Goal: Information Seeking & Learning: Learn about a topic

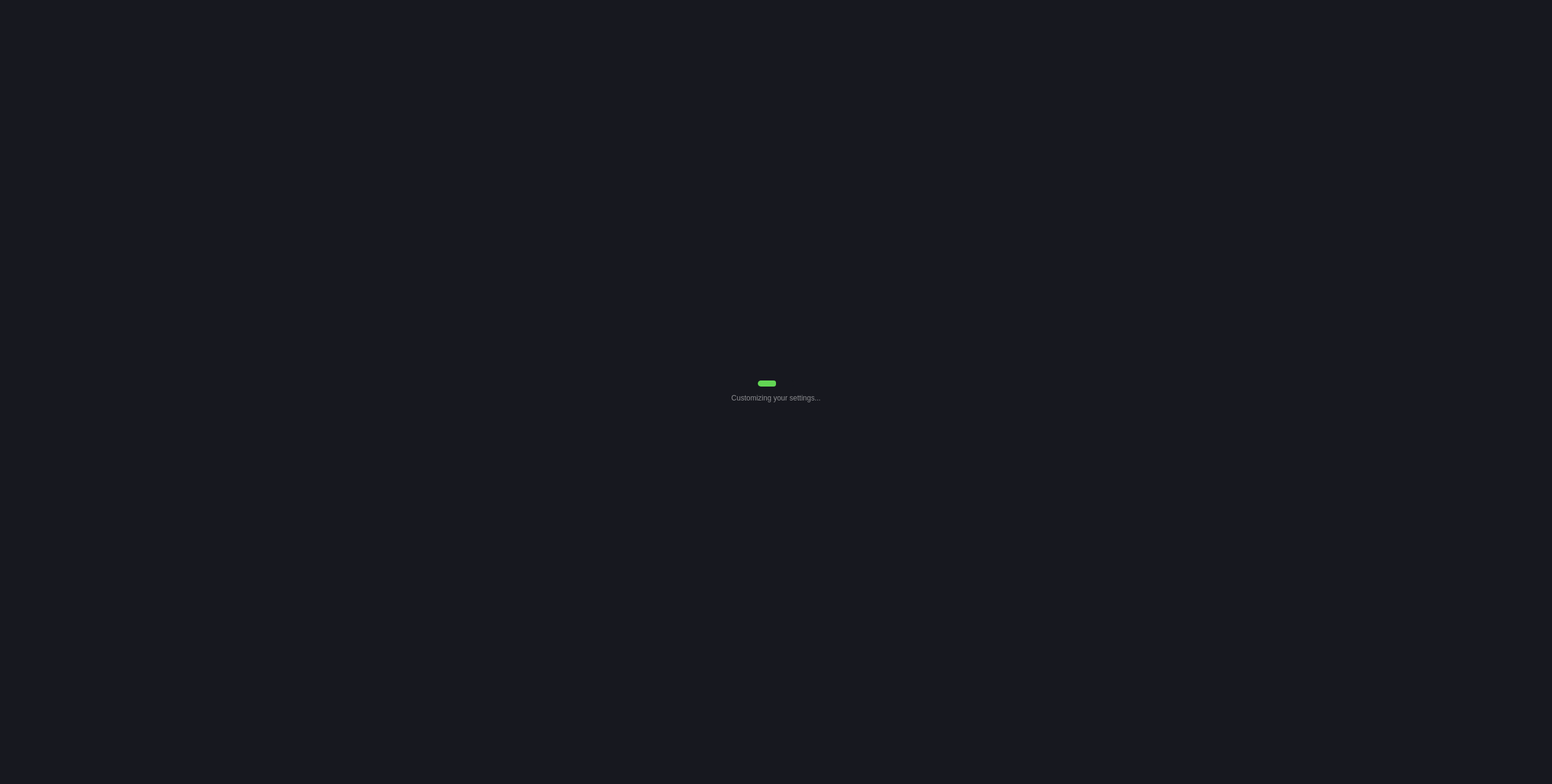
select select "Common Use"
select select "0"
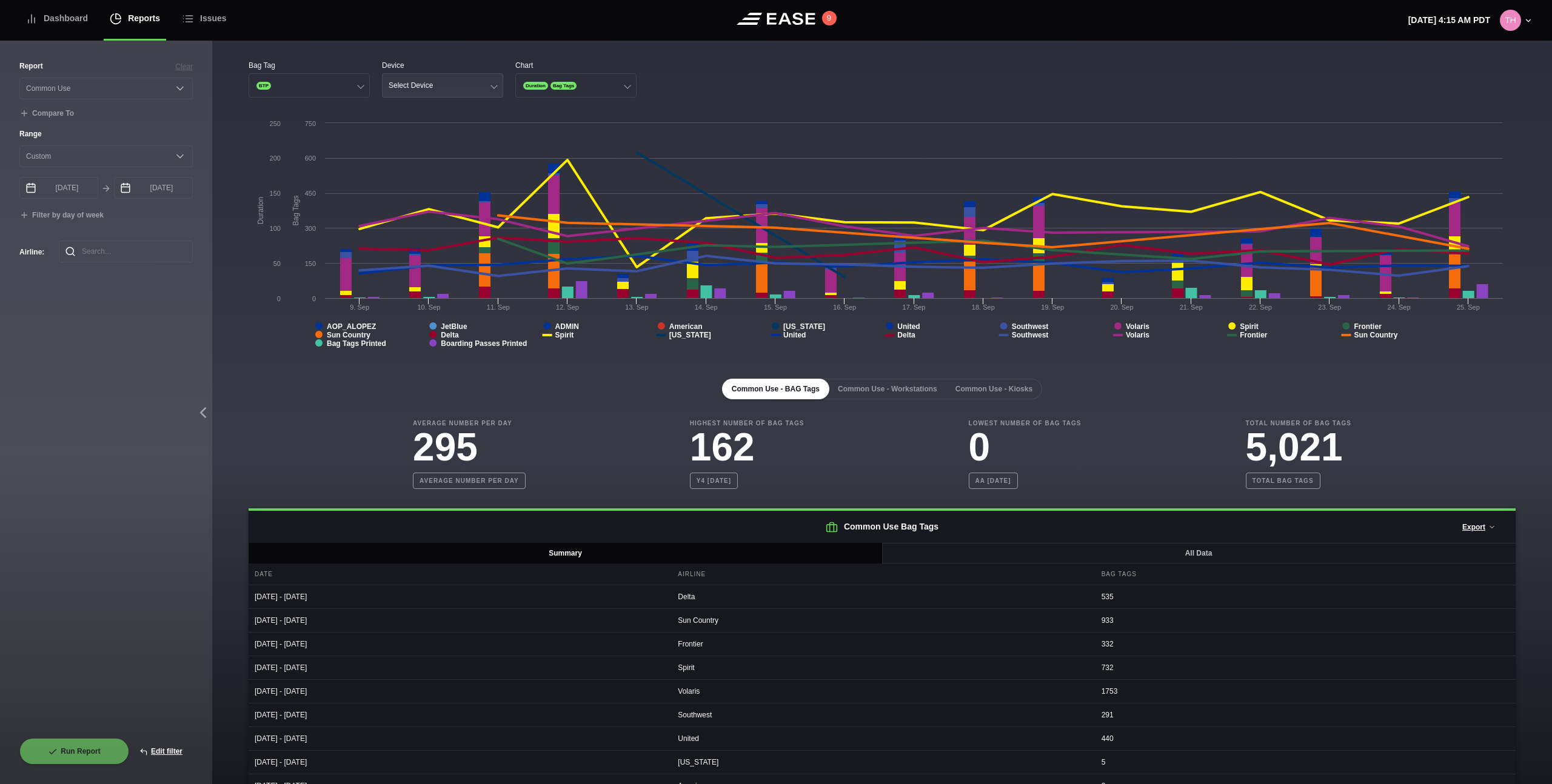
click at [444, 88] on button "Select Device" at bounding box center [443, 85] width 121 height 25
click at [433, 107] on div "Kiosk" at bounding box center [443, 110] width 120 height 23
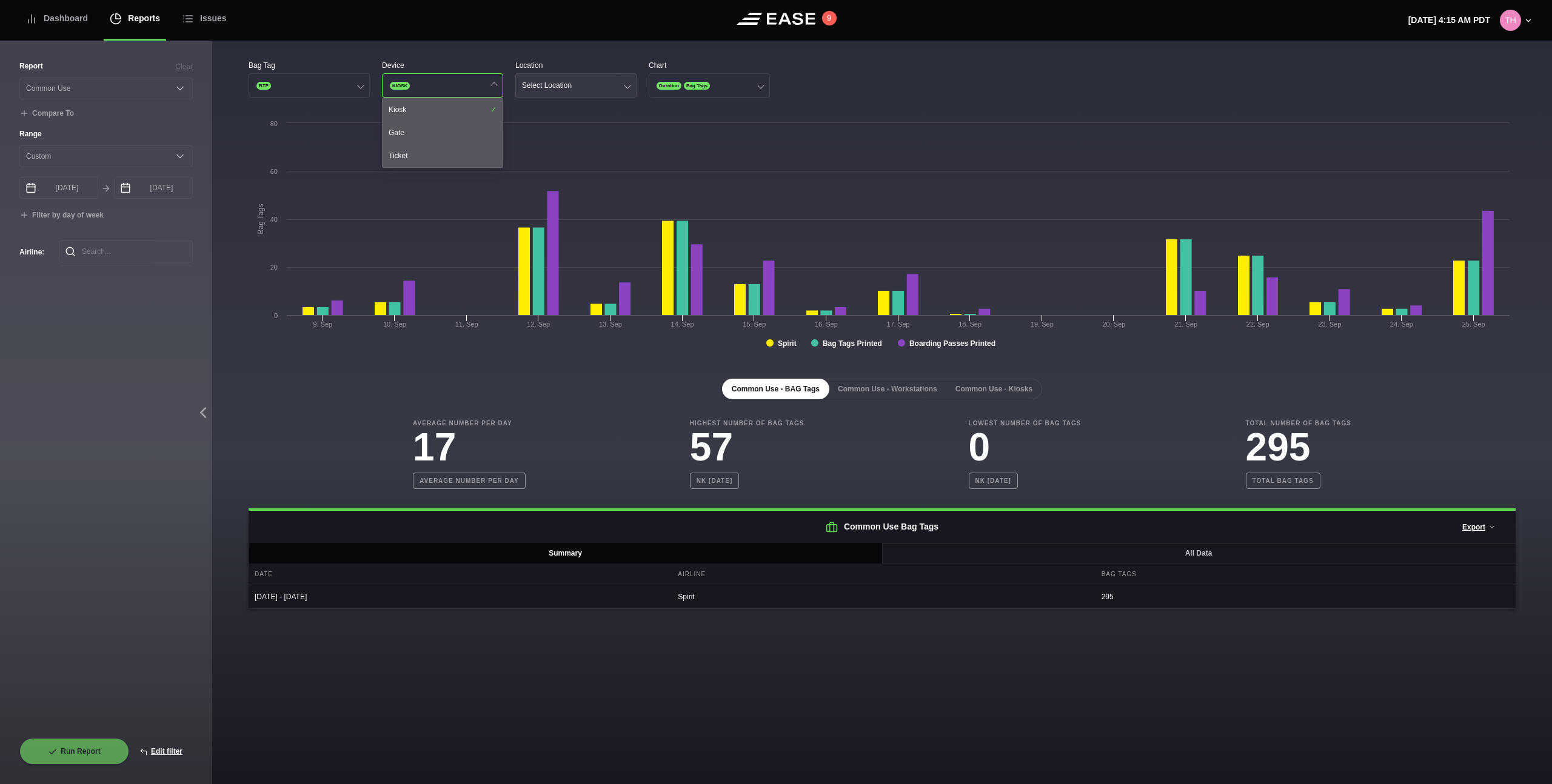
click at [579, 86] on button "Select Location" at bounding box center [576, 85] width 121 height 25
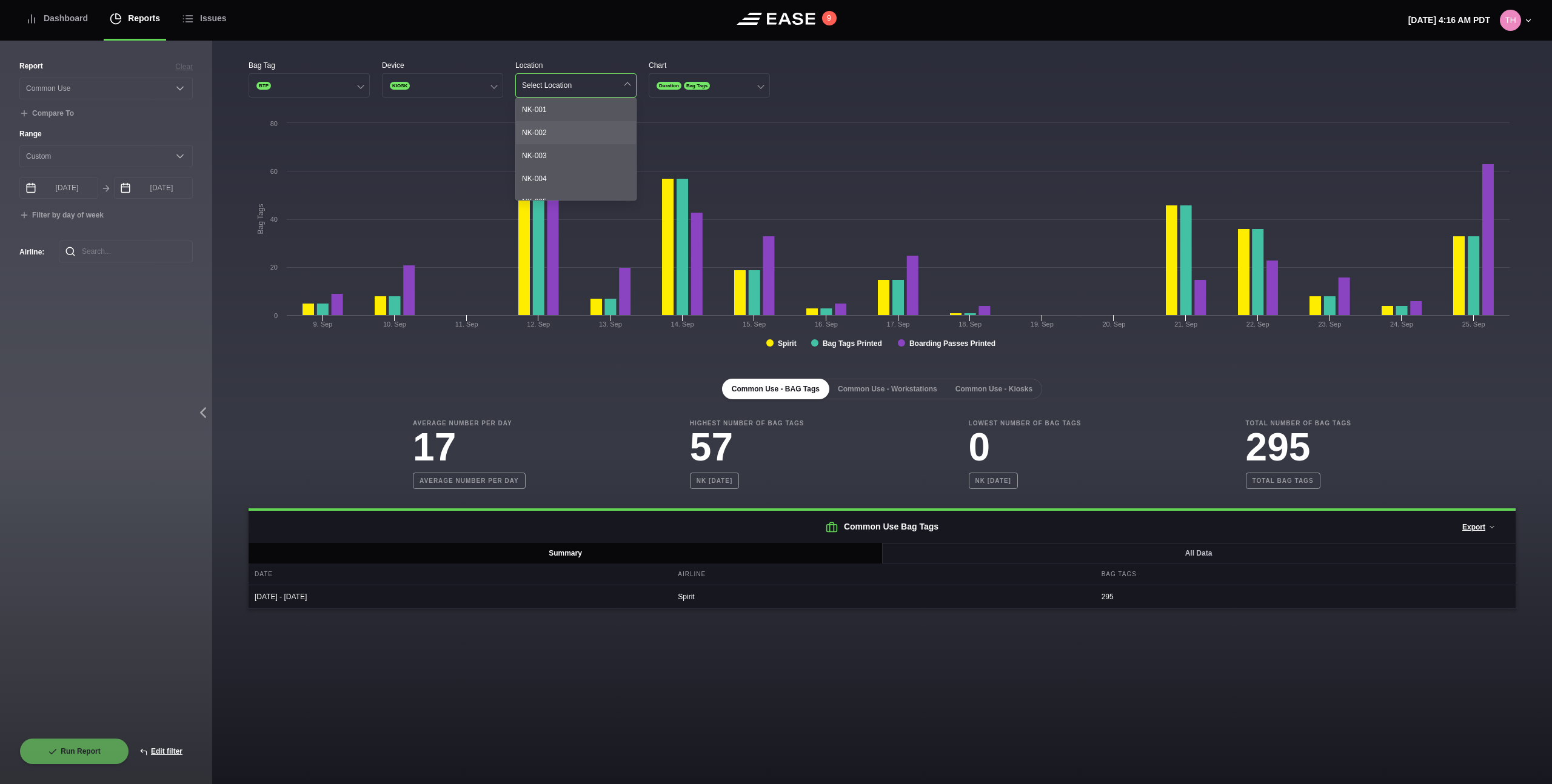
click at [569, 127] on div "NK-002" at bounding box center [575, 133] width 120 height 23
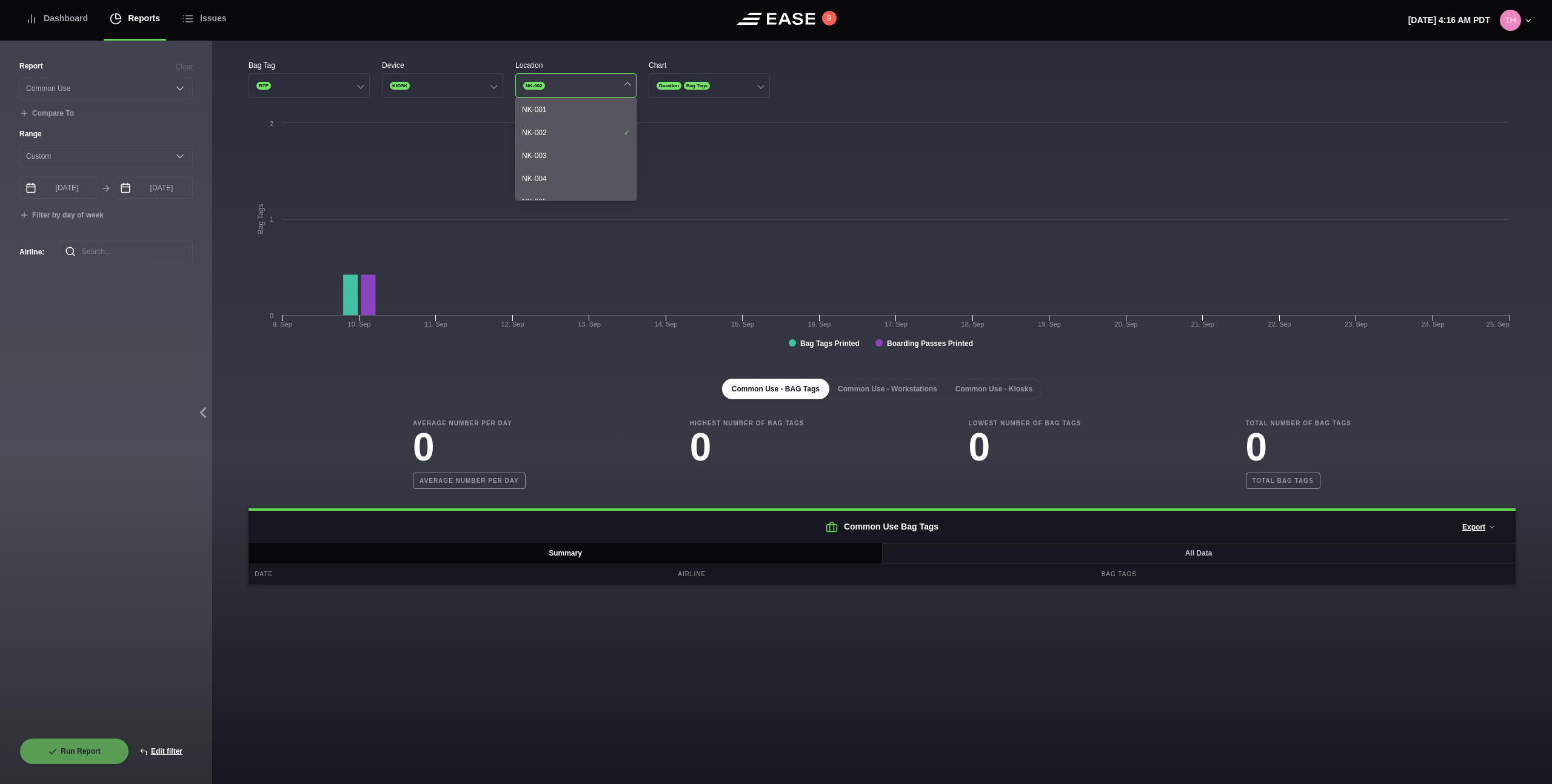
click at [587, 84] on button "NK-002" at bounding box center [576, 85] width 121 height 25
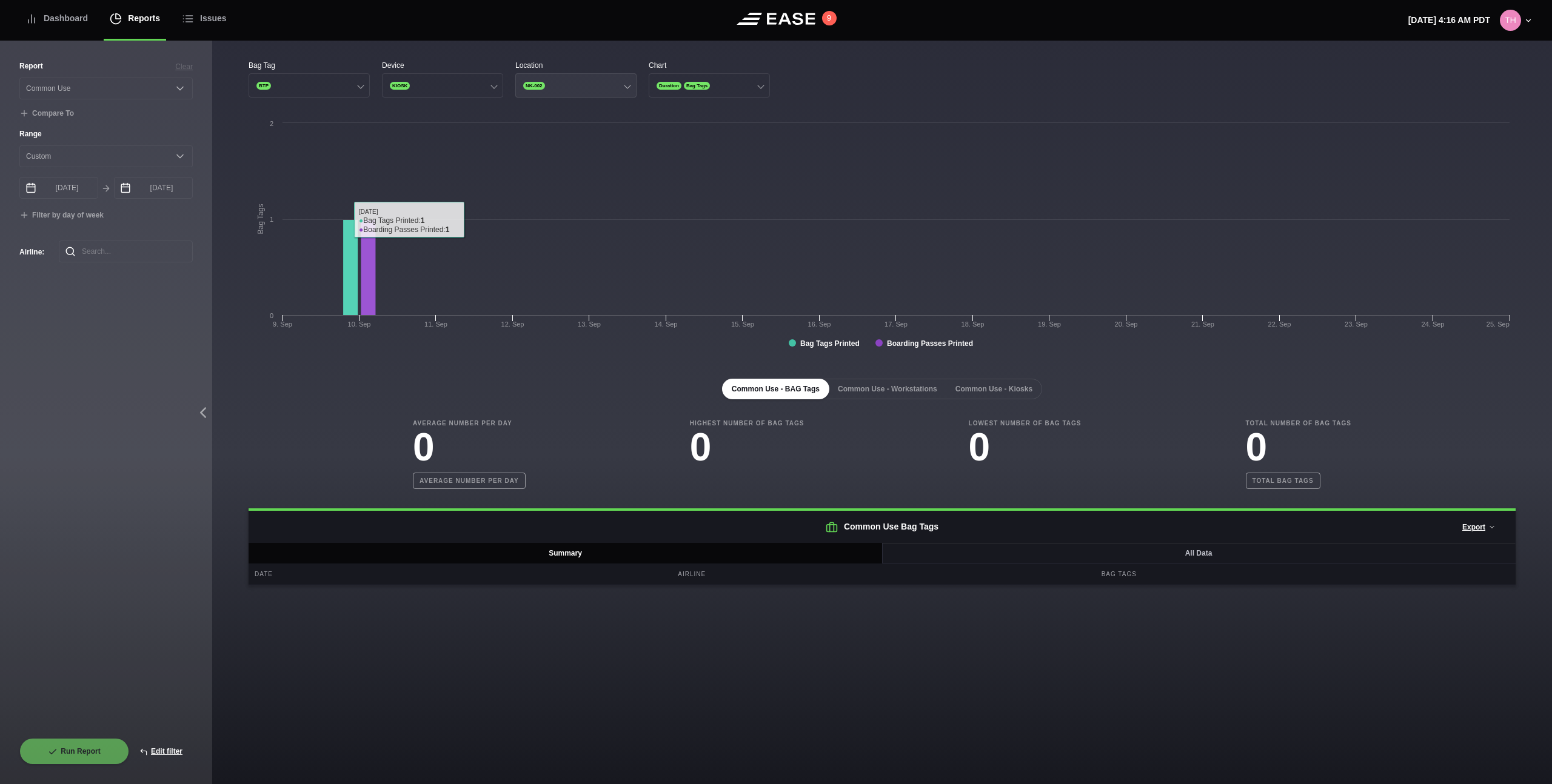
click at [577, 84] on button "NK-002" at bounding box center [576, 85] width 121 height 25
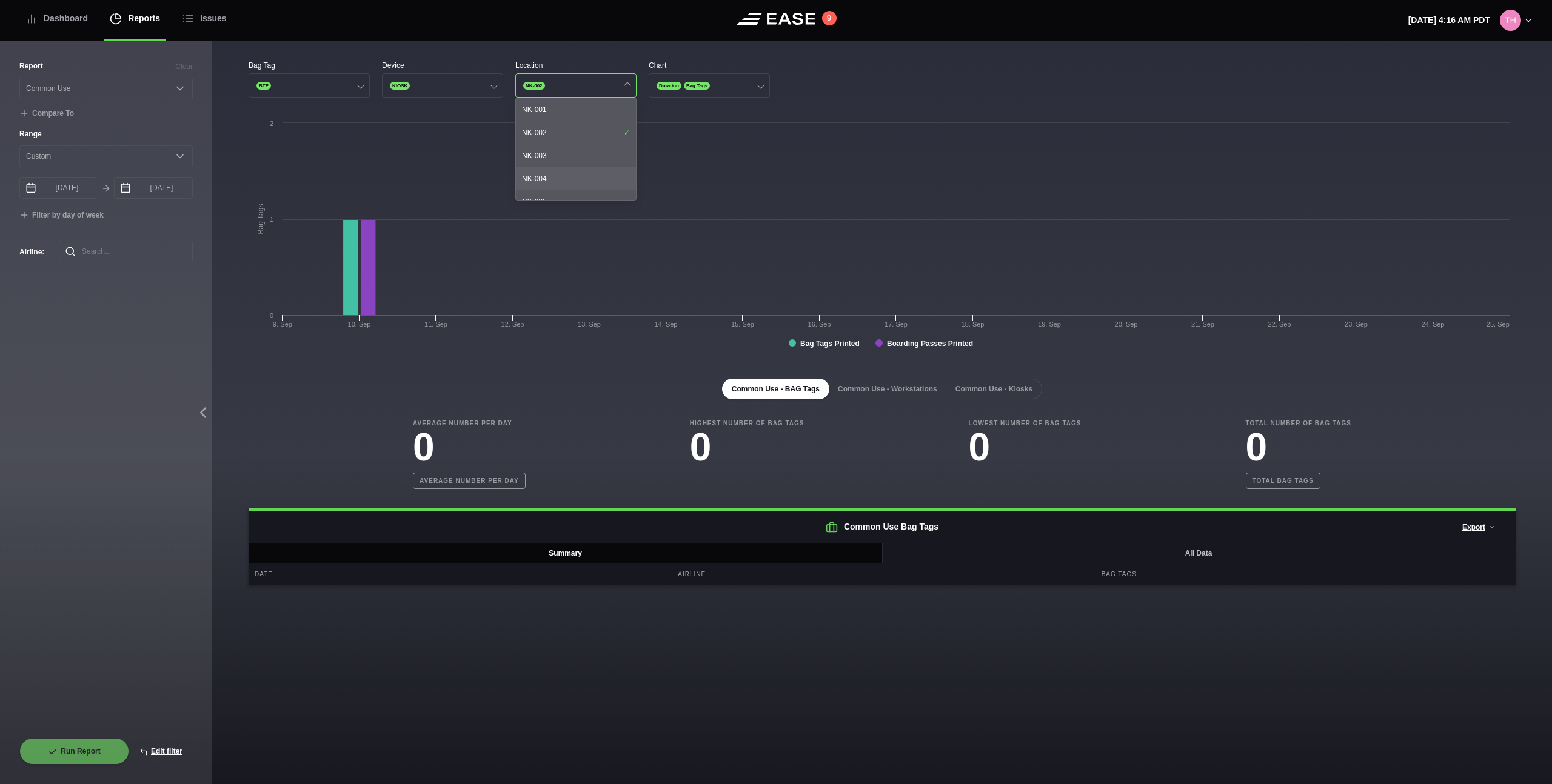
click at [562, 185] on div "NK-004" at bounding box center [575, 179] width 120 height 23
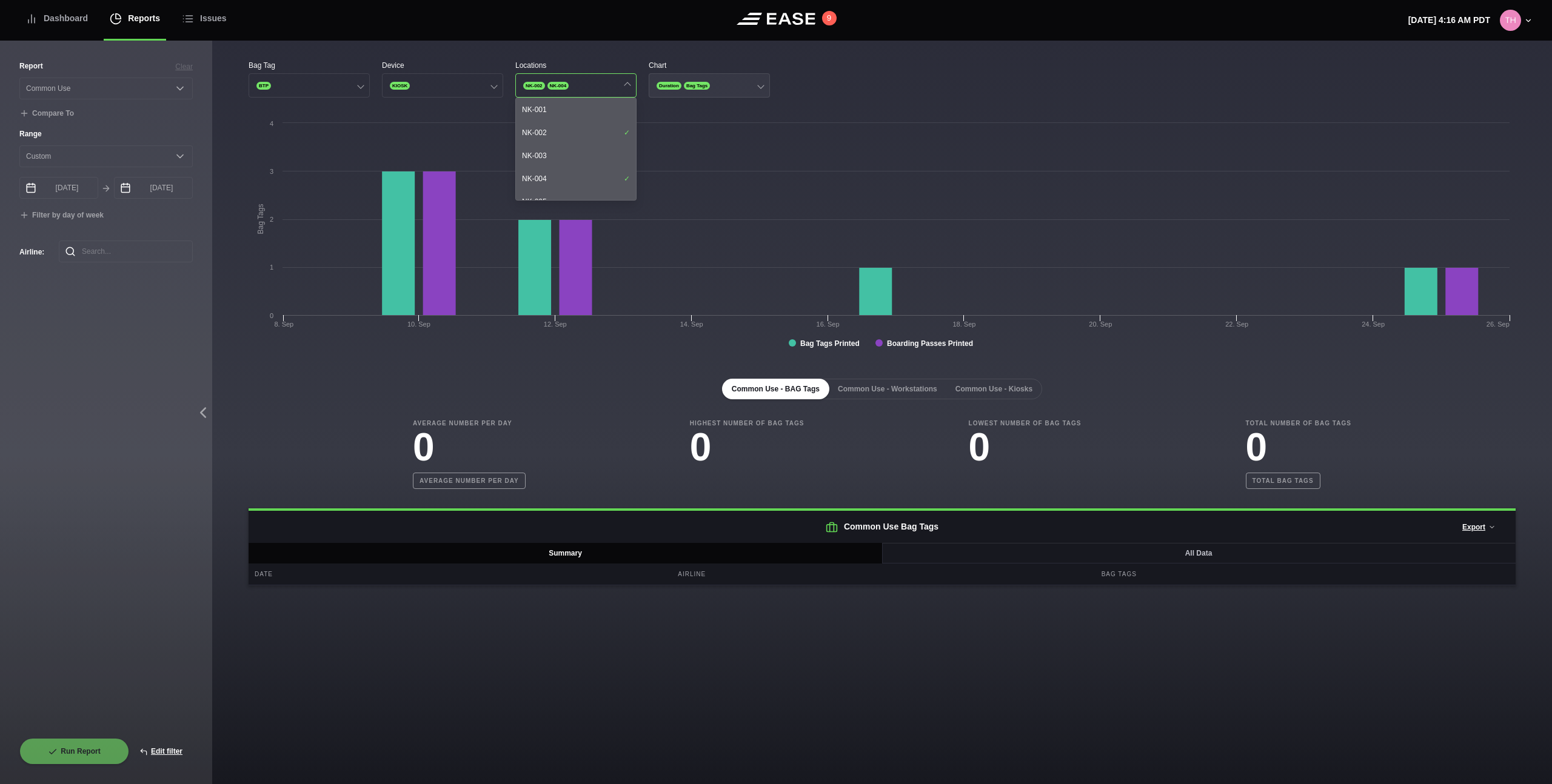
click at [711, 90] on div "Duration Bag Tags" at bounding box center [683, 85] width 56 height 10
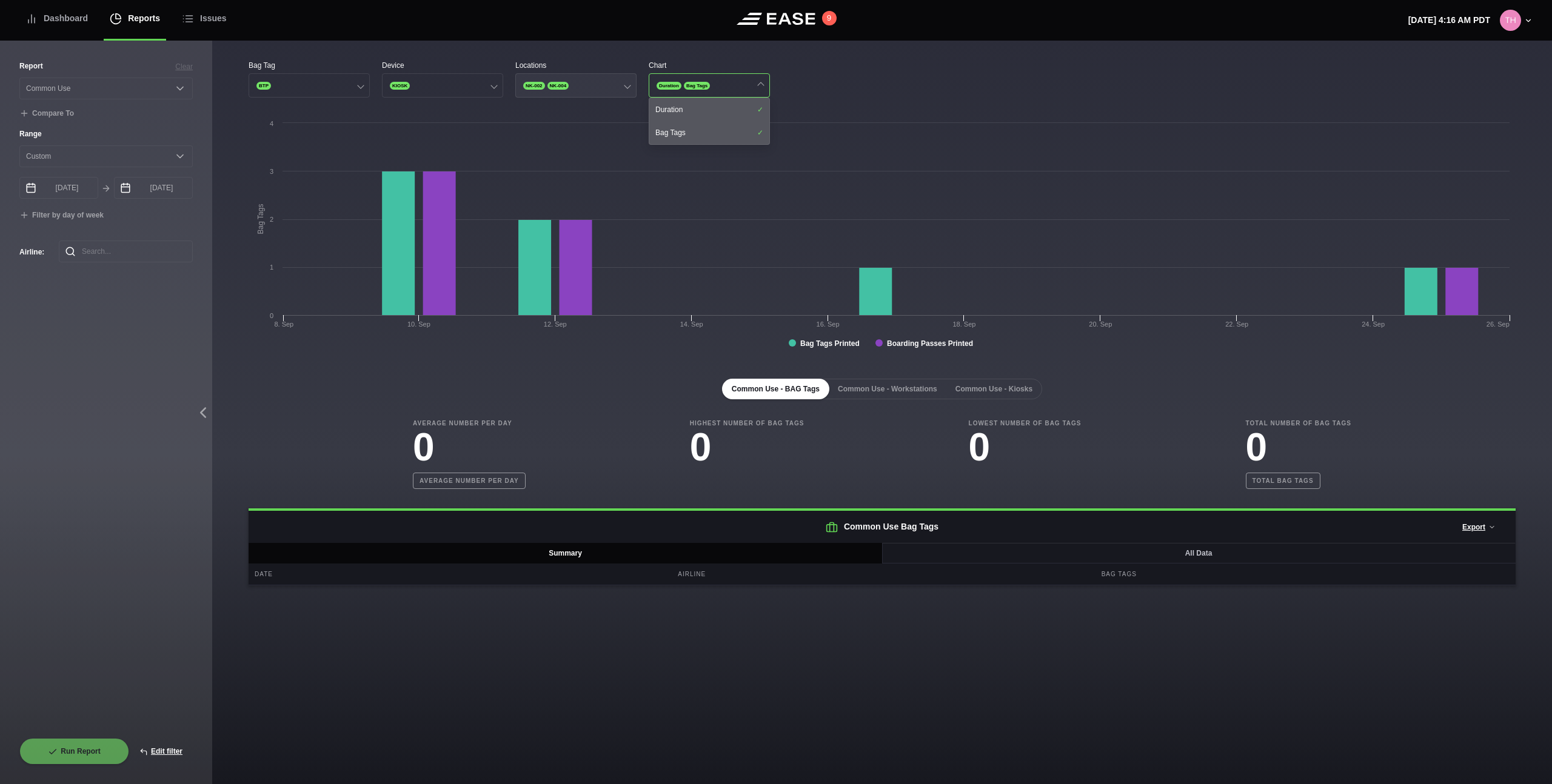
click at [595, 91] on button "NK-002 NK-004" at bounding box center [576, 85] width 121 height 25
click at [455, 88] on button "KIOSK" at bounding box center [443, 85] width 121 height 25
click at [440, 128] on div "Gate" at bounding box center [443, 133] width 120 height 23
click at [550, 91] on button "NK-002 NK-004" at bounding box center [576, 85] width 121 height 25
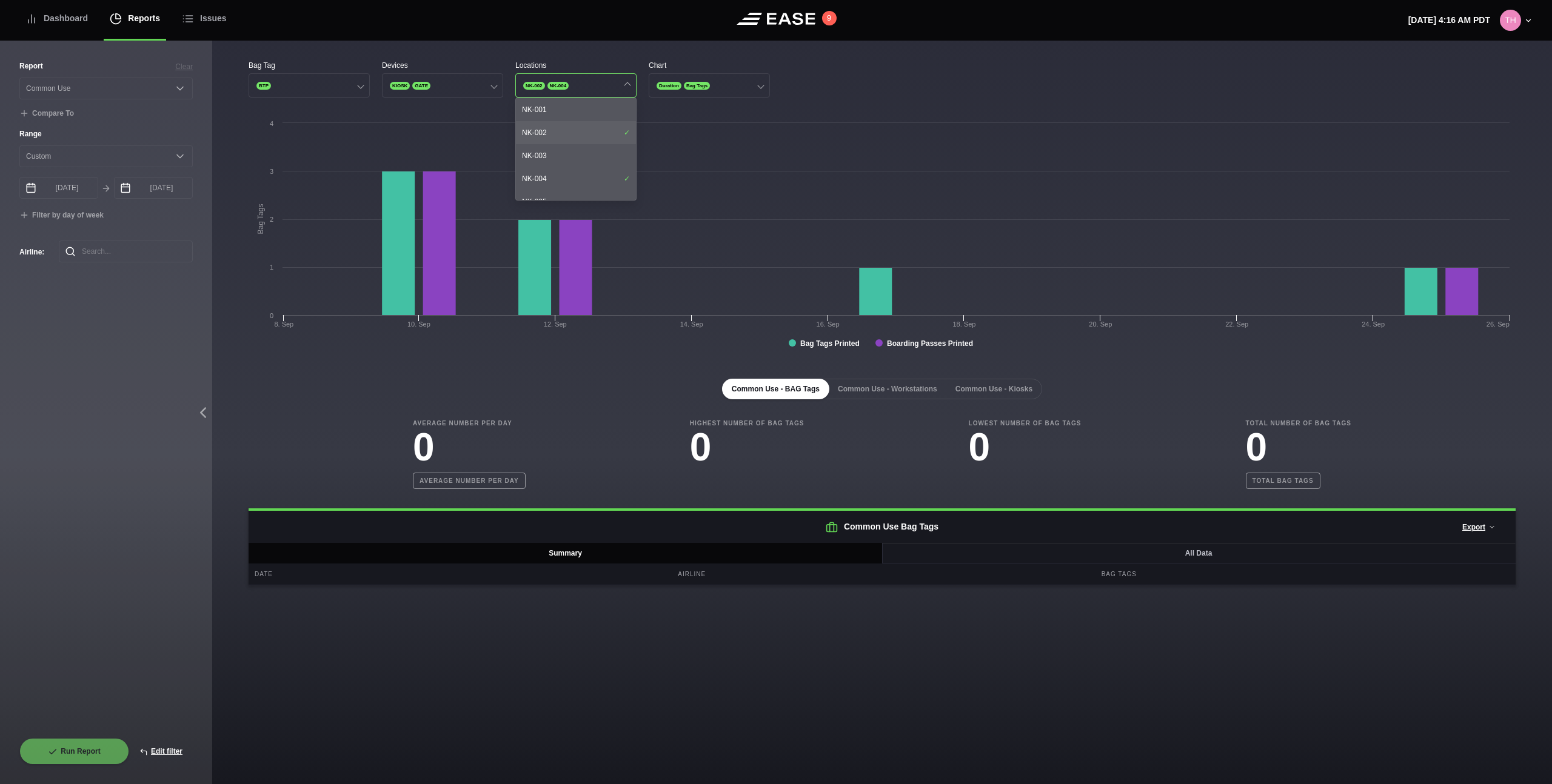
click at [582, 127] on div "NK-002" at bounding box center [575, 133] width 120 height 23
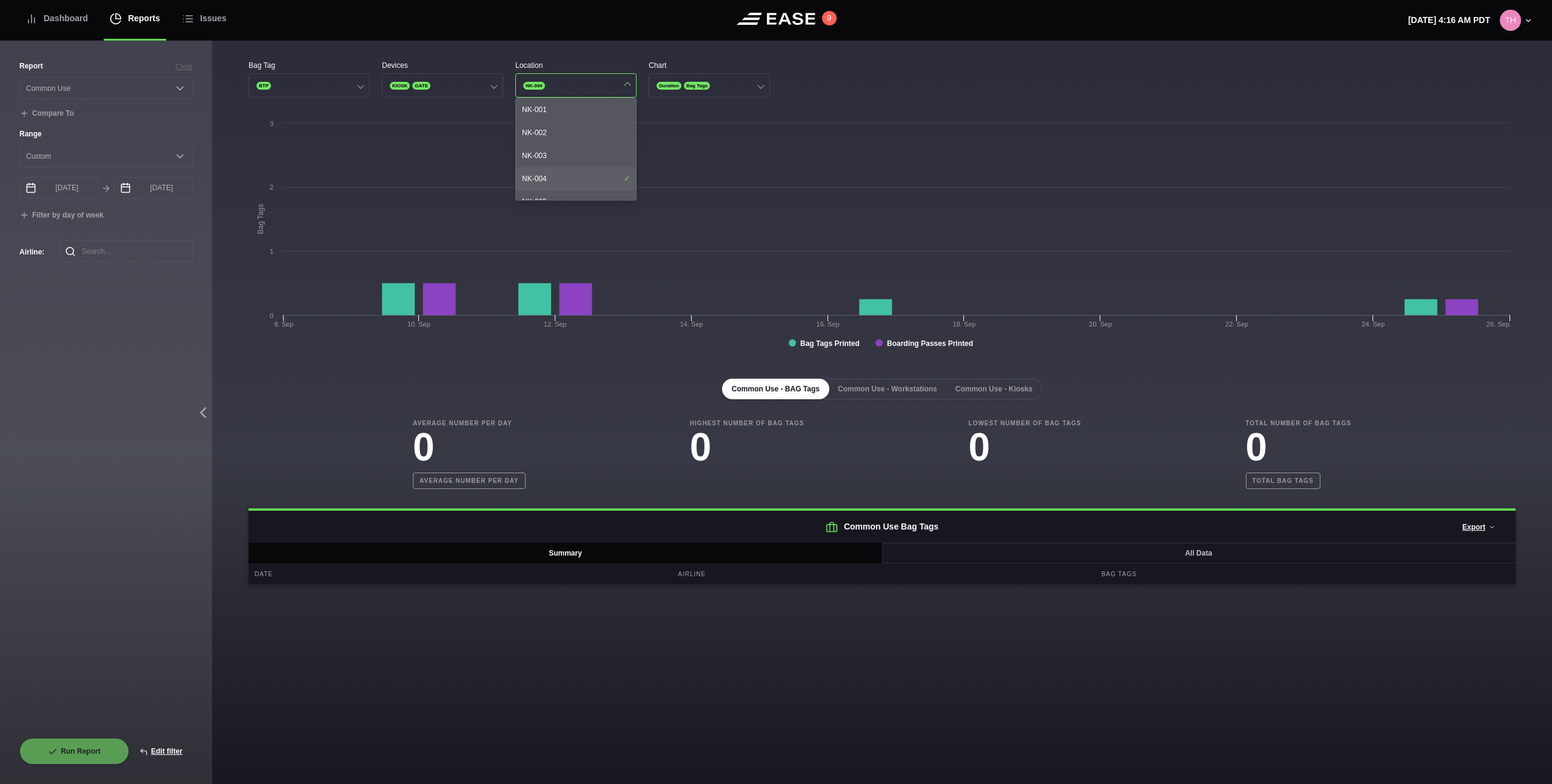
click at [562, 182] on div "NK-004" at bounding box center [575, 179] width 120 height 23
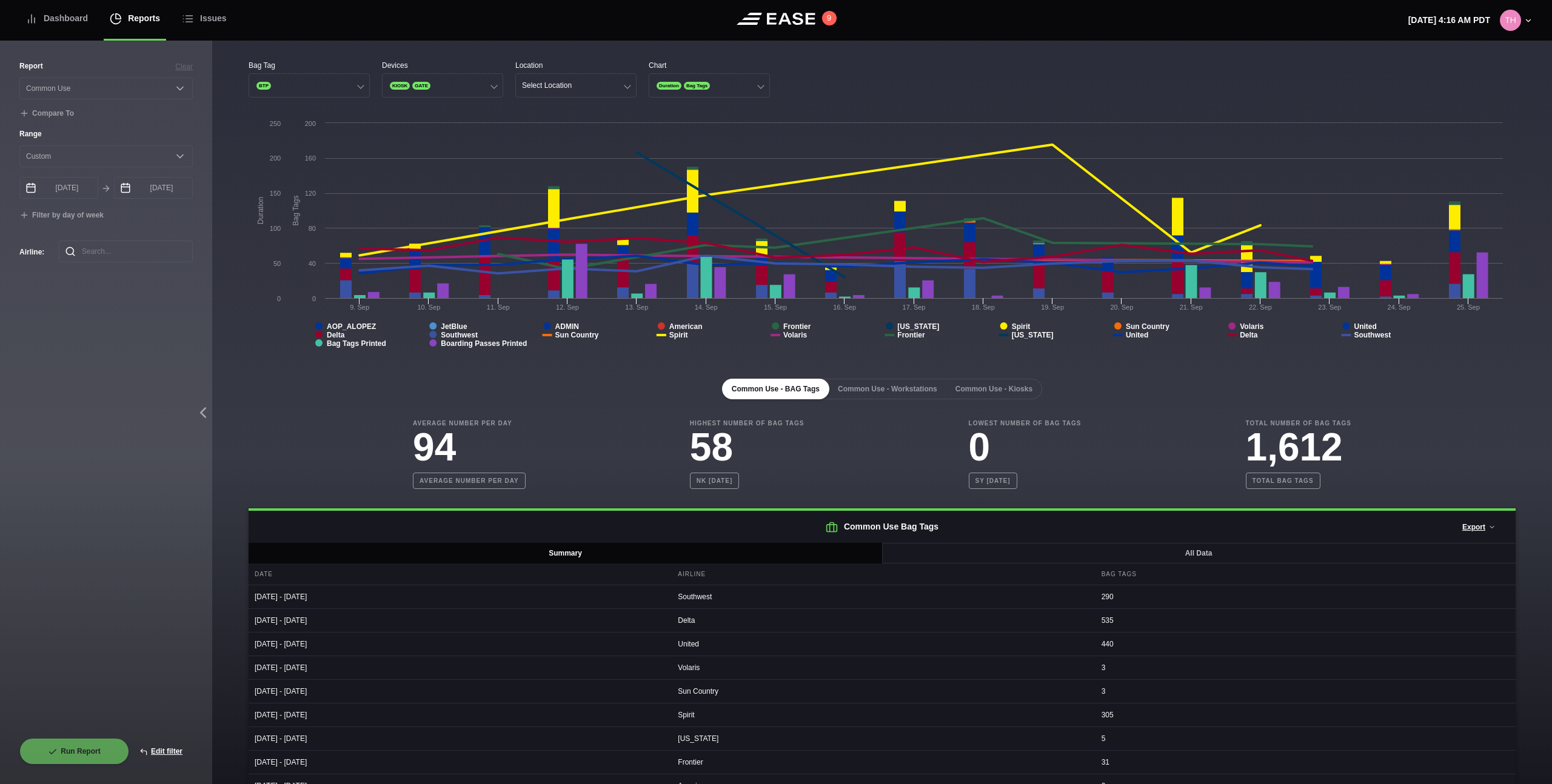
click at [831, 84] on div "Bag Tag BTP Devices KIOSK GATE Location Select Location Chart Duration Bag Tags" at bounding box center [881, 78] width 1267 height 38
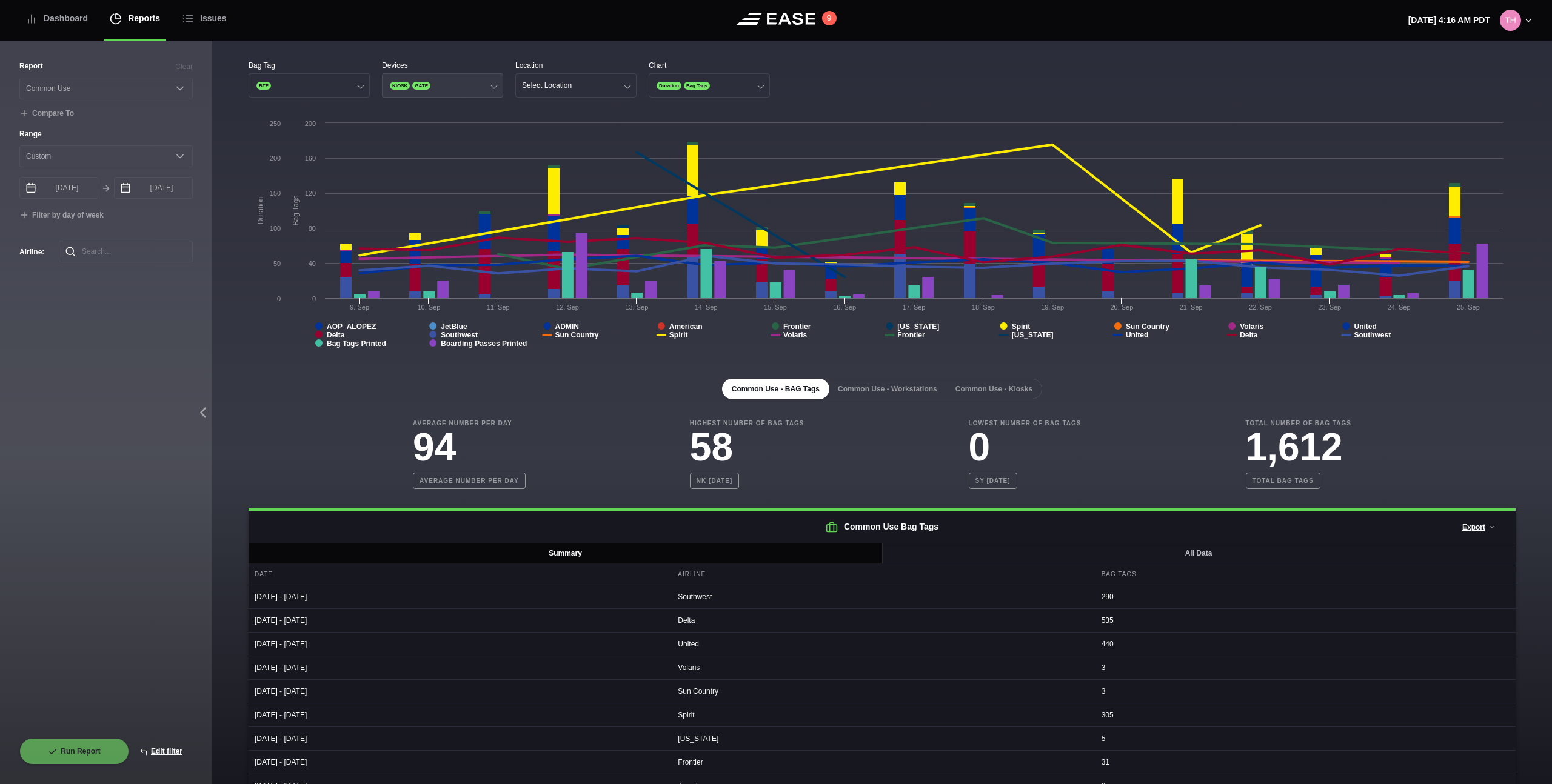
click at [442, 89] on button "KIOSK GATE" at bounding box center [443, 85] width 121 height 25
click at [422, 116] on div "Kiosk" at bounding box center [443, 110] width 120 height 23
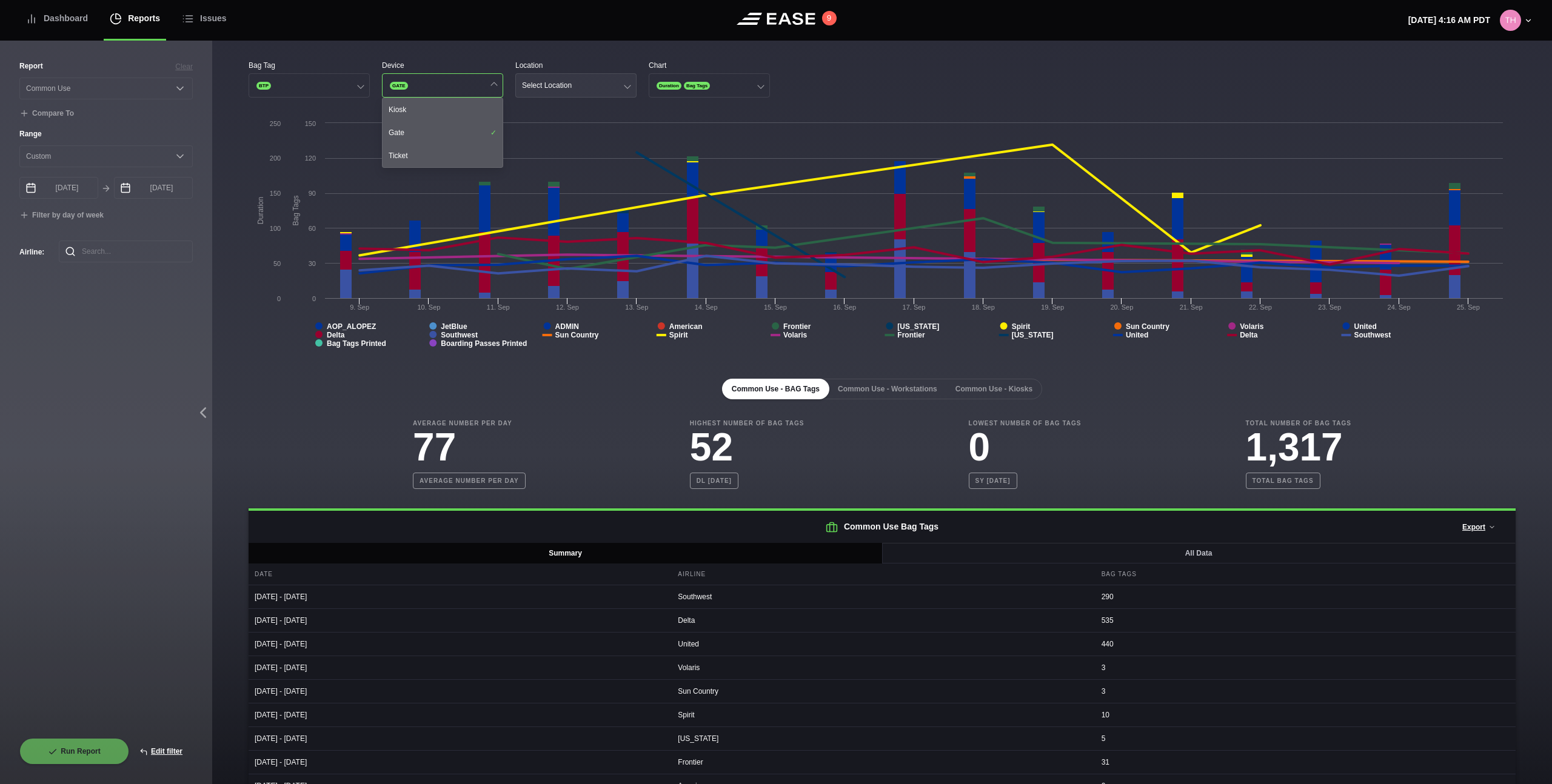
click at [560, 88] on div "Select Location" at bounding box center [546, 85] width 50 height 8
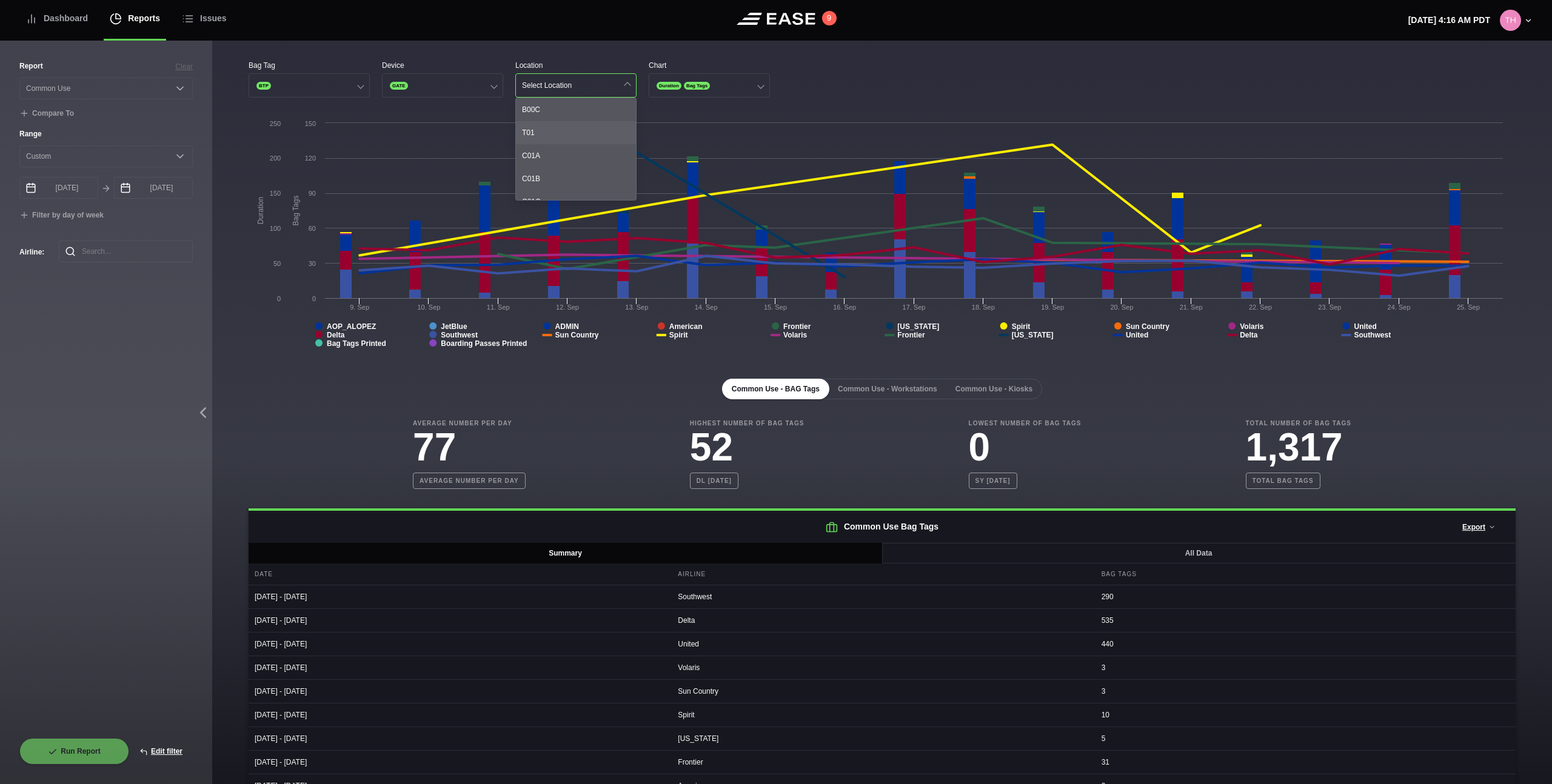
click at [552, 127] on div "T01" at bounding box center [575, 133] width 120 height 23
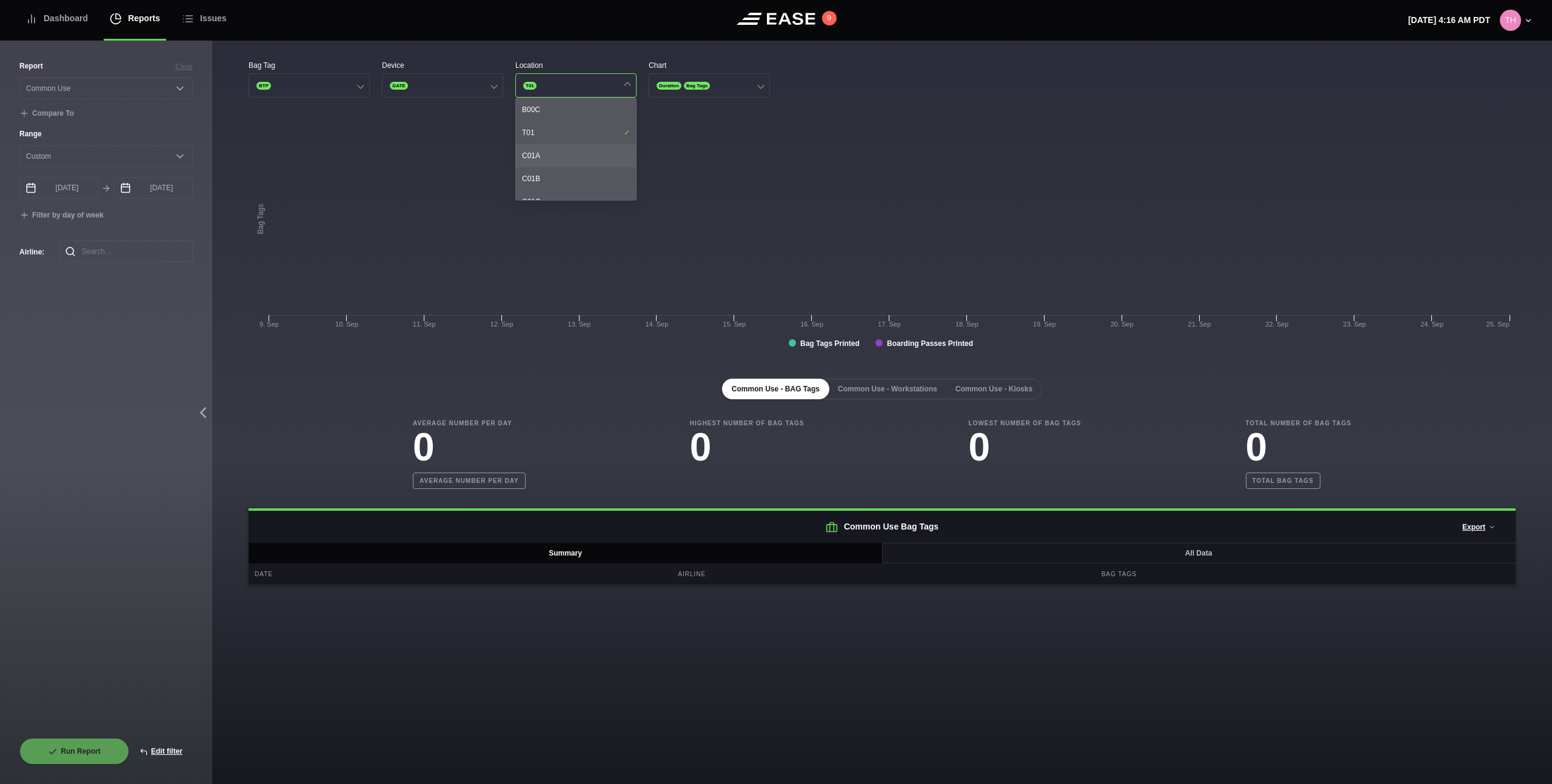
click at [547, 154] on div "C01A" at bounding box center [575, 156] width 120 height 23
click at [546, 180] on div "C01B" at bounding box center [575, 179] width 120 height 23
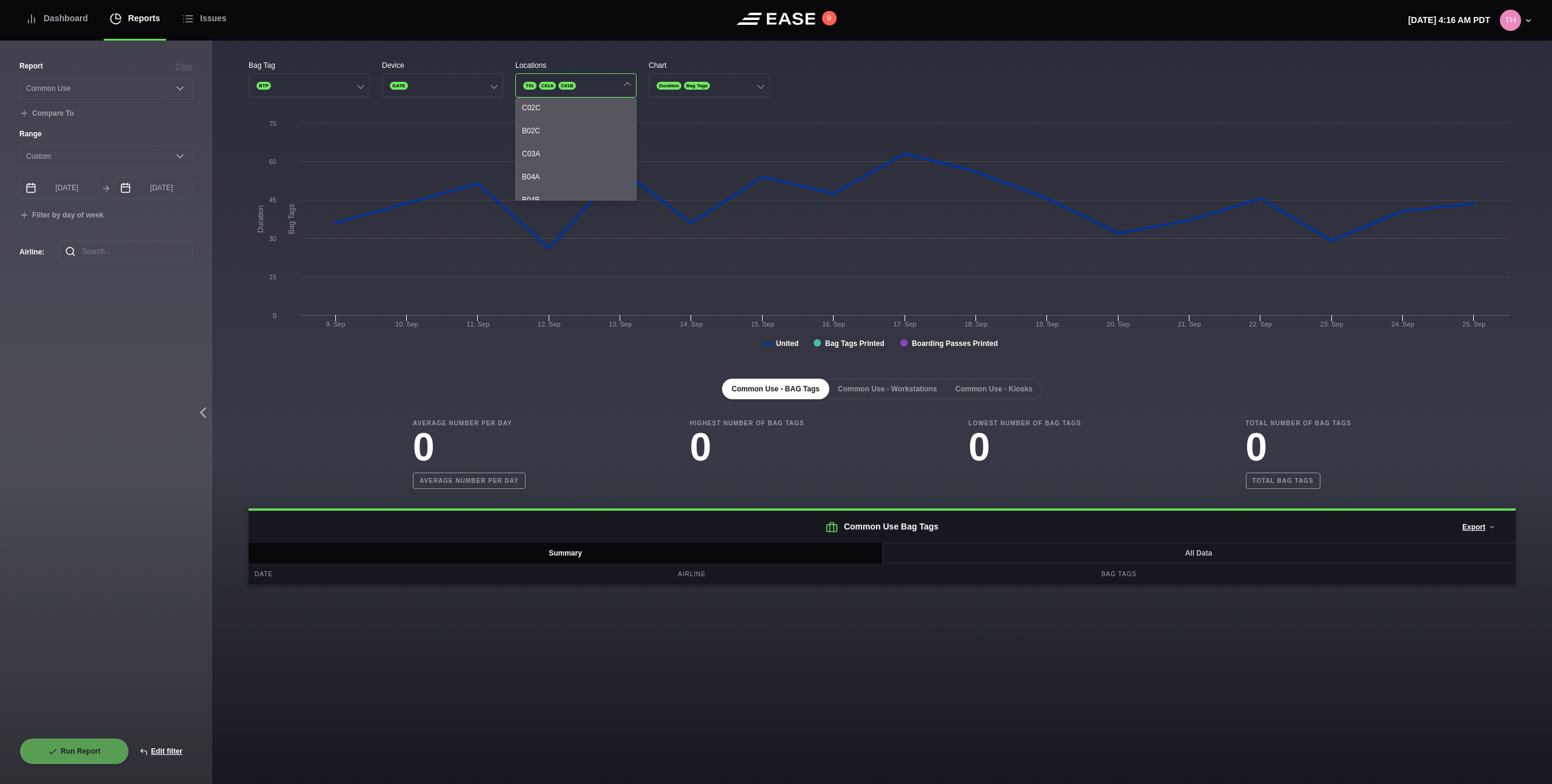
scroll to position [216, 0]
click at [564, 164] on div "B04A" at bounding box center [575, 170] width 120 height 23
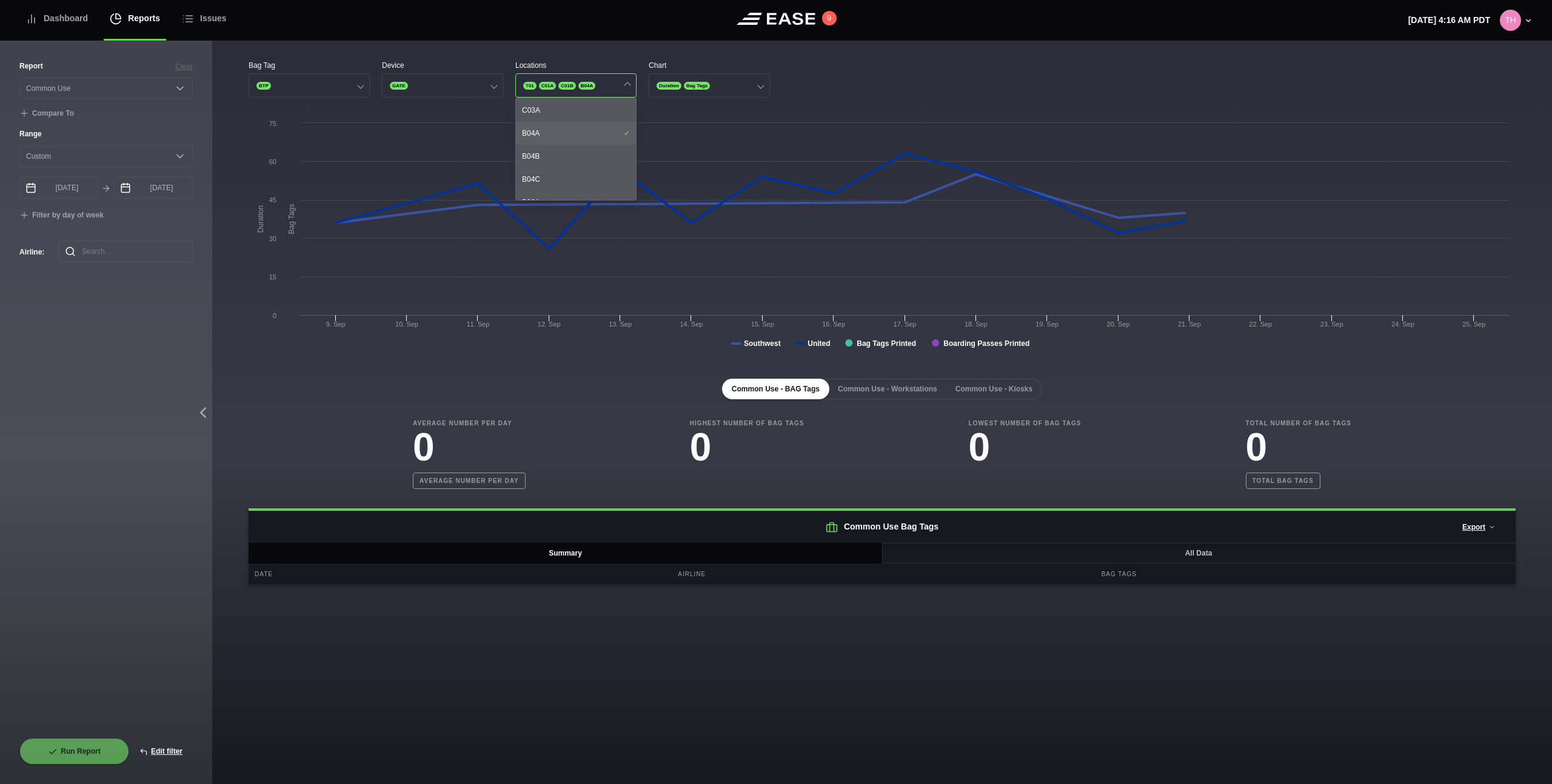
scroll to position [325, 0]
click at [564, 165] on div "B06C" at bounding box center [575, 177] width 120 height 23
click at [565, 153] on div "B06B" at bounding box center [575, 154] width 120 height 23
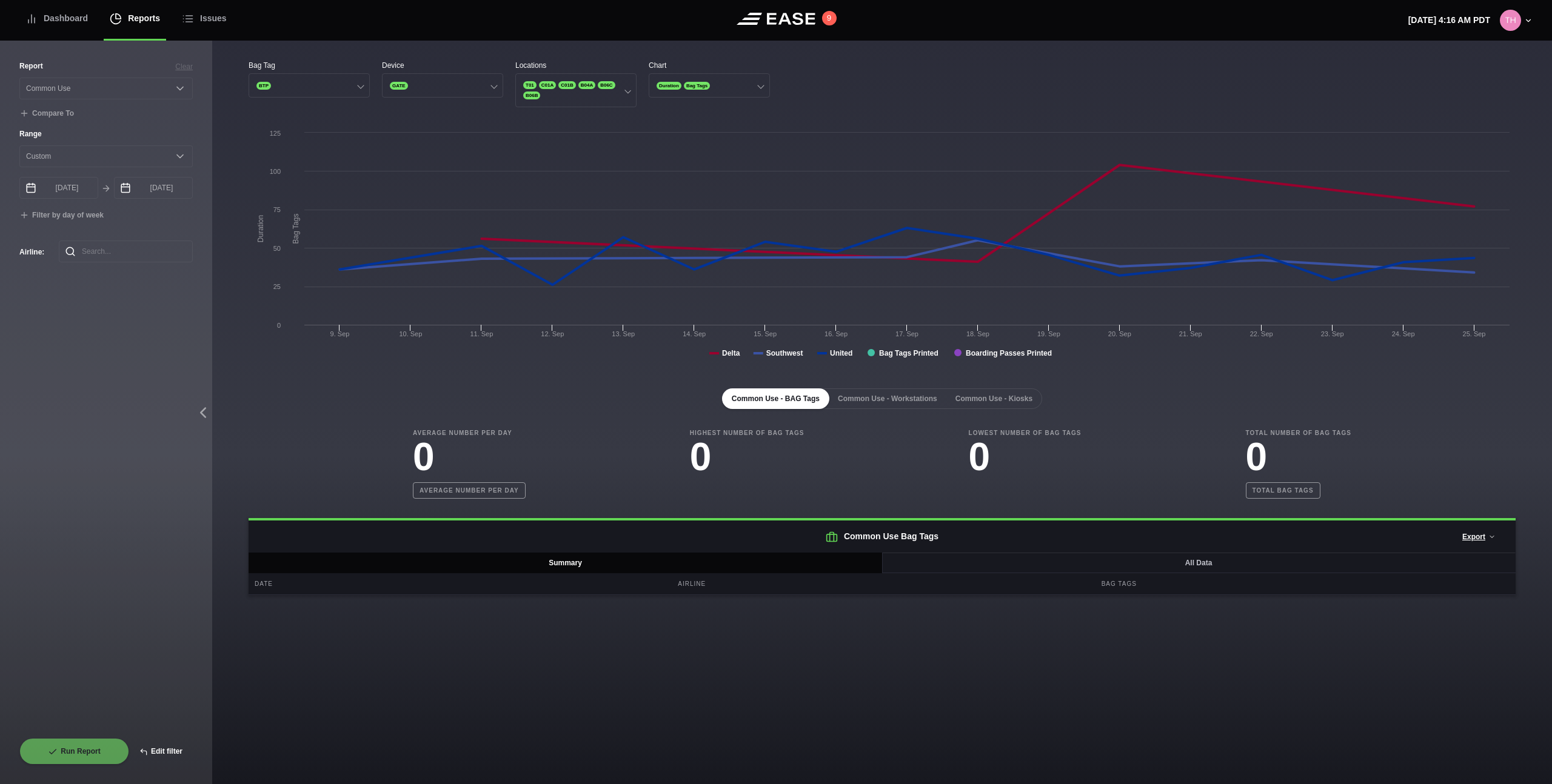
click at [160, 751] on button "Edit filter" at bounding box center [161, 751] width 64 height 27
select select "Common Use"
select select "0"
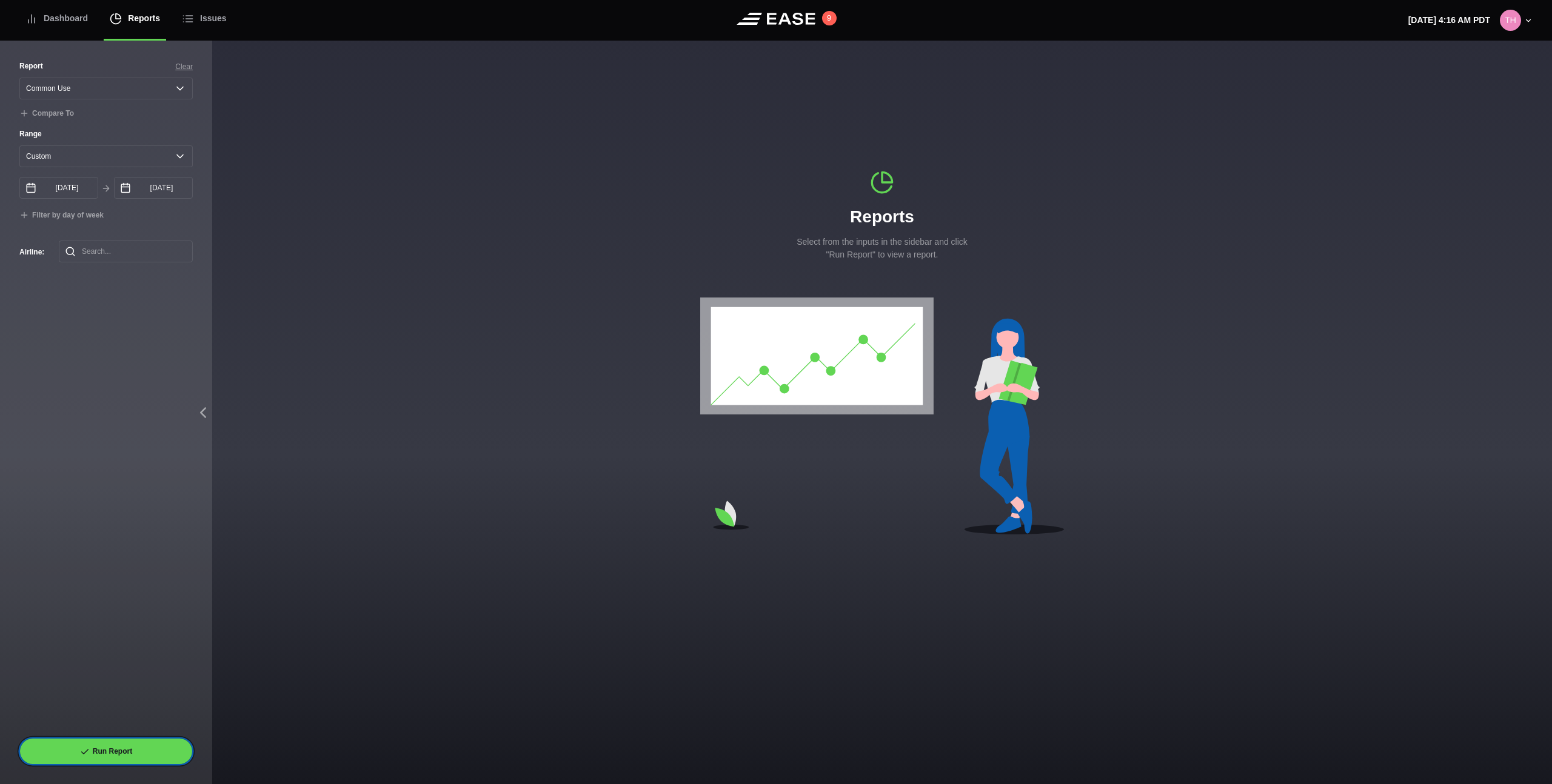
click at [134, 750] on button "Run Report" at bounding box center [106, 751] width 174 height 27
select select "Common Use"
select select "0"
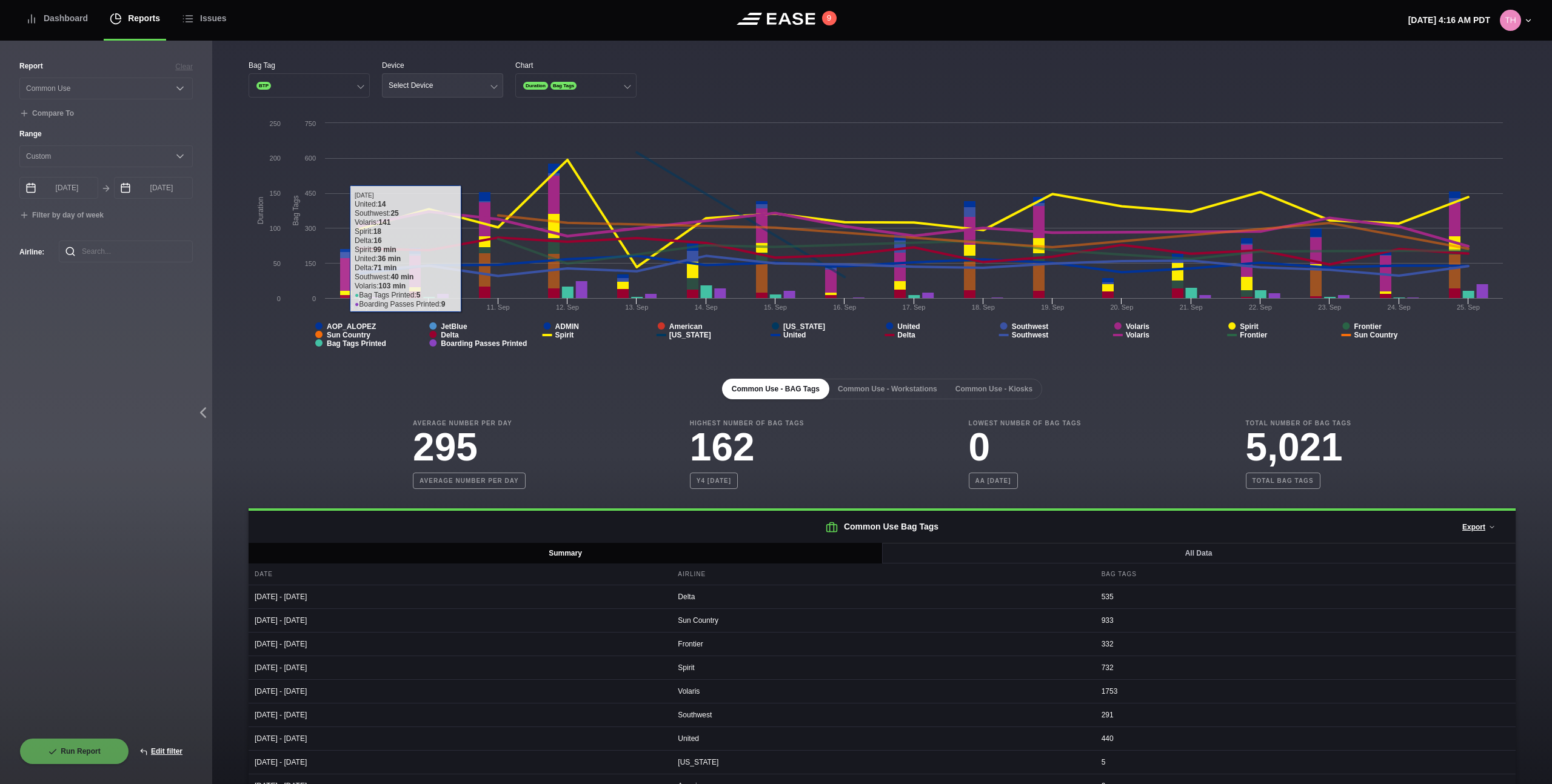
click at [412, 79] on button "Select Device" at bounding box center [443, 85] width 121 height 25
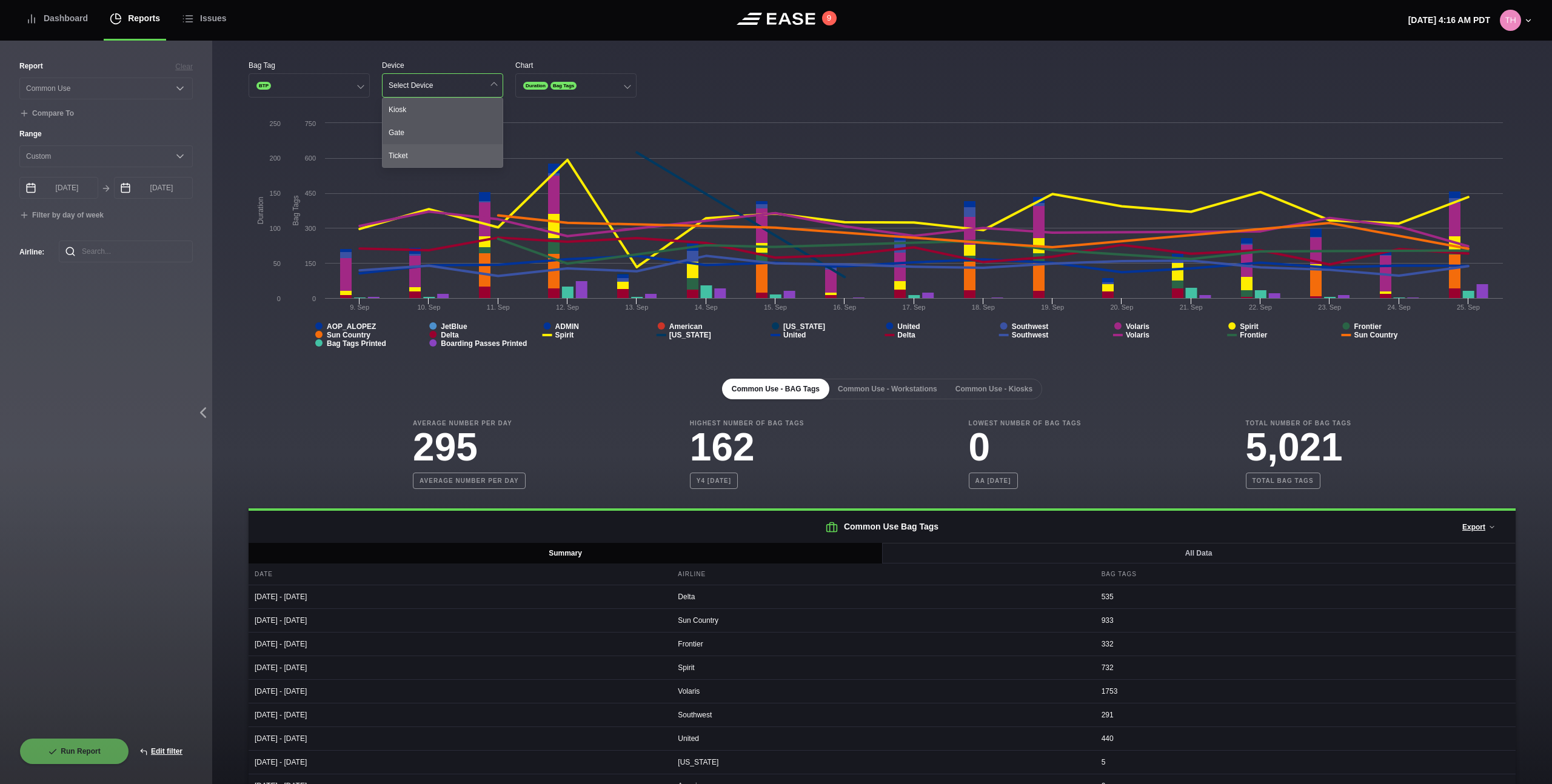
click at [407, 159] on div "Ticket" at bounding box center [443, 156] width 120 height 23
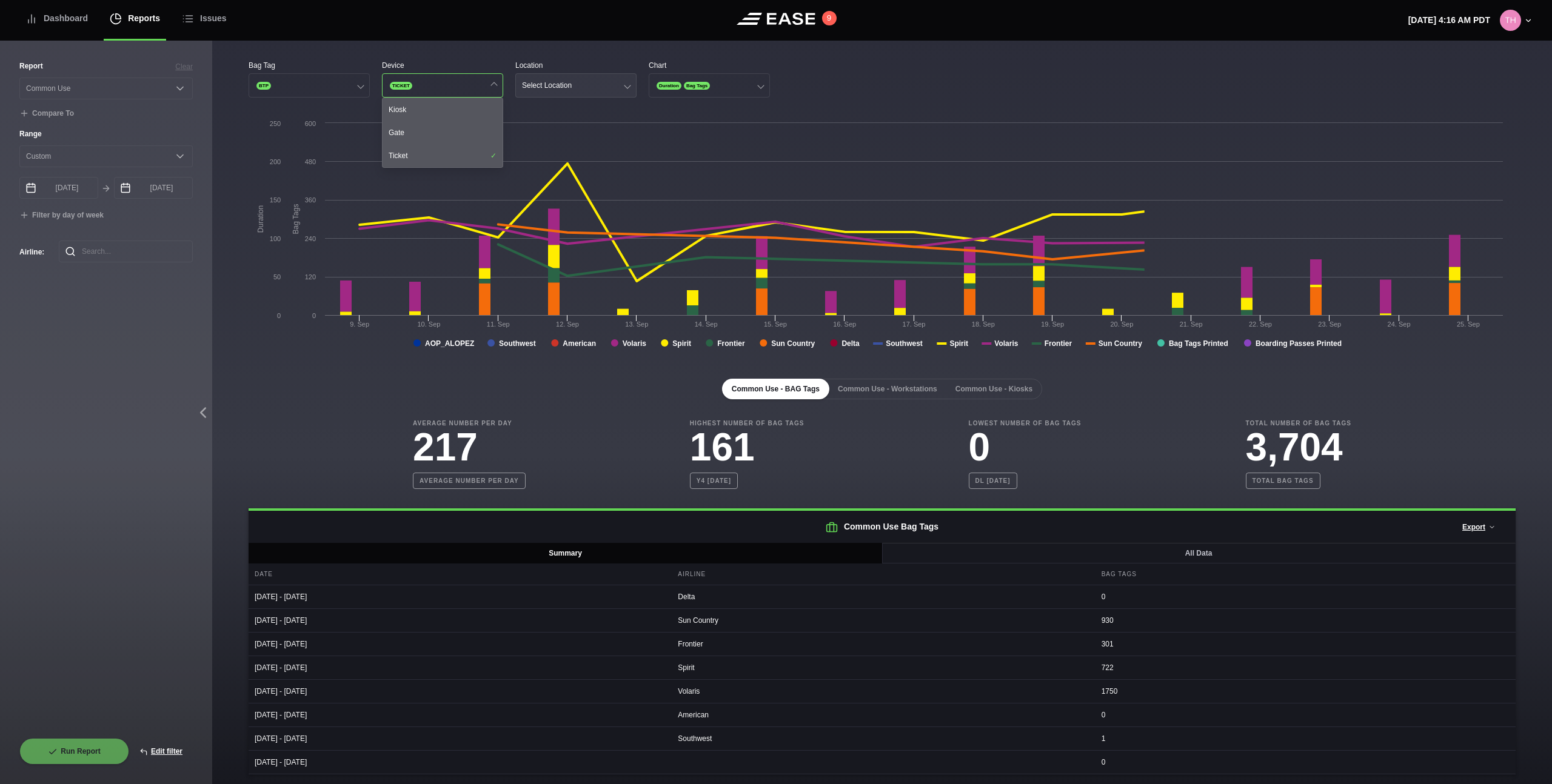
click at [553, 88] on div "Select Location" at bounding box center [546, 85] width 50 height 8
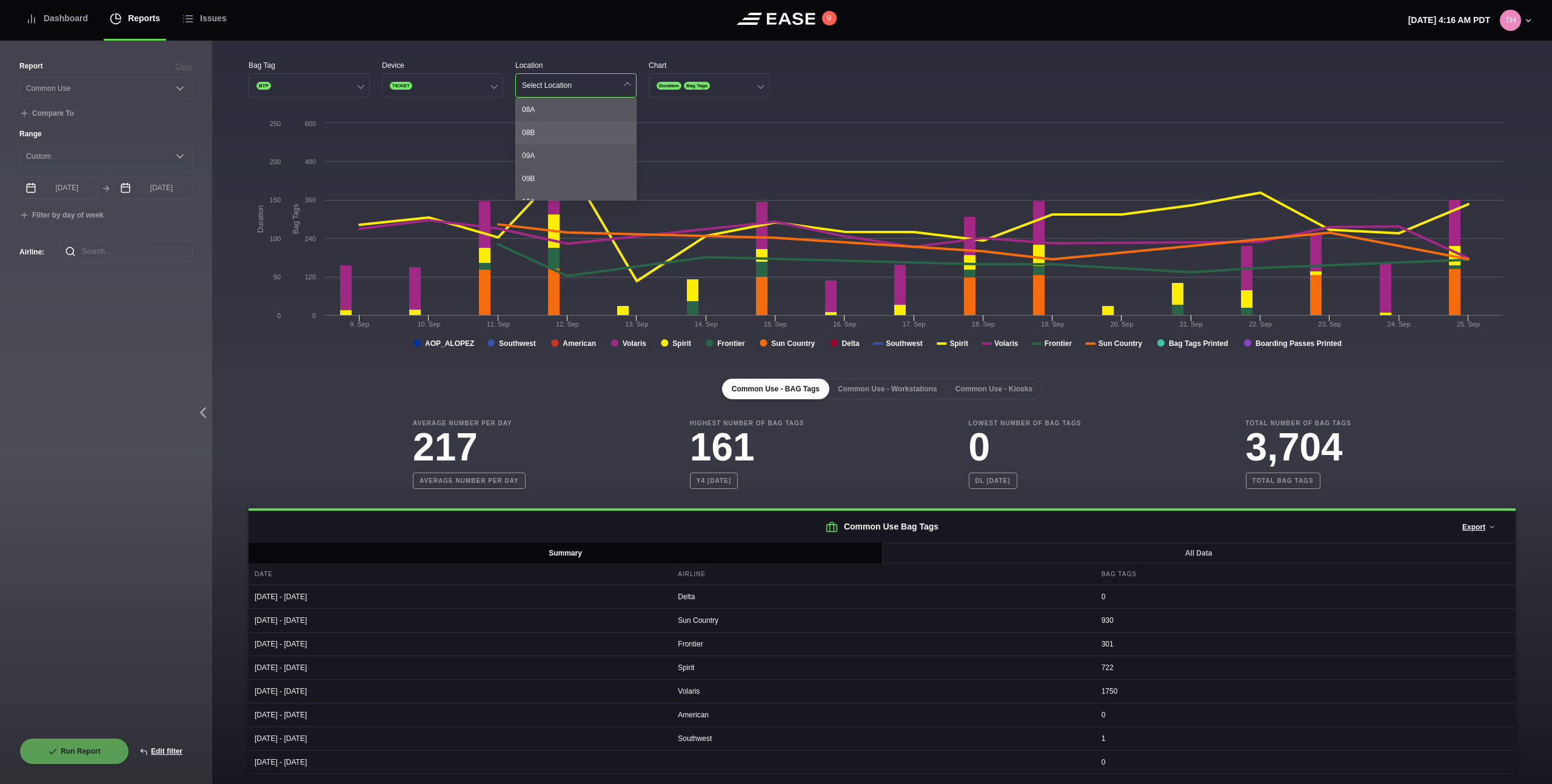
click at [548, 127] on div "08B" at bounding box center [575, 133] width 120 height 23
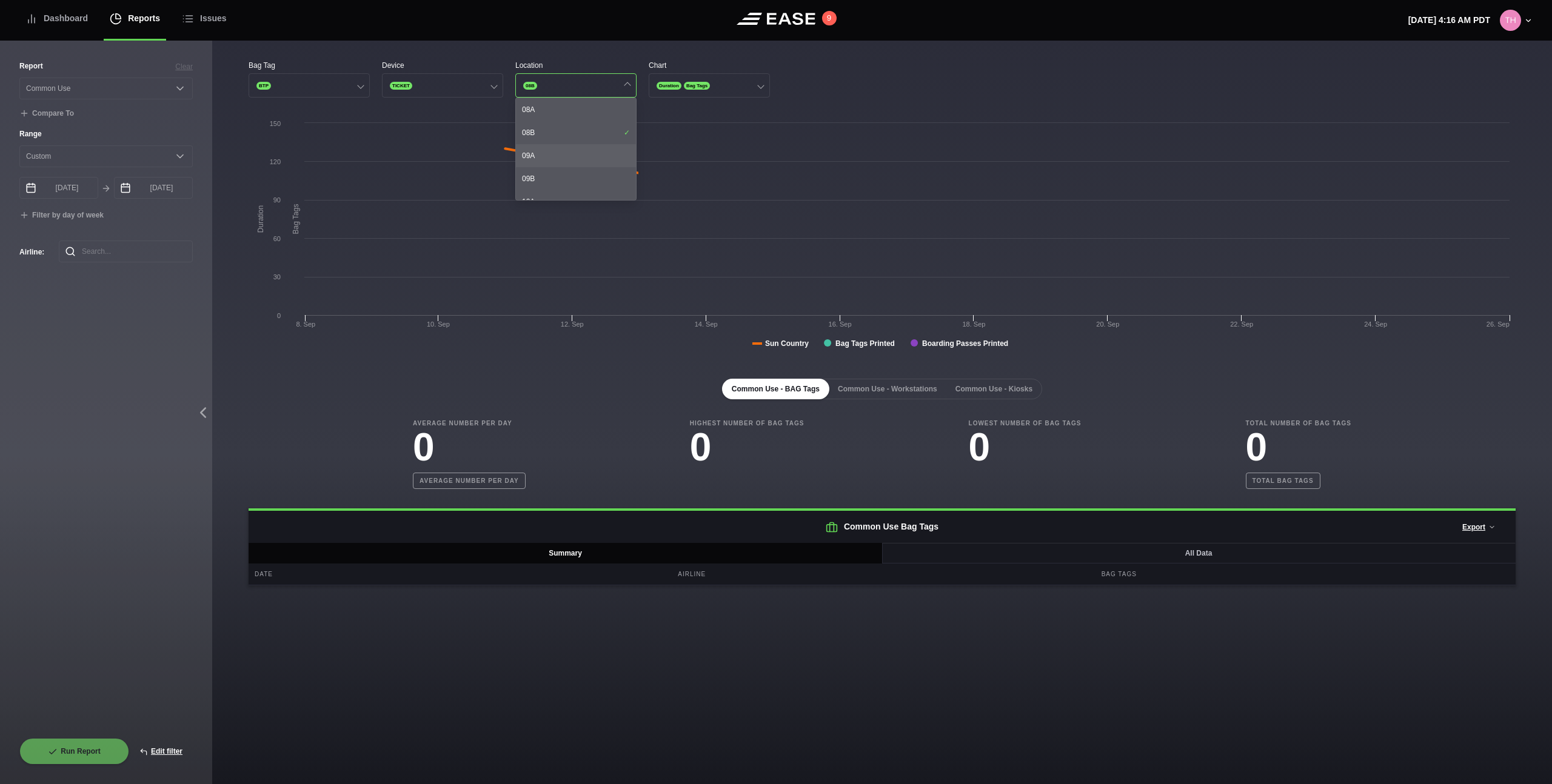
click at [542, 154] on div "09A" at bounding box center [575, 156] width 120 height 23
click at [544, 177] on div "09B" at bounding box center [575, 179] width 120 height 23
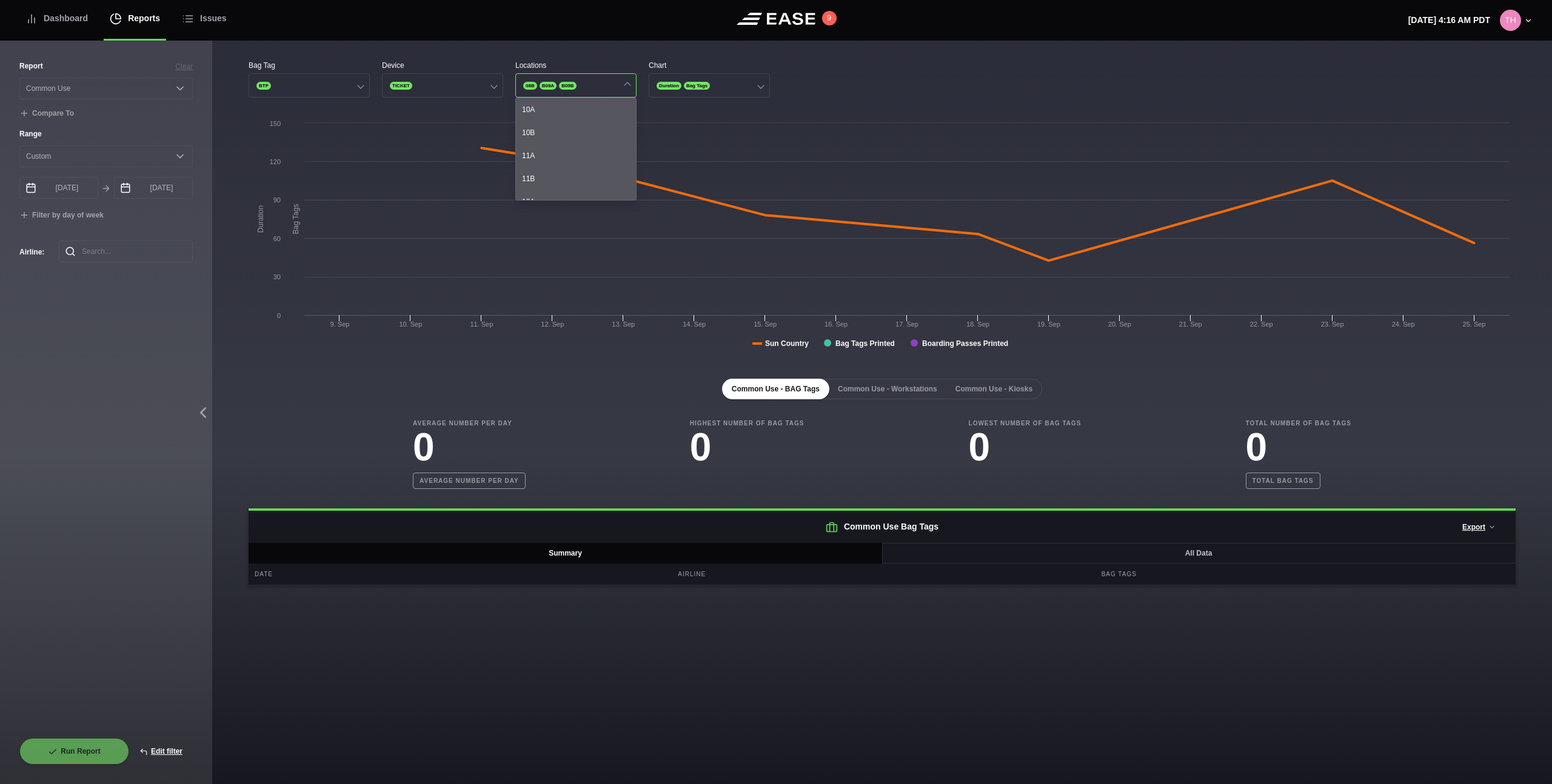
click at [544, 177] on div "11B" at bounding box center [575, 179] width 120 height 23
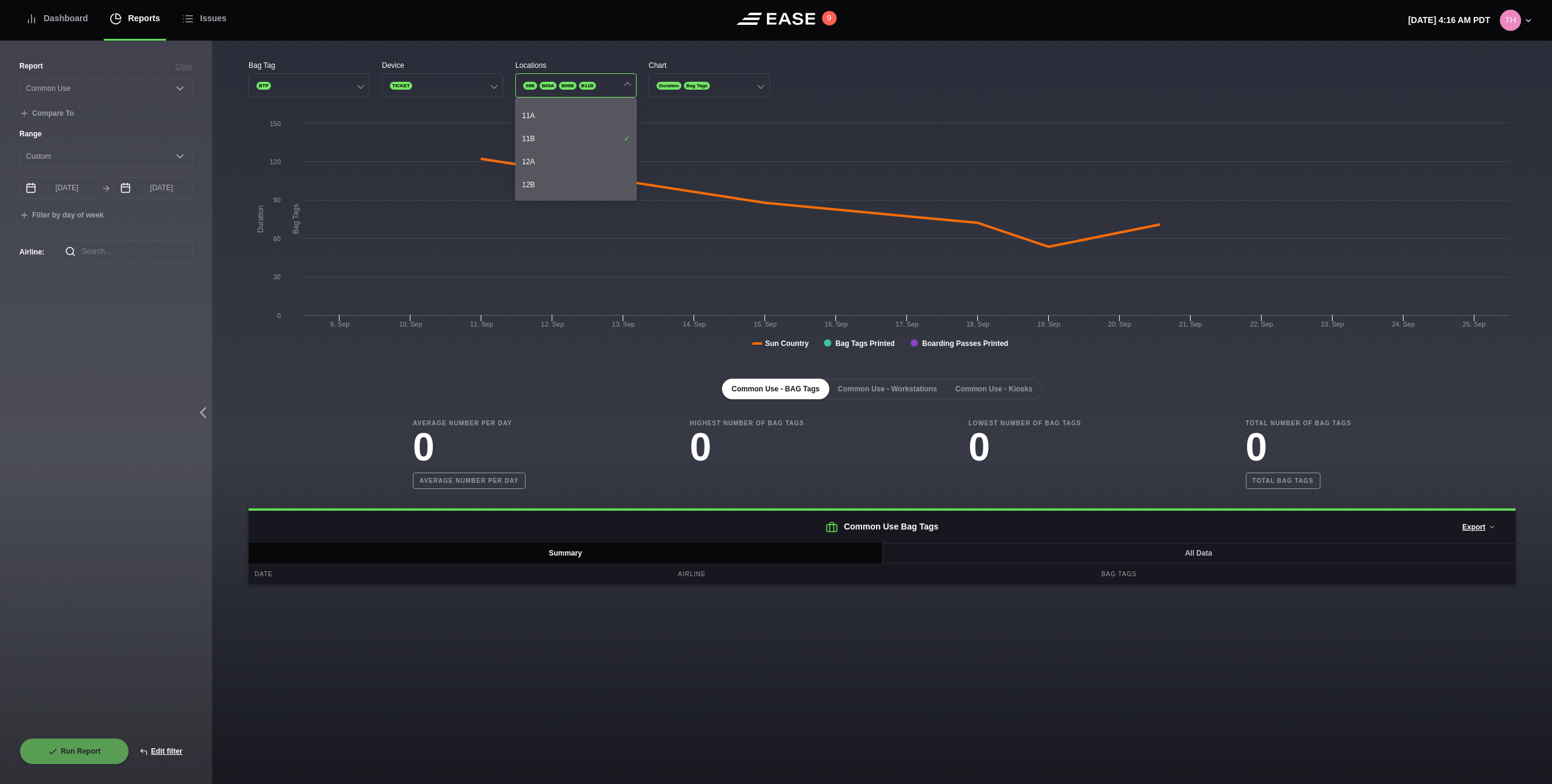
scroll to position [201, 0]
click at [544, 177] on div "14A" at bounding box center [575, 185] width 120 height 23
click at [544, 177] on div "37A" at bounding box center [575, 174] width 120 height 23
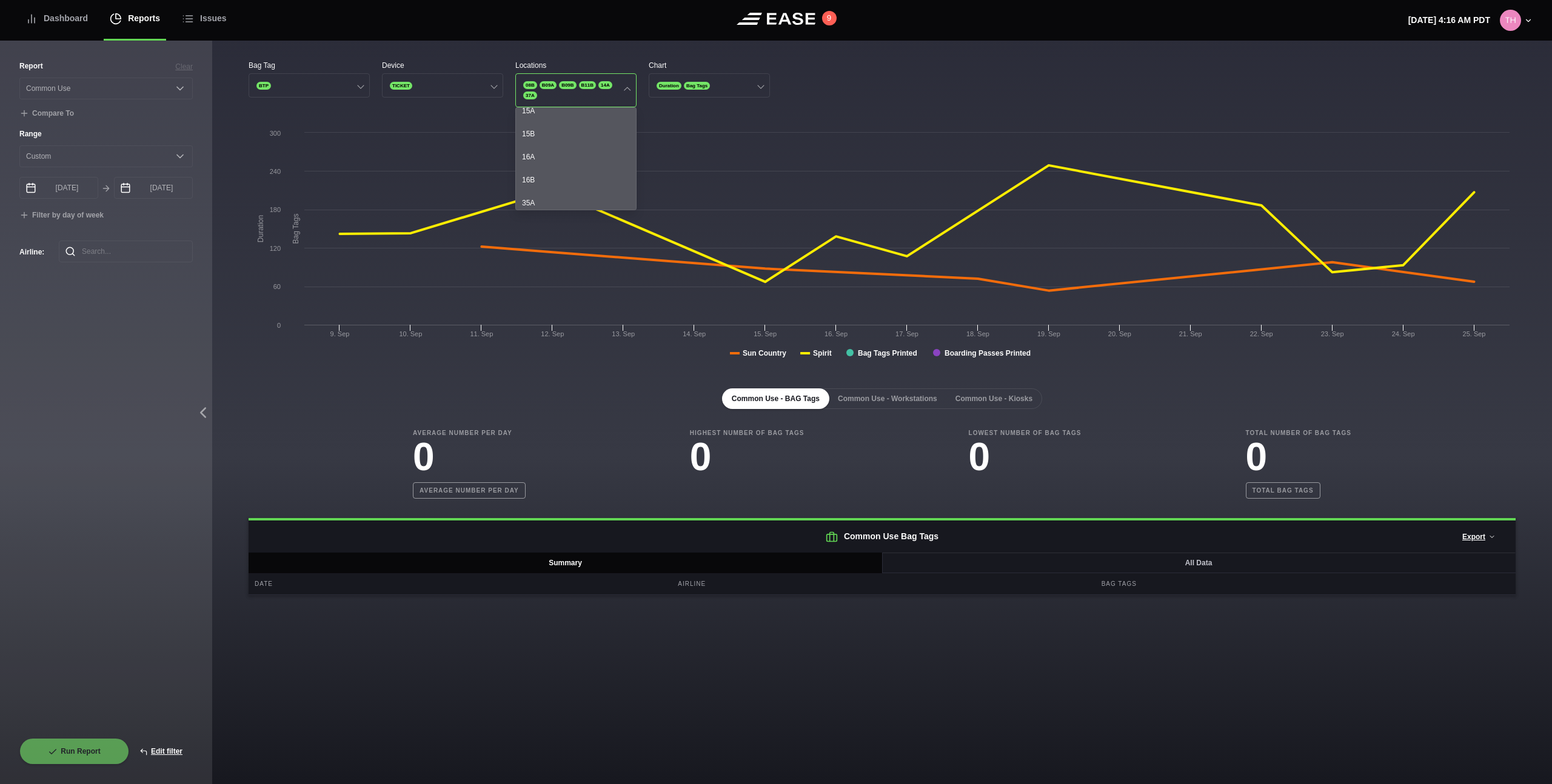
scroll to position [73, 0]
click at [549, 165] on div "10B" at bounding box center [575, 161] width 120 height 23
click at [549, 114] on div "09B" at bounding box center [575, 115] width 120 height 23
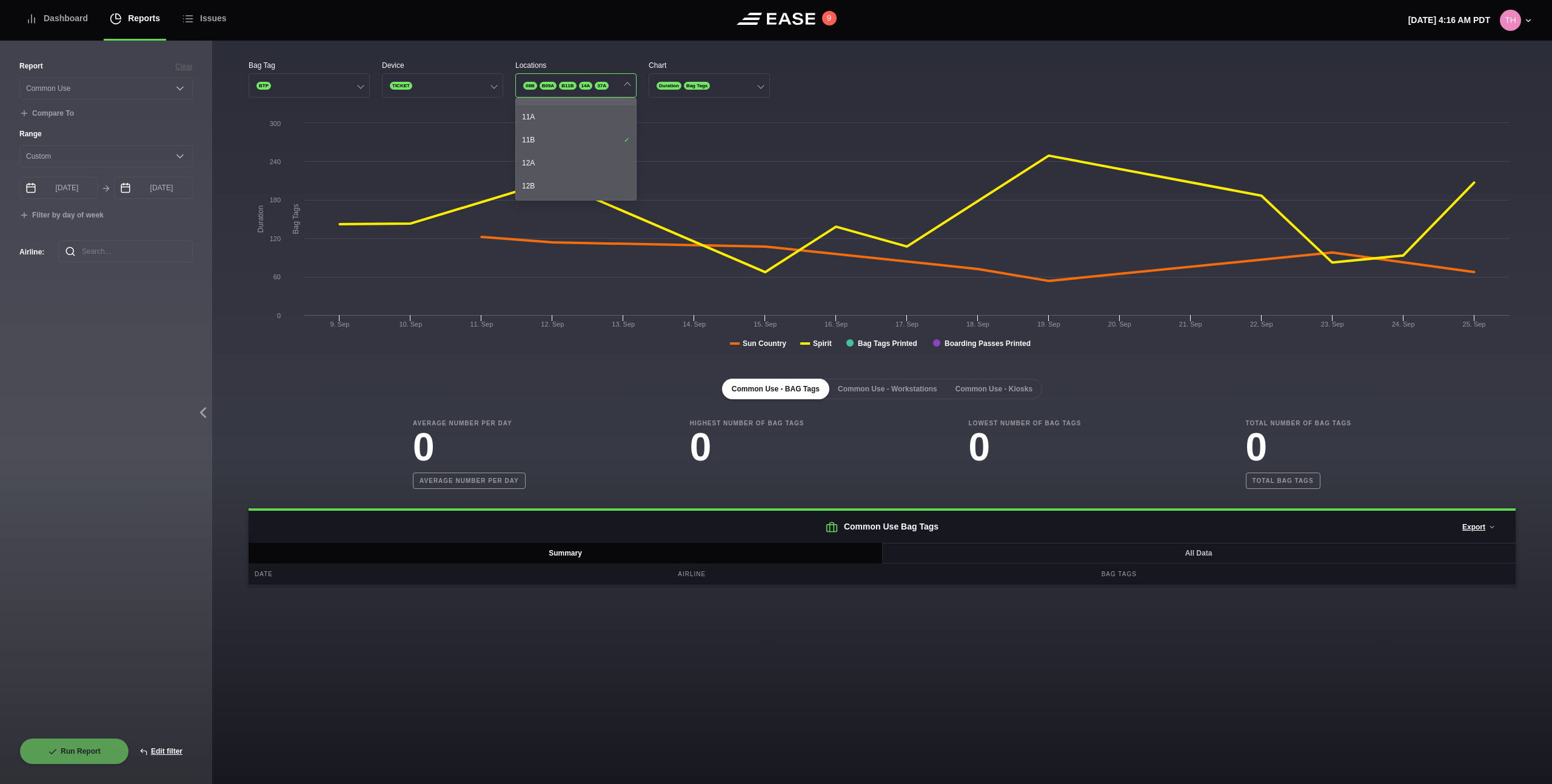
scroll to position [134, 0]
click at [574, 132] on div "11B" at bounding box center [575, 137] width 120 height 23
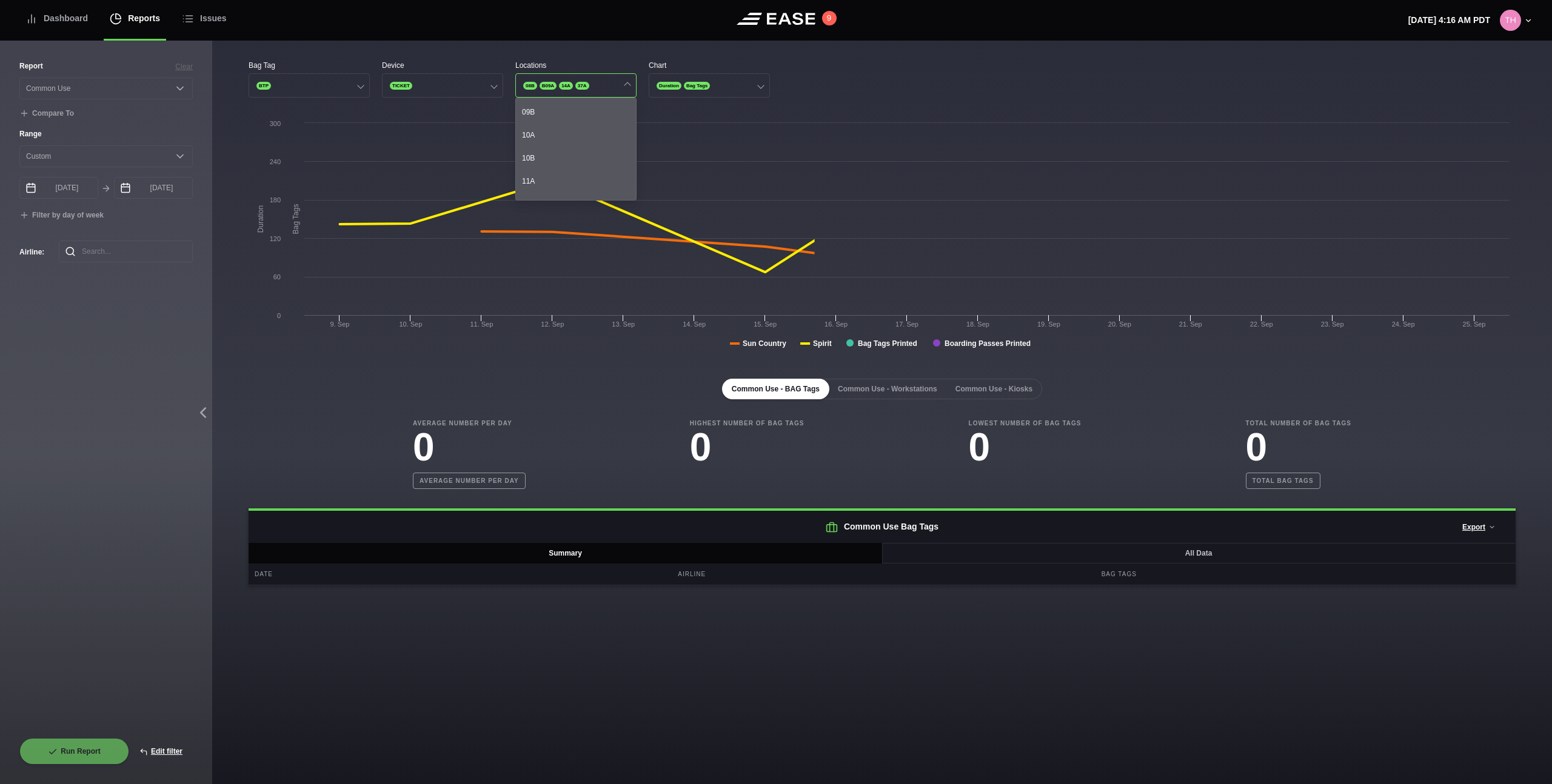
scroll to position [0, 0]
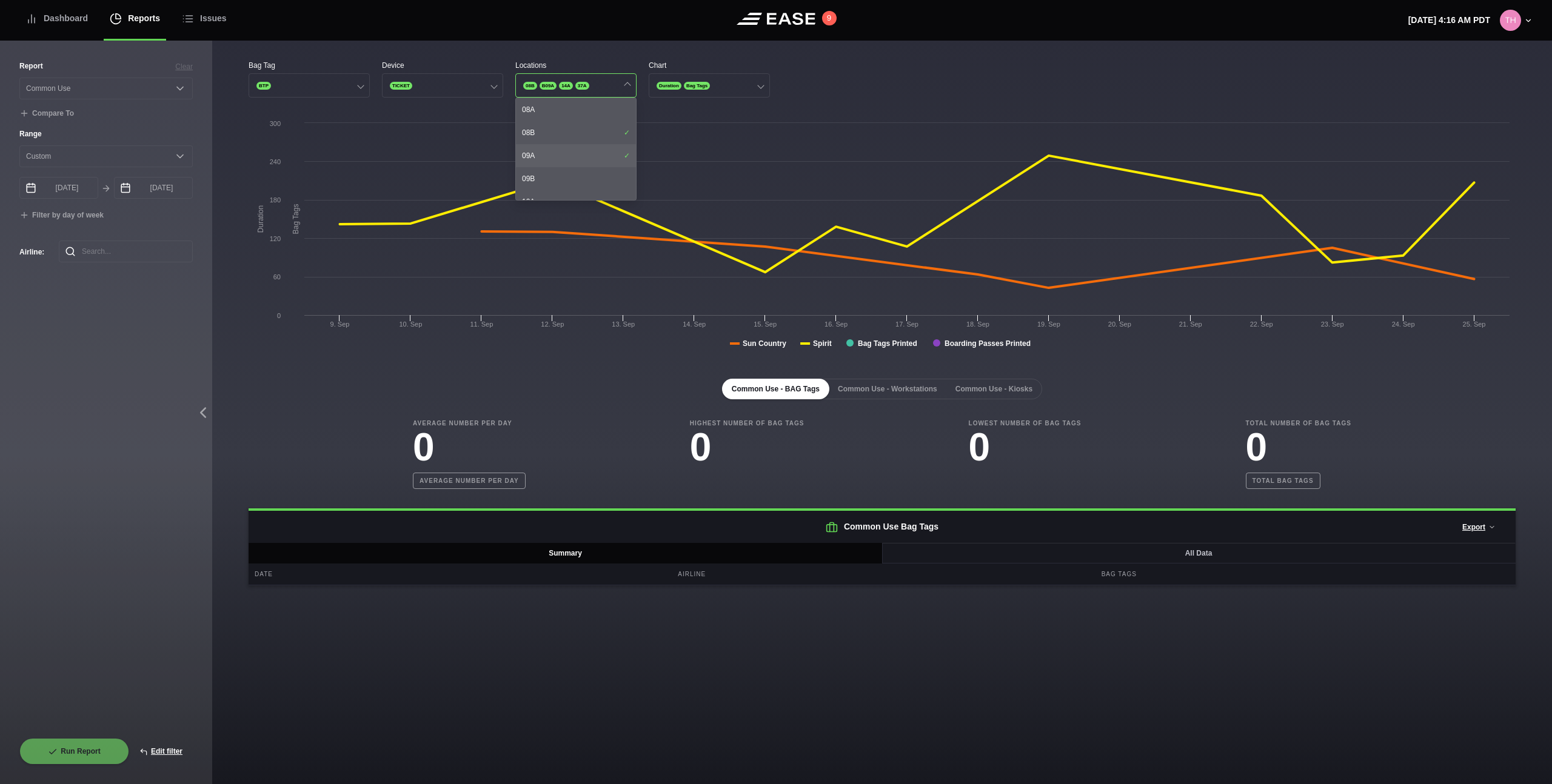
click at [570, 159] on div "09A" at bounding box center [575, 156] width 120 height 23
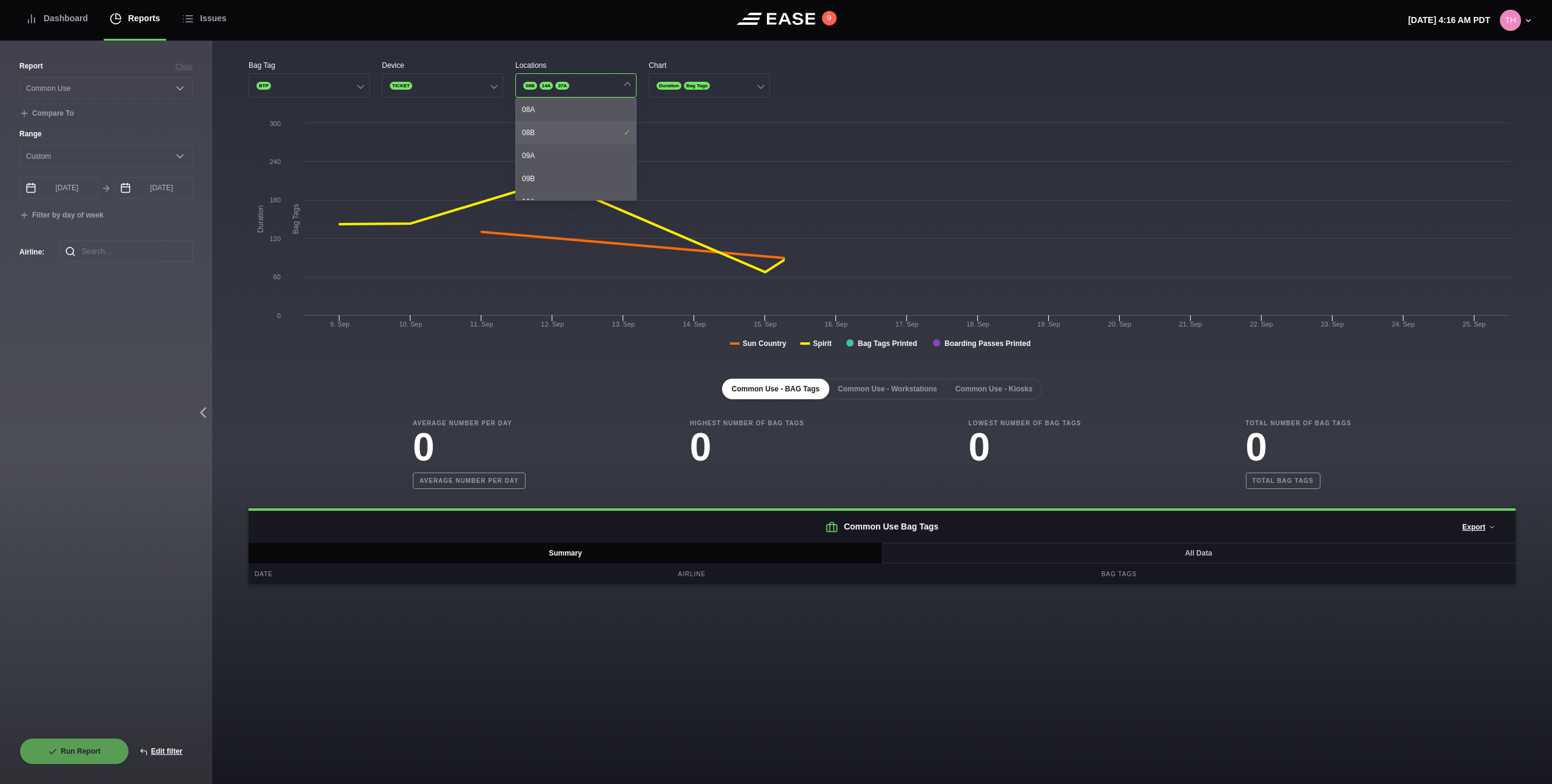
click at [571, 138] on div "08B" at bounding box center [575, 133] width 120 height 23
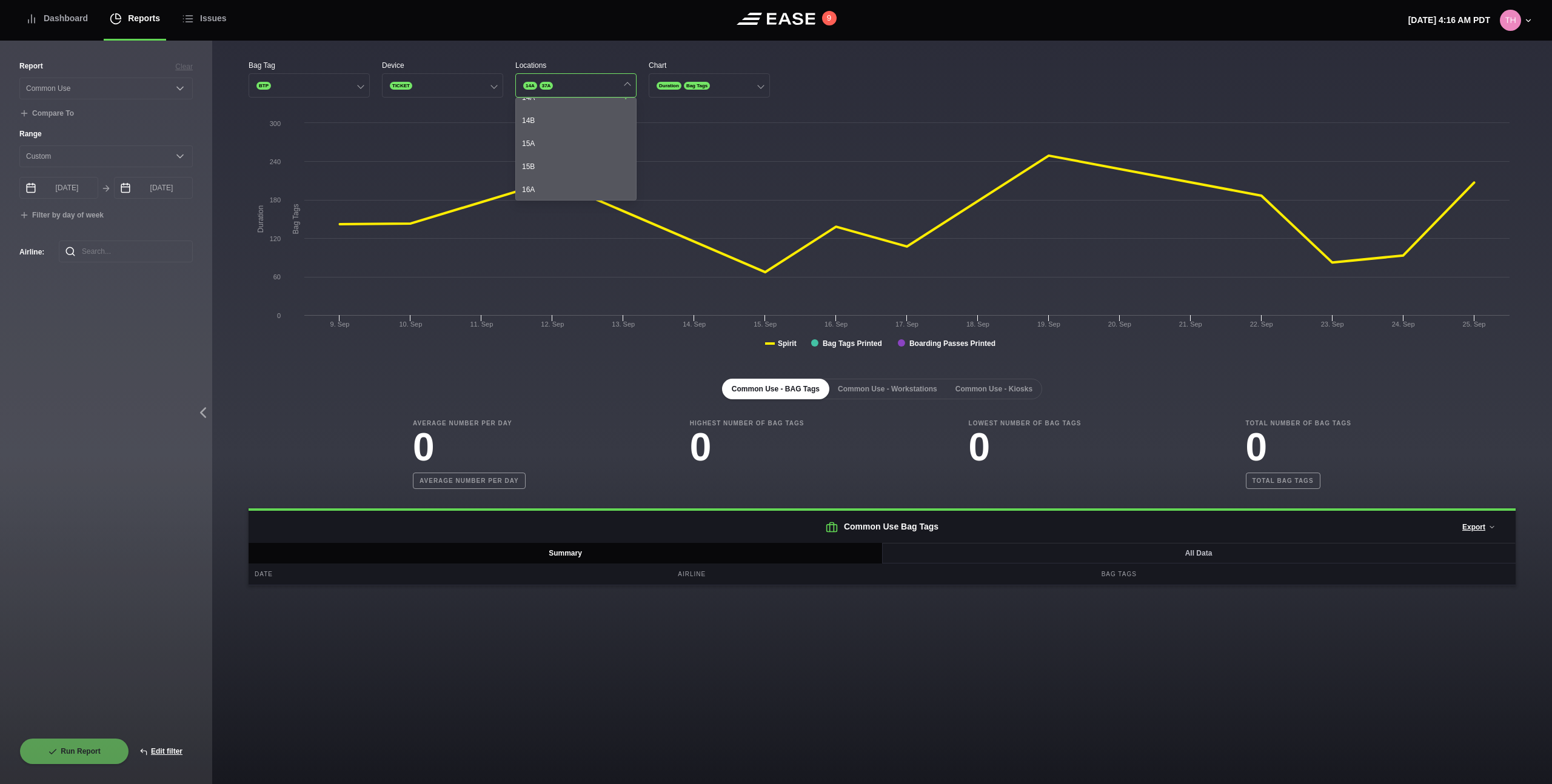
scroll to position [231, 0]
click at [570, 151] on div "14A" at bounding box center [575, 154] width 120 height 23
click at [578, 127] on div "37A" at bounding box center [575, 127] width 120 height 23
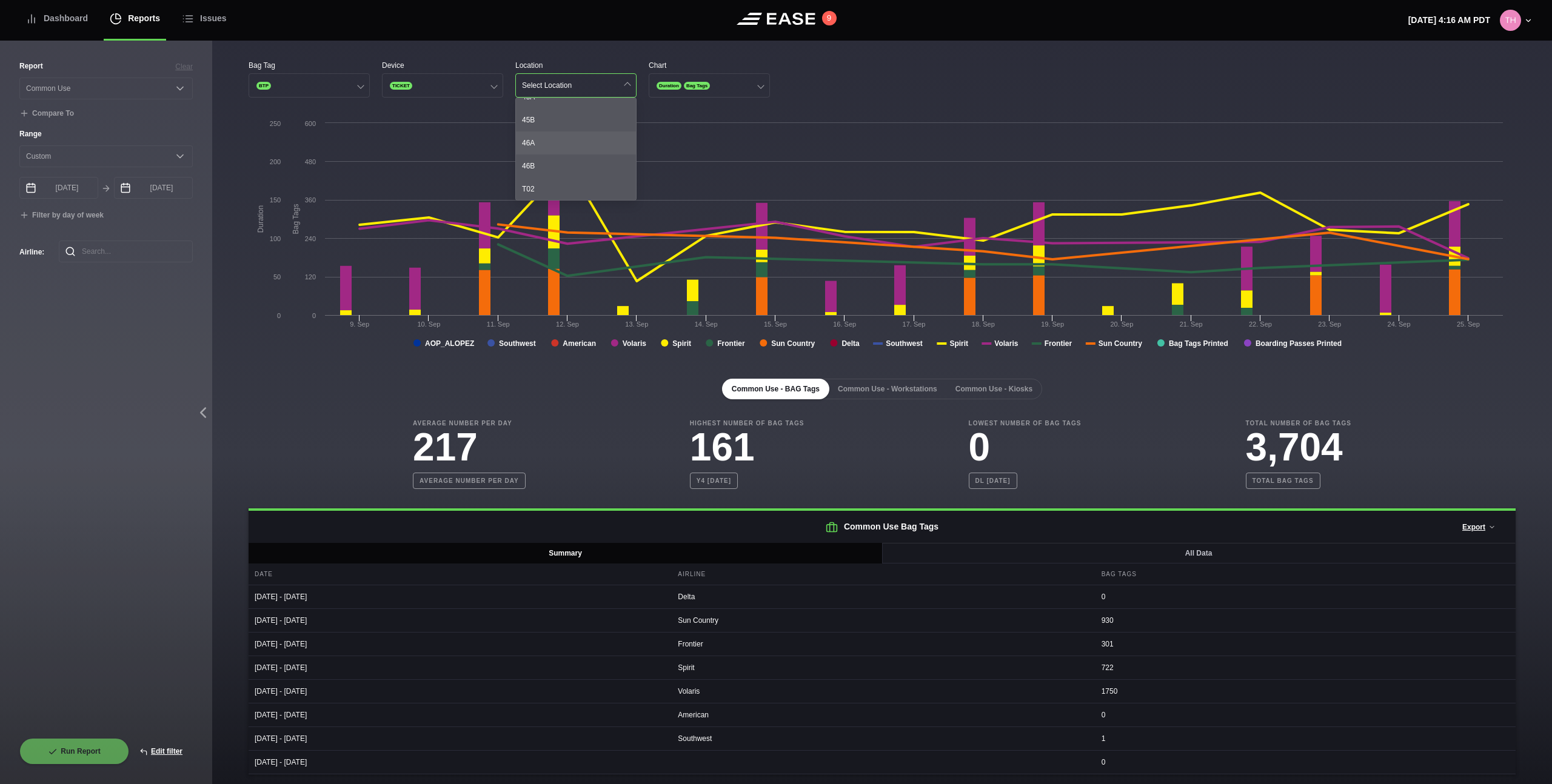
scroll to position [888, 0]
click at [572, 154] on div "46B" at bounding box center [575, 165] width 120 height 23
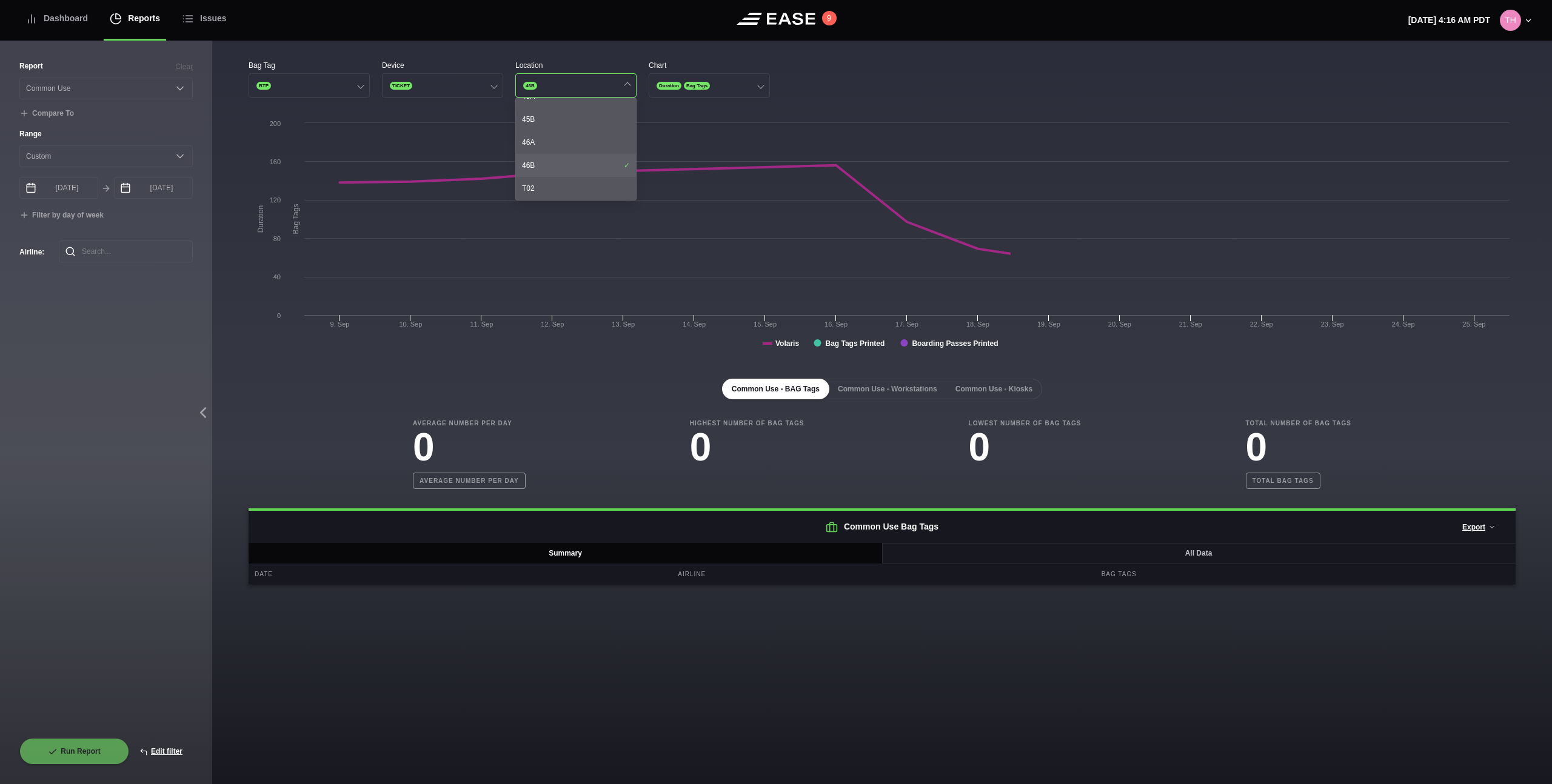
click at [572, 157] on div "46B" at bounding box center [575, 165] width 120 height 23
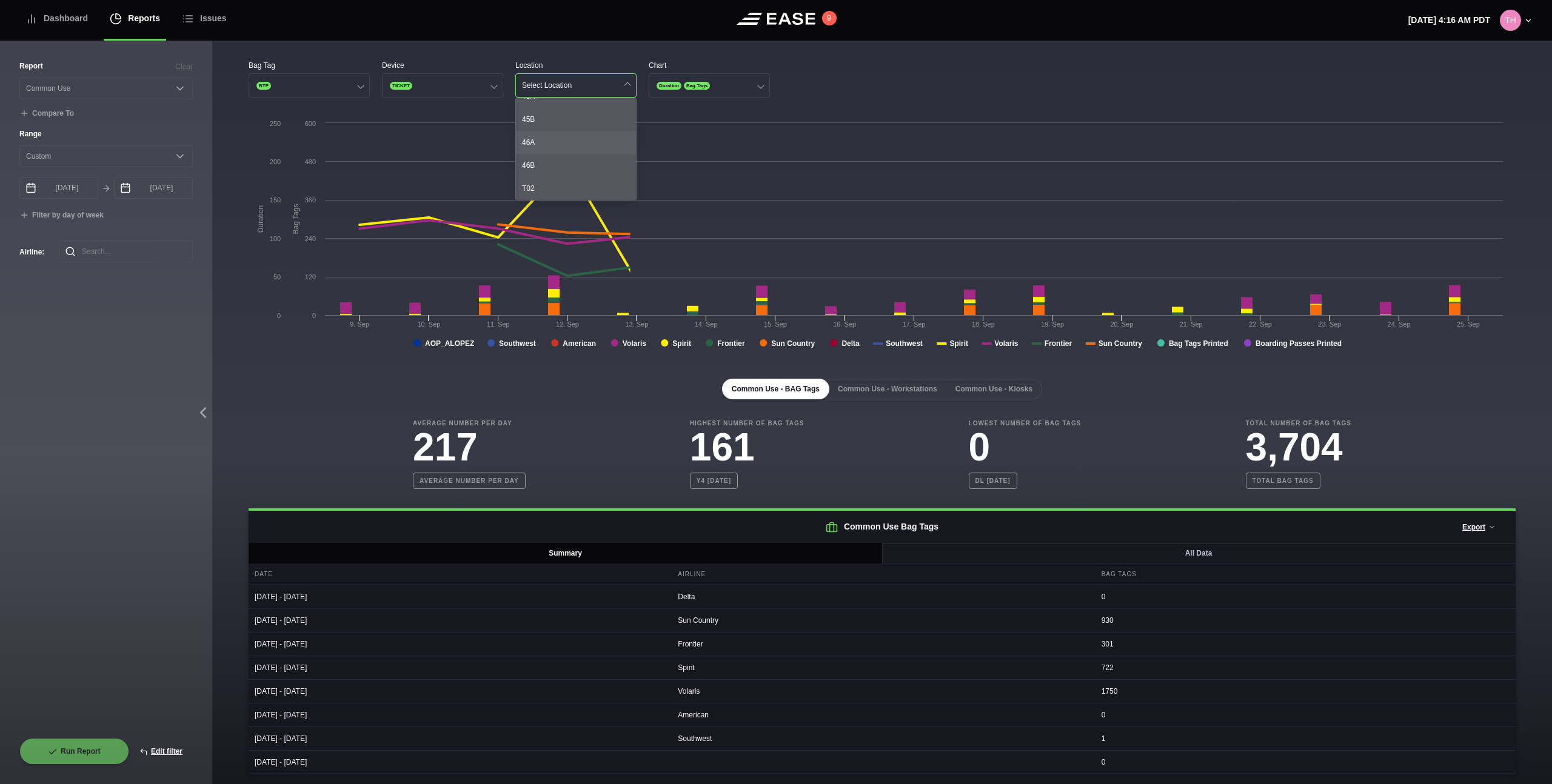
click at [572, 138] on div "46A" at bounding box center [575, 142] width 120 height 23
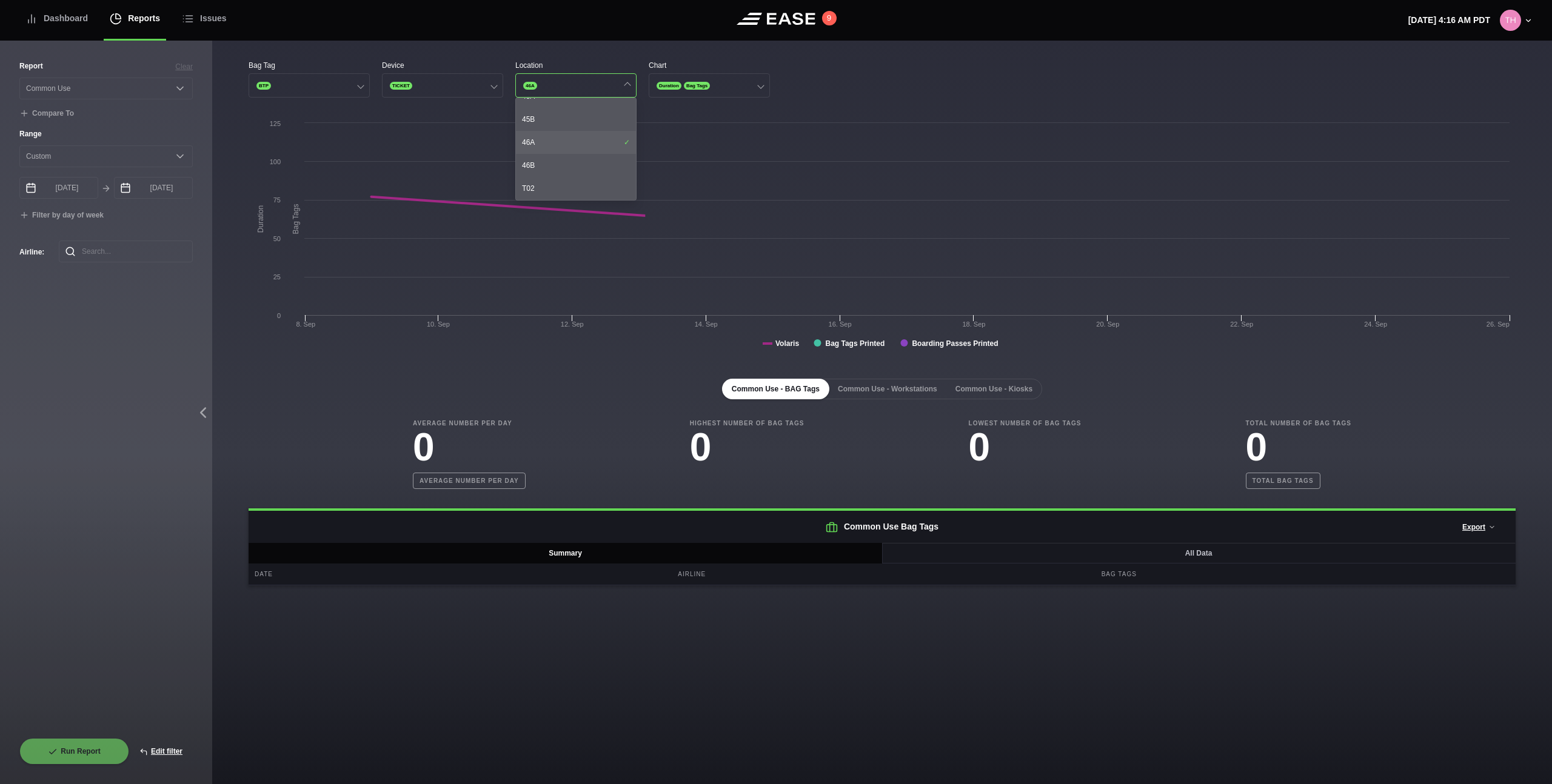
click at [572, 138] on div "46A" at bounding box center [575, 142] width 120 height 23
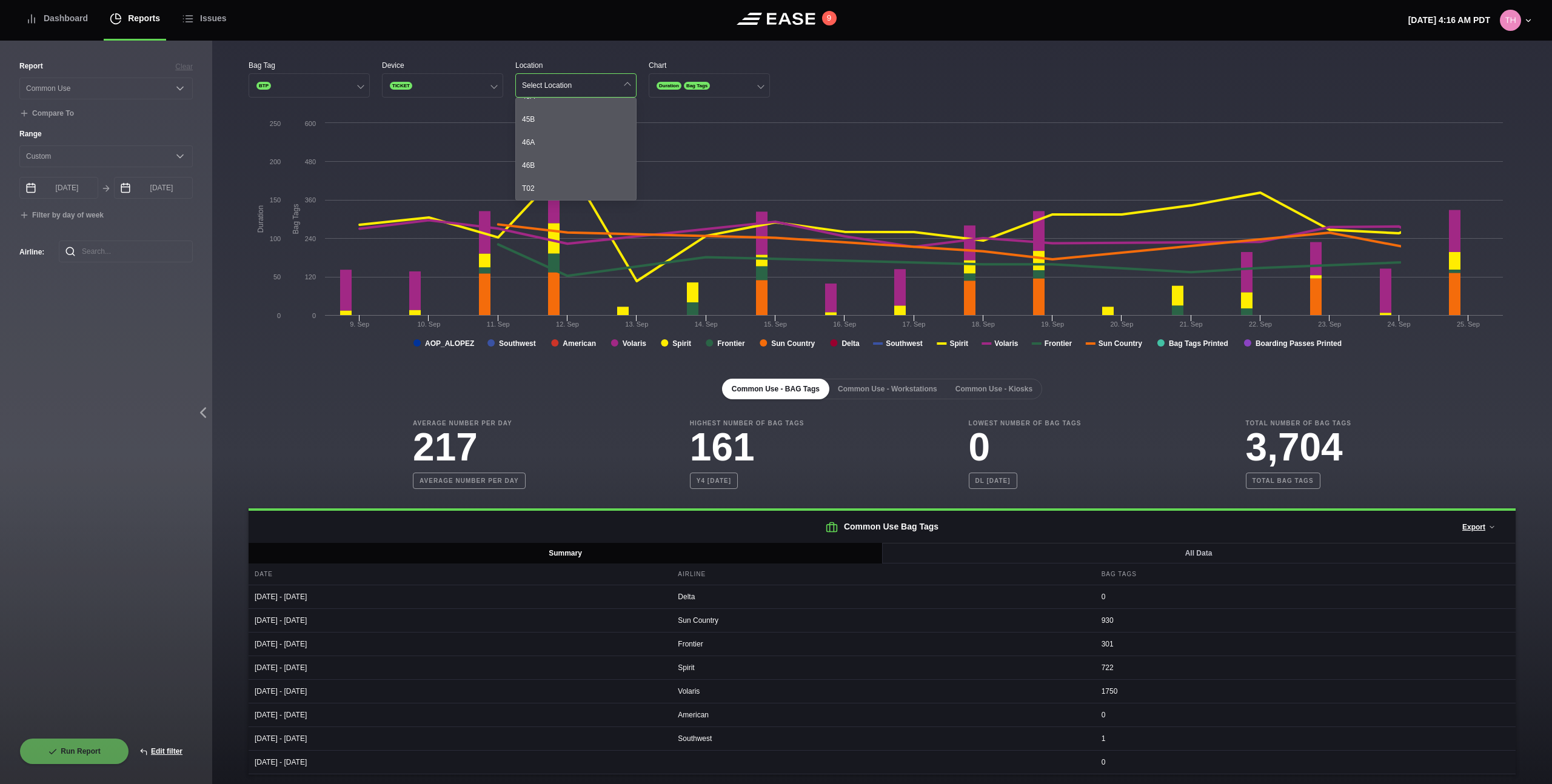
click at [750, 50] on div "Bag Tag BTP Device TICKET Location Select Location 08A 08B 09A 09B 10A 10B 11A …" at bounding box center [882, 412] width 1340 height 743
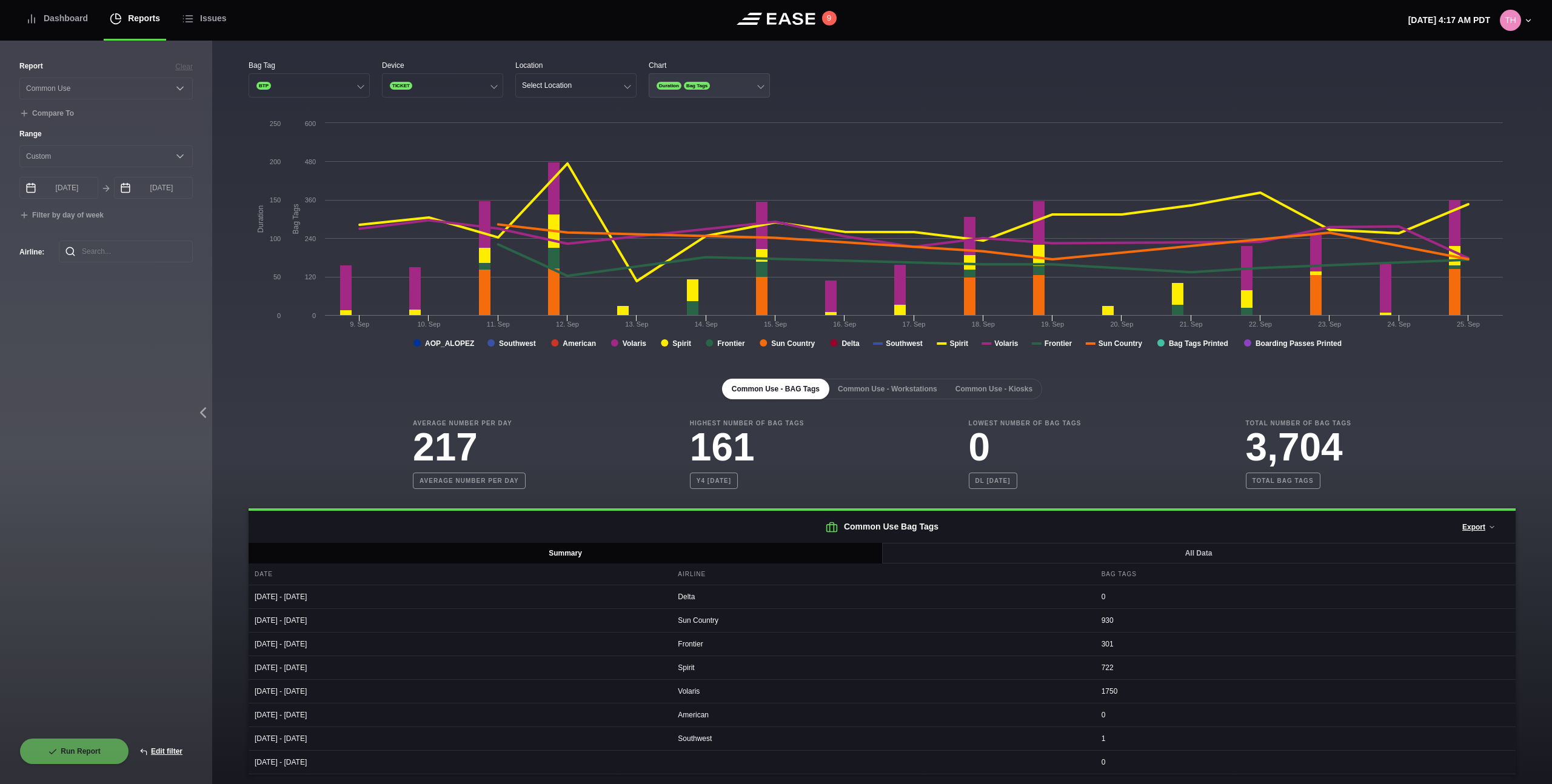
click at [742, 81] on button "Duration Bag Tags" at bounding box center [709, 85] width 121 height 25
click at [726, 107] on div "Duration" at bounding box center [709, 110] width 120 height 23
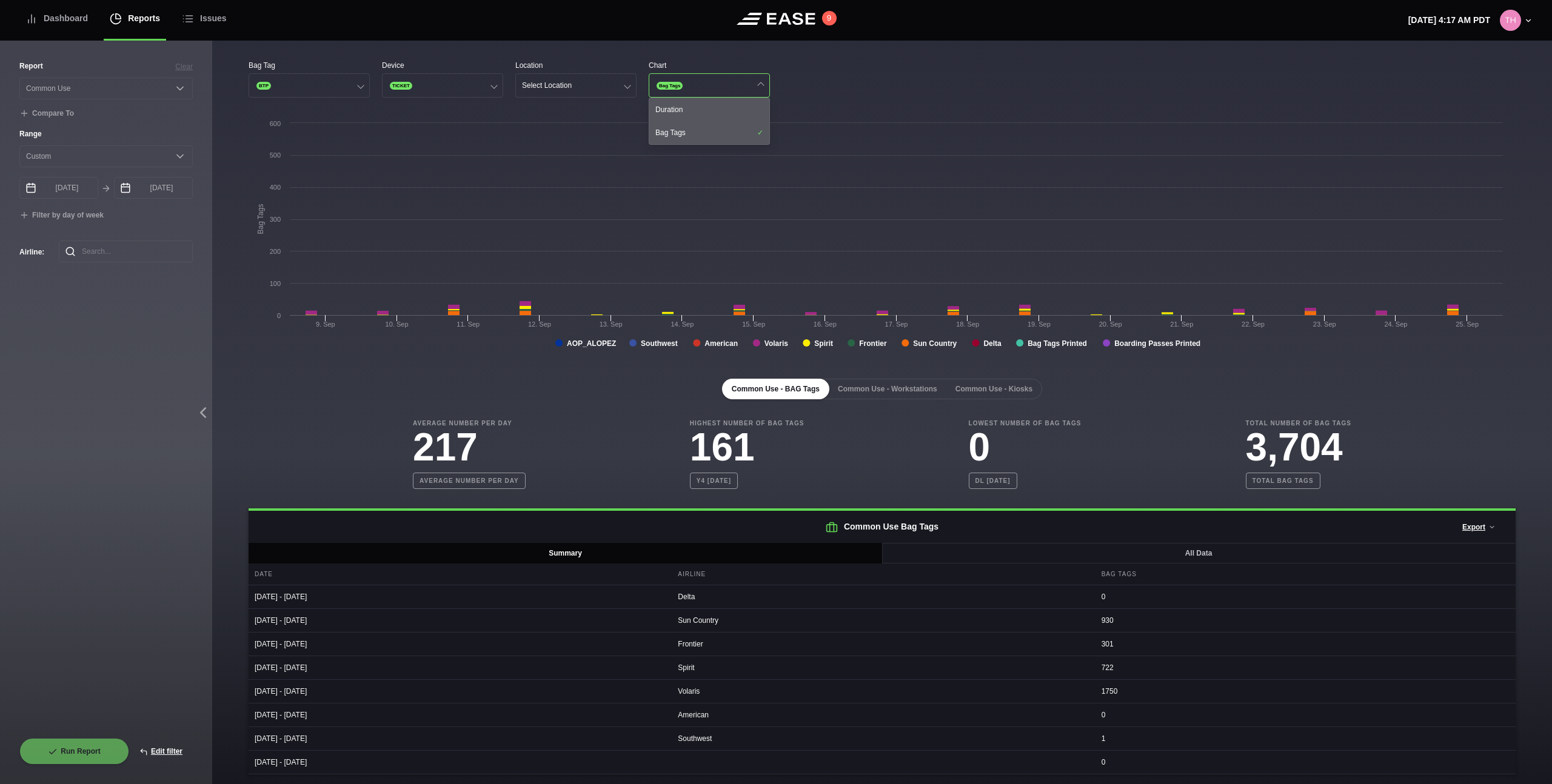
click at [837, 73] on div "Bag Tag BTP Device TICKET Location Select Location Chart Bag Tags Duration Bag …" at bounding box center [881, 78] width 1267 height 38
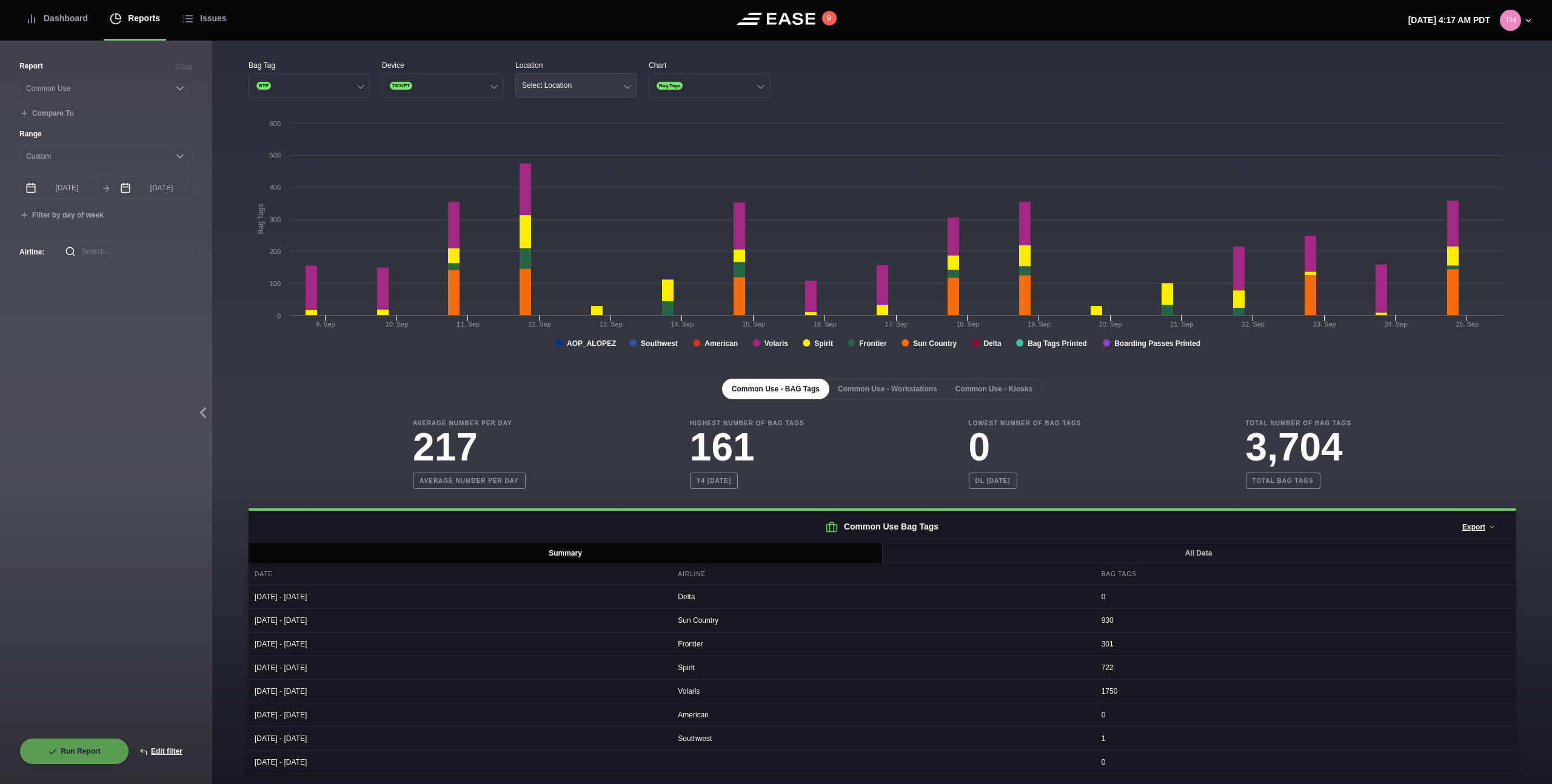
click at [607, 78] on button "Select Location" at bounding box center [576, 85] width 121 height 25
click at [589, 109] on div "08A" at bounding box center [575, 110] width 120 height 23
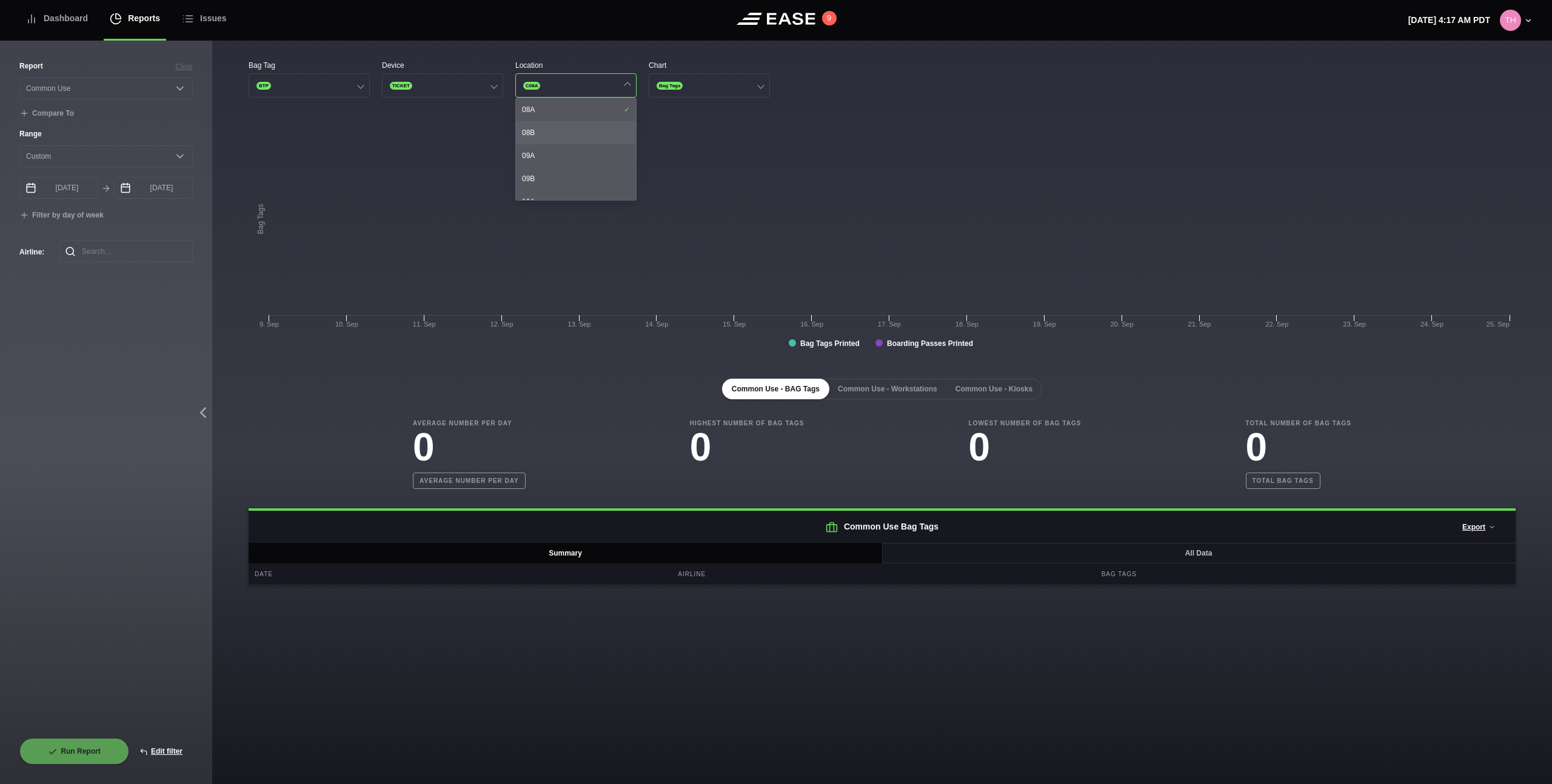
click at [585, 134] on div "08B" at bounding box center [575, 133] width 120 height 23
click at [584, 151] on div "09A" at bounding box center [575, 156] width 120 height 23
click at [584, 170] on div "09B" at bounding box center [575, 179] width 120 height 23
click at [586, 167] on div "35B" at bounding box center [575, 167] width 120 height 23
click at [586, 168] on div "38A" at bounding box center [575, 177] width 120 height 23
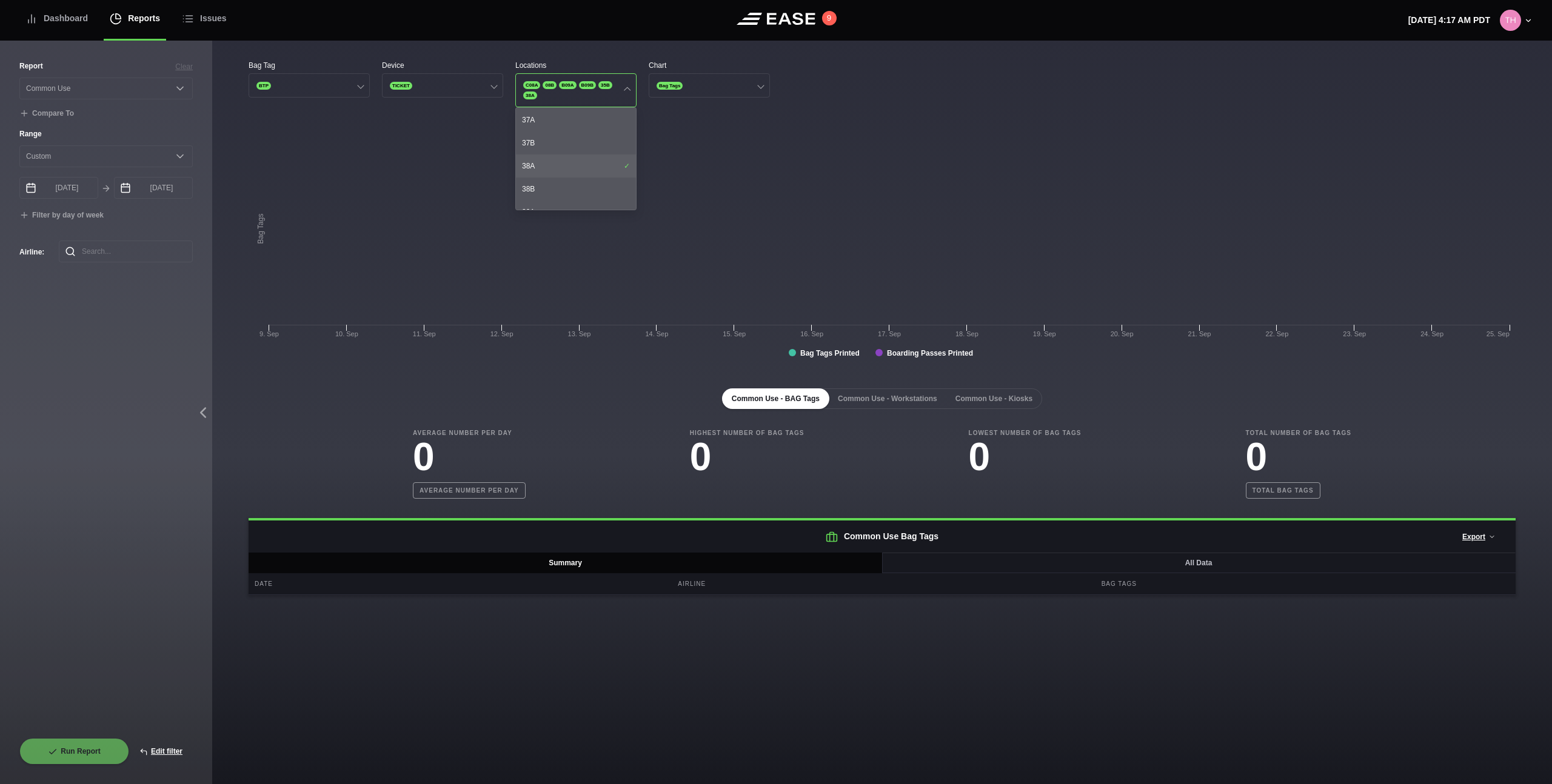
scroll to position [508, 0]
click at [587, 180] on div "38B" at bounding box center [575, 187] width 120 height 23
click at [588, 196] on div "38B" at bounding box center [575, 187] width 120 height 23
click at [585, 147] on div "37B" at bounding box center [575, 141] width 120 height 23
click at [585, 129] on div "37B" at bounding box center [575, 141] width 120 height 23
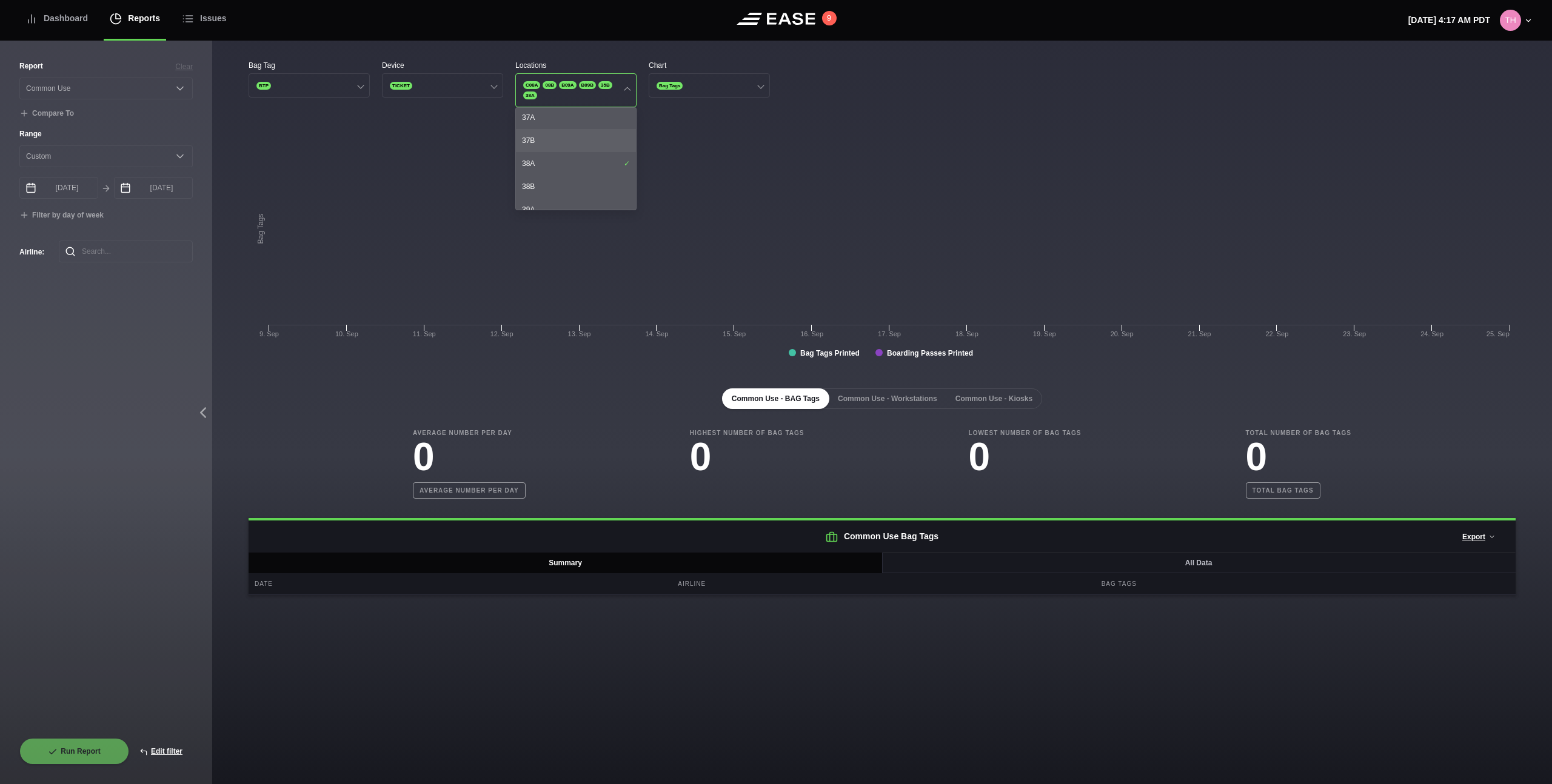
click at [583, 150] on div "37B" at bounding box center [575, 141] width 120 height 23
click at [583, 150] on div "43A" at bounding box center [575, 160] width 120 height 23
click at [583, 151] on div "43B" at bounding box center [575, 160] width 120 height 23
click at [583, 150] on div "45B" at bounding box center [575, 145] width 120 height 23
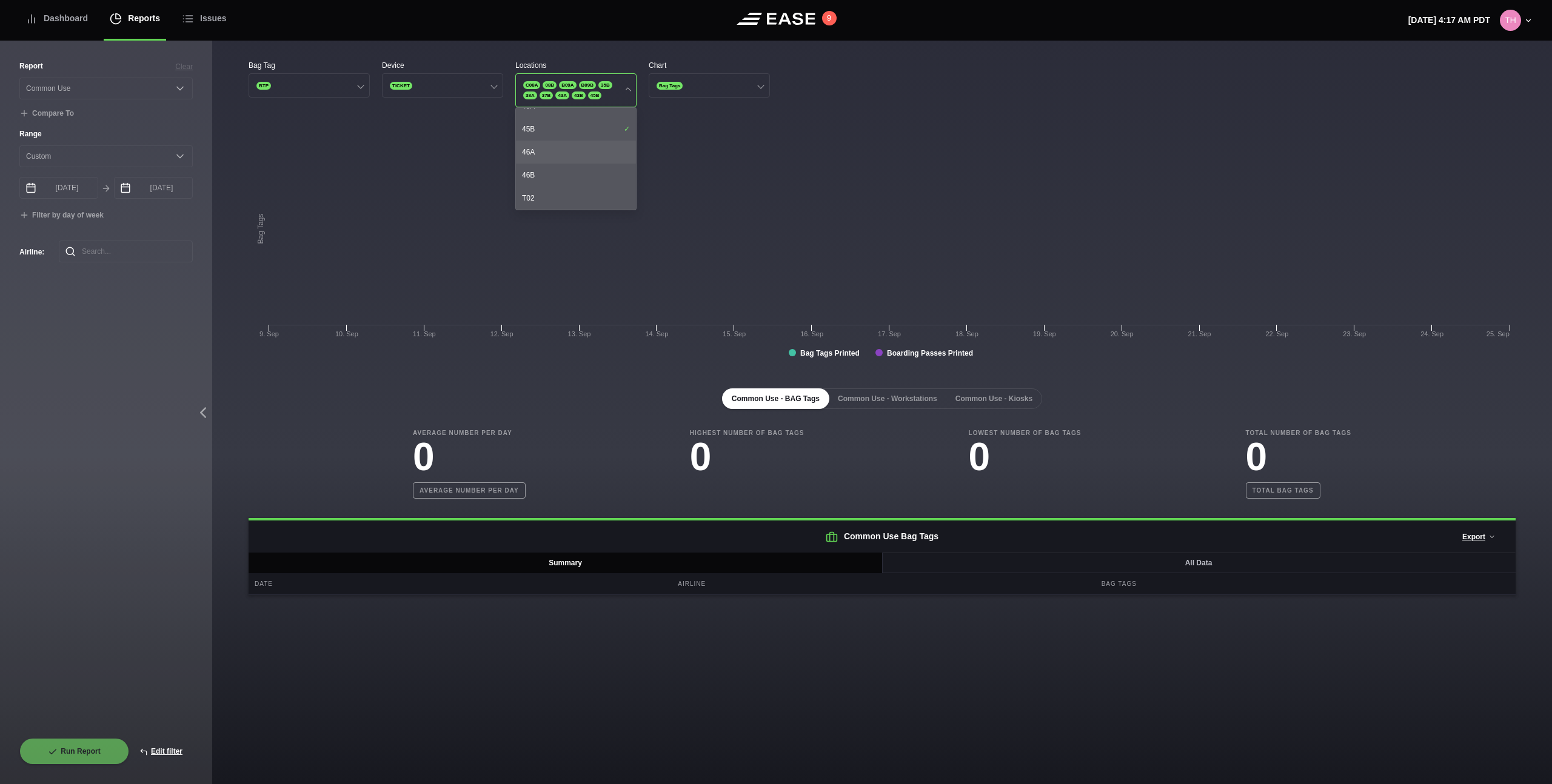
click at [583, 150] on div "46A" at bounding box center [575, 152] width 120 height 23
click at [581, 187] on div "46B" at bounding box center [575, 175] width 120 height 23
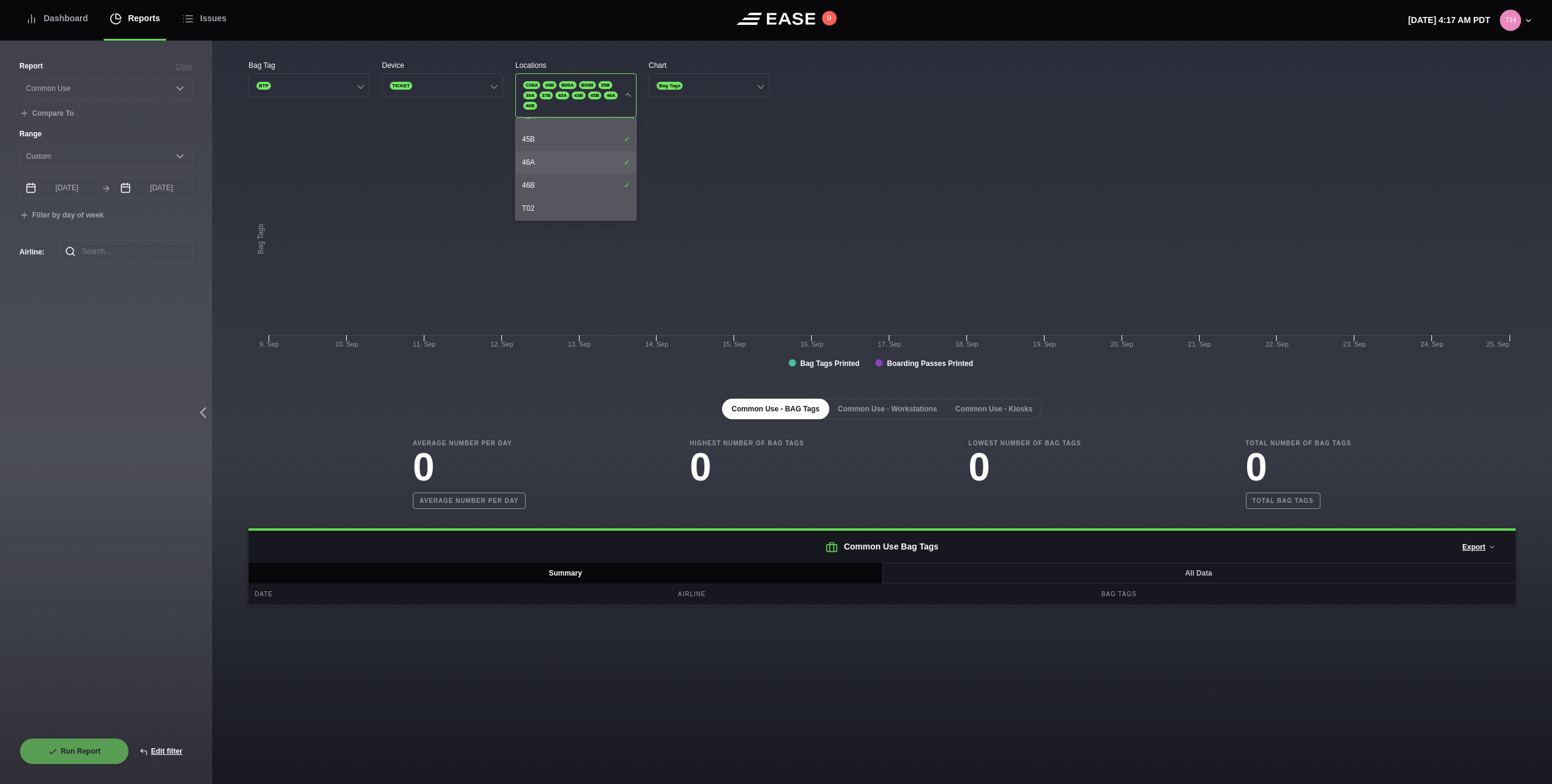
click at [575, 164] on div "46A" at bounding box center [575, 162] width 120 height 23
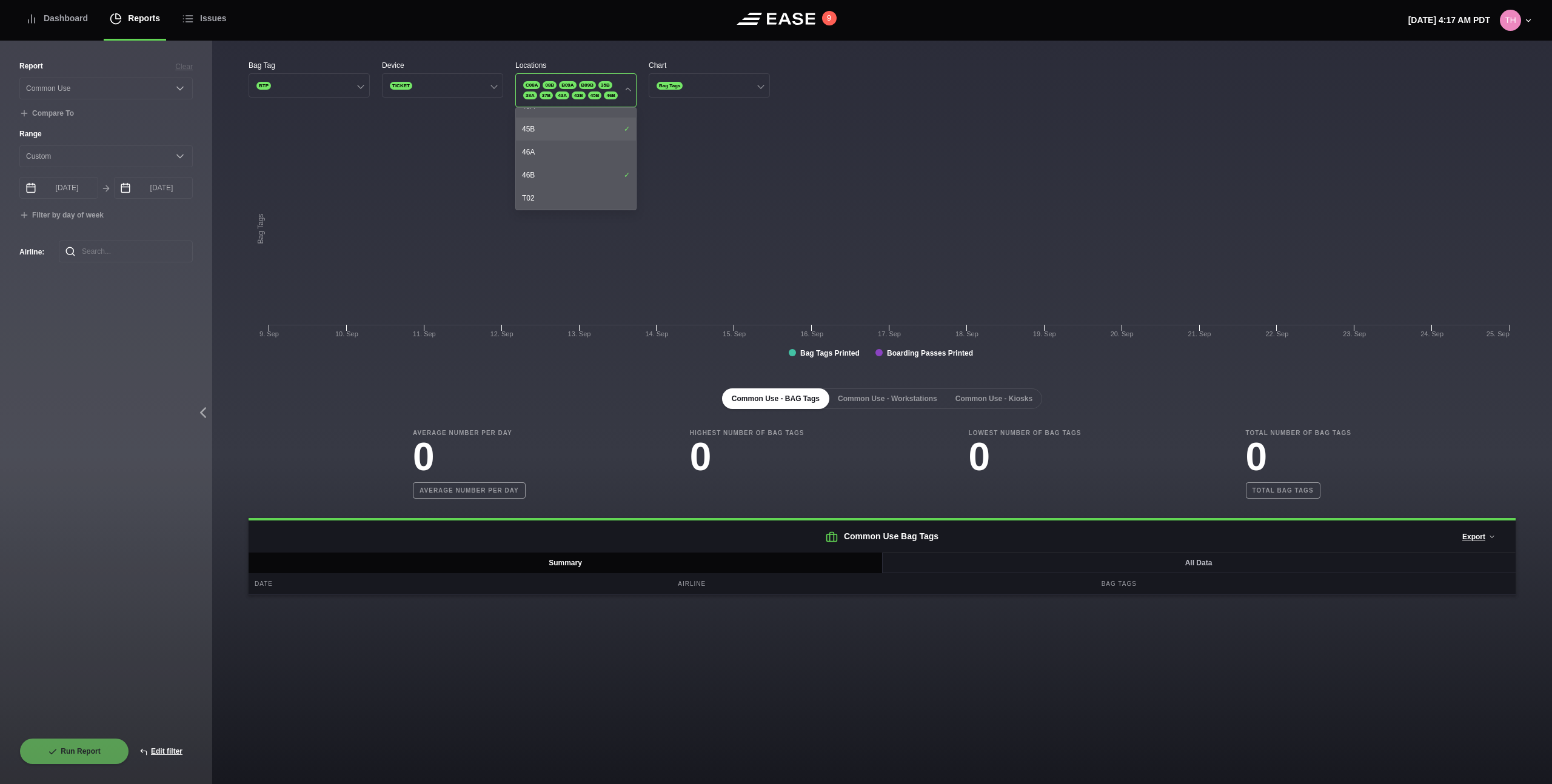
click at [579, 137] on div "45B" at bounding box center [575, 129] width 120 height 23
click at [565, 197] on div "T02" at bounding box center [575, 198] width 120 height 23
click at [565, 167] on div "40B" at bounding box center [575, 156] width 120 height 23
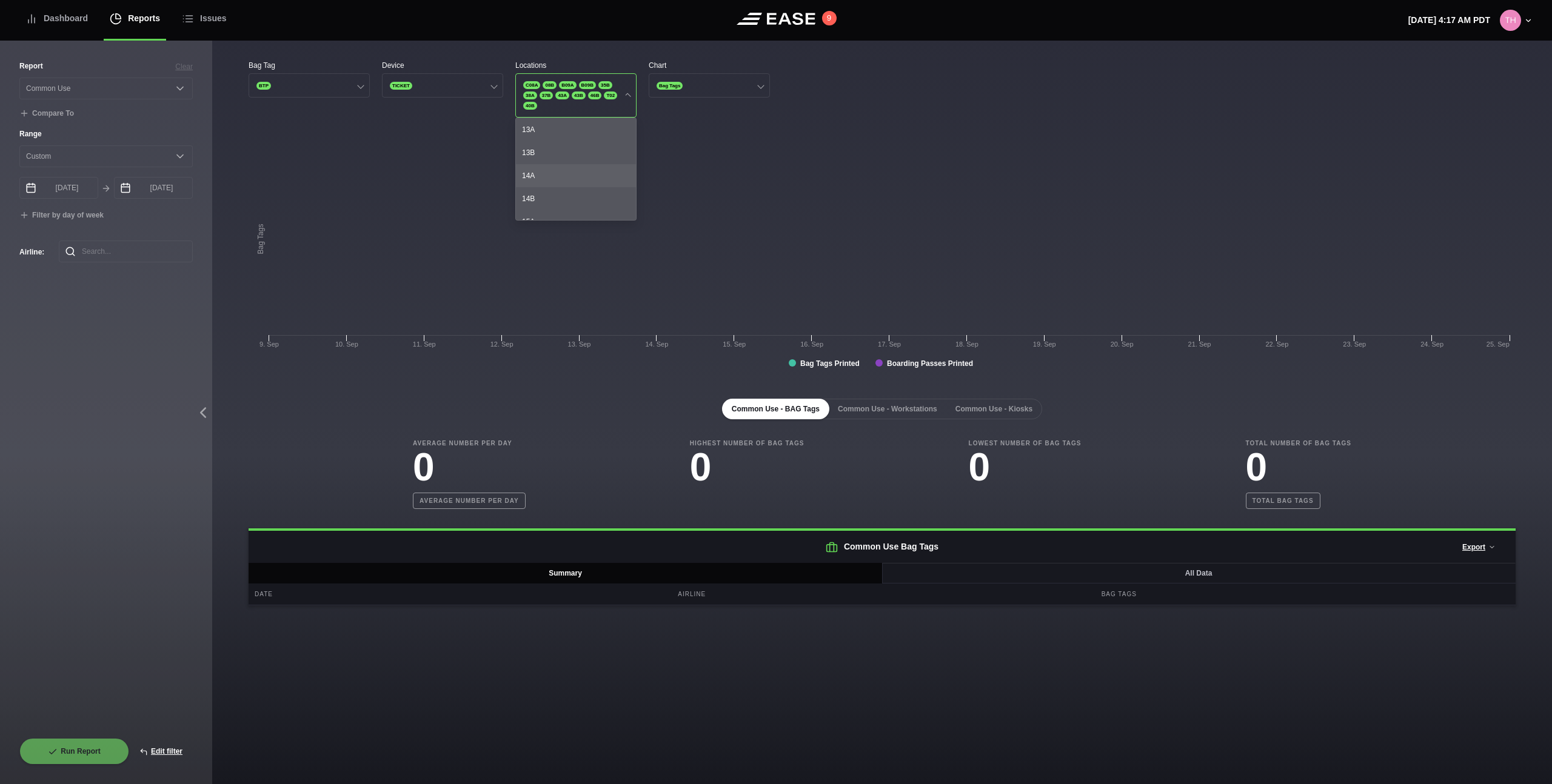
click at [565, 176] on div "14A" at bounding box center [575, 176] width 120 height 23
click at [565, 176] on div "11B" at bounding box center [575, 182] width 120 height 23
click at [564, 175] on div "09A" at bounding box center [575, 176] width 120 height 23
click at [565, 172] on div "09A" at bounding box center [575, 176] width 120 height 23
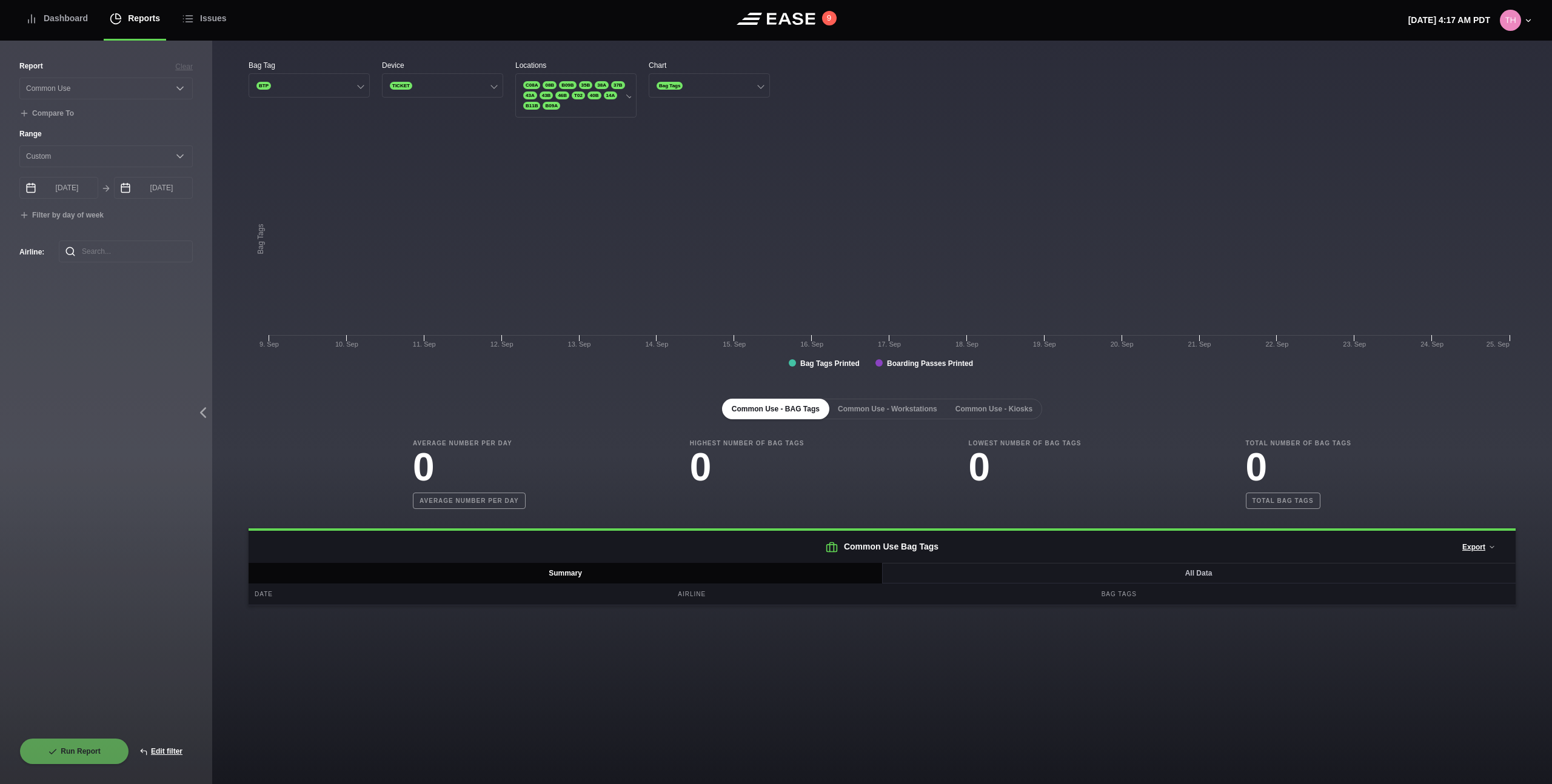
click at [897, 57] on div "Bag Tag BTP Device TICKET Locations C08A 08B B09B 35B 38A 37B 43A 43B 46B T02 4…" at bounding box center [882, 328] width 1340 height 574
click at [602, 95] on span "40B" at bounding box center [594, 95] width 14 height 8
click at [590, 130] on div "08A" at bounding box center [575, 130] width 120 height 23
click at [587, 147] on div "08B" at bounding box center [575, 153] width 120 height 23
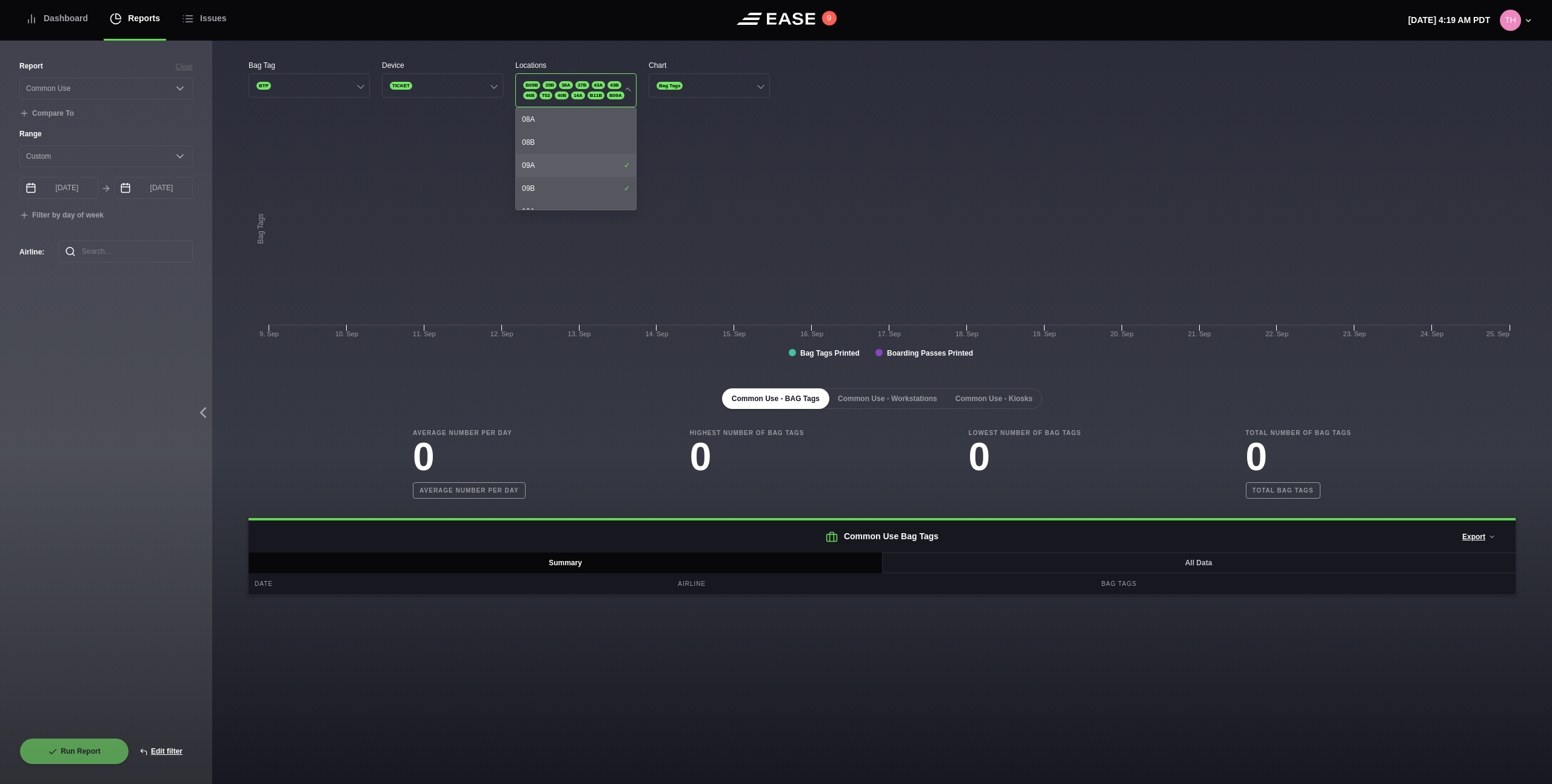
click at [582, 174] on div "09A" at bounding box center [575, 165] width 120 height 23
click at [578, 197] on div "09B" at bounding box center [575, 188] width 120 height 23
click at [602, 148] on div "35B" at bounding box center [575, 151] width 120 height 23
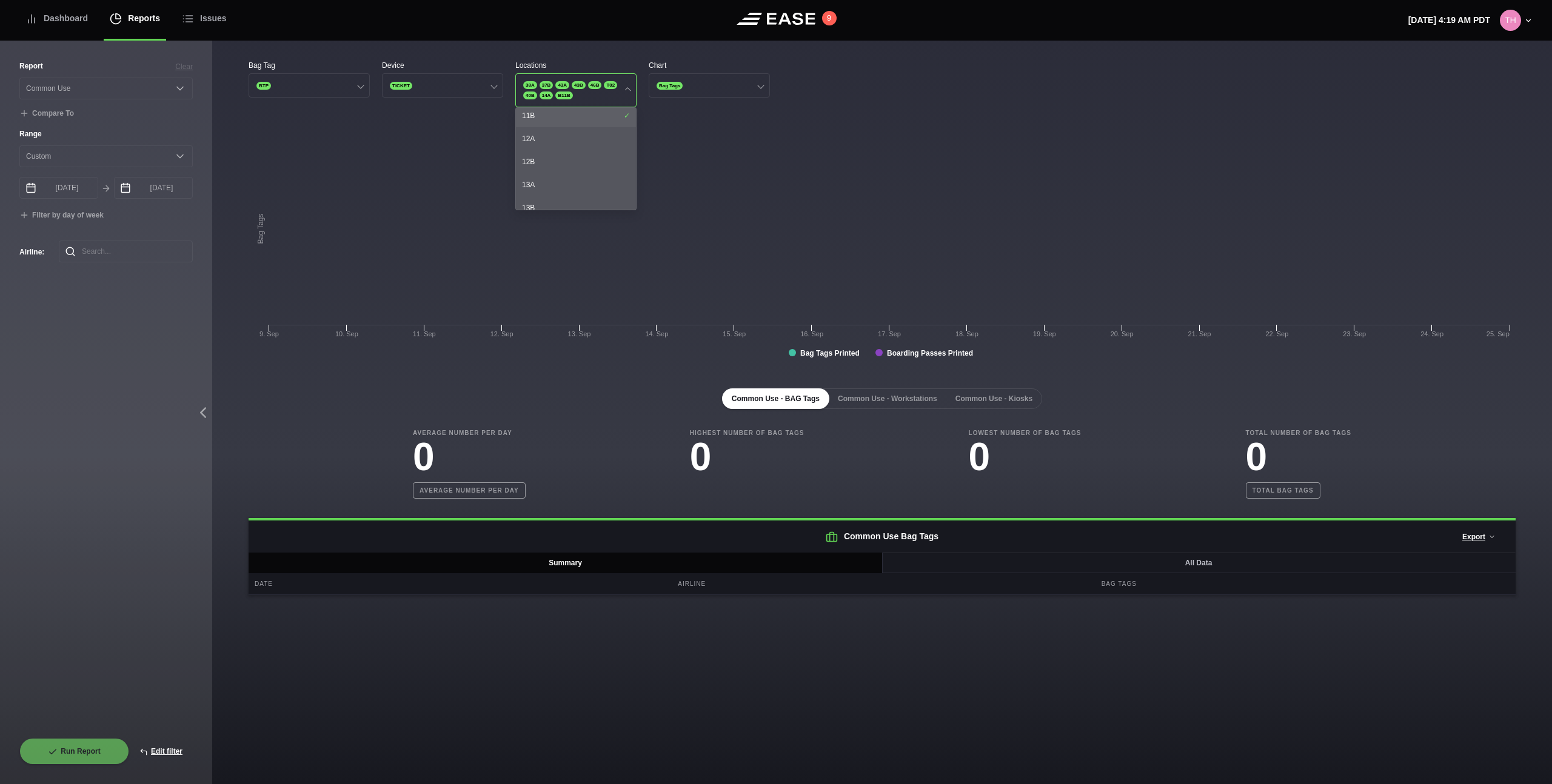
click at [613, 118] on div "11B" at bounding box center [575, 116] width 120 height 23
click at [553, 98] on span "14A" at bounding box center [546, 95] width 14 height 8
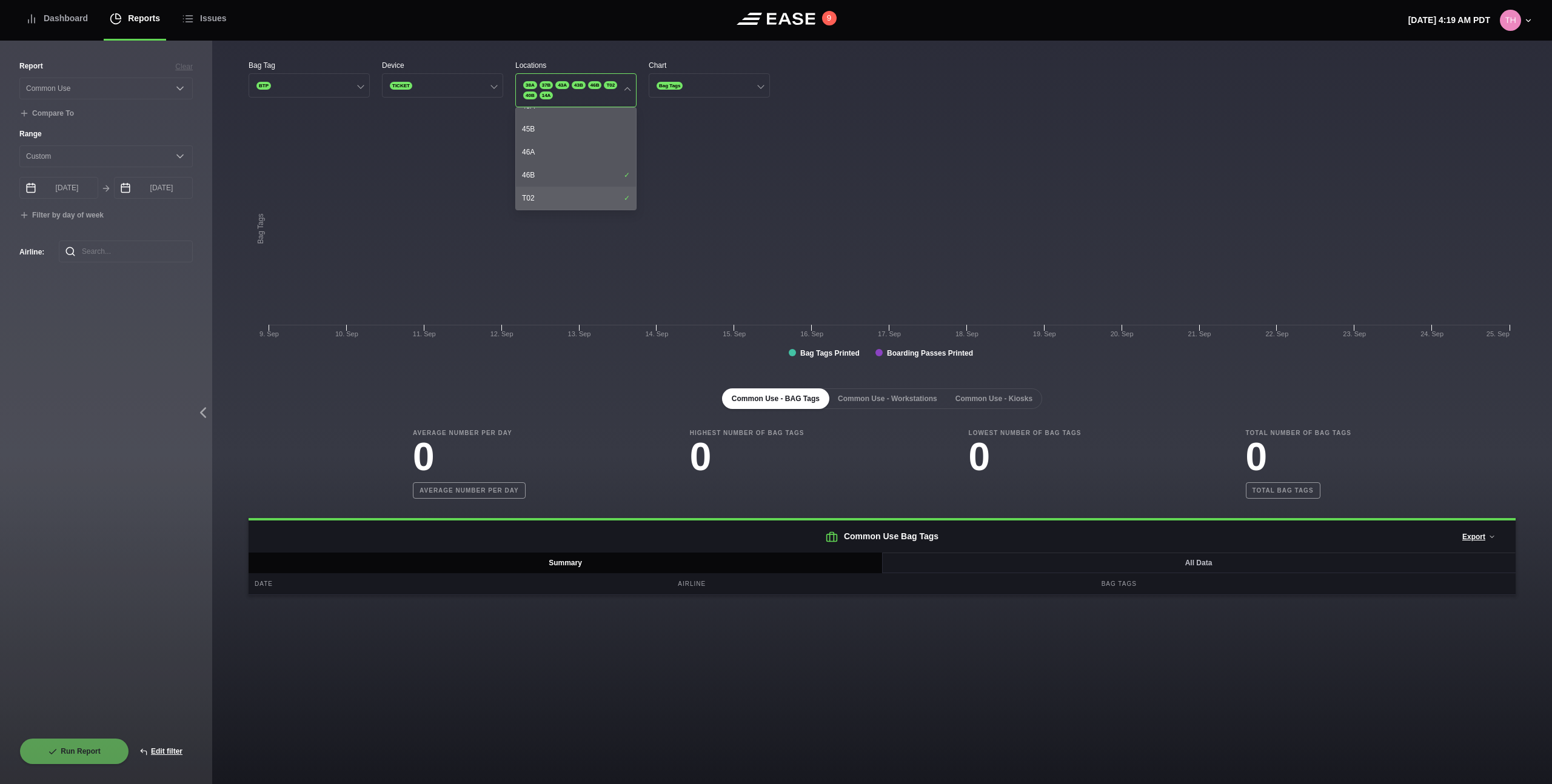
click at [582, 191] on div "T02" at bounding box center [575, 198] width 120 height 23
click at [585, 179] on div "46B" at bounding box center [575, 175] width 120 height 23
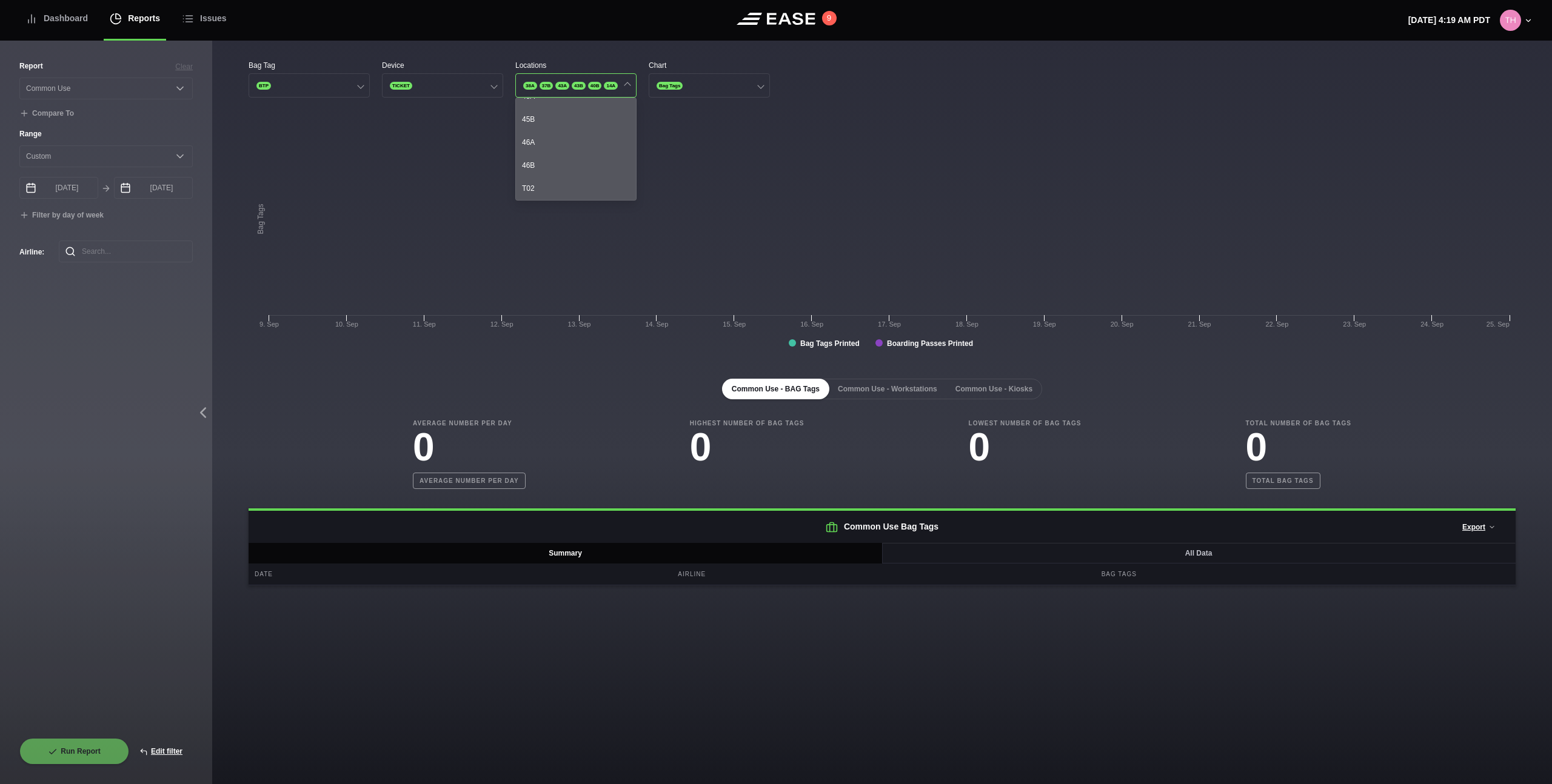
scroll to position [655, 0]
click at [599, 134] on div "40B" at bounding box center [575, 122] width 120 height 23
click at [594, 152] on div "43A" at bounding box center [575, 151] width 120 height 23
click at [595, 170] on div "43B" at bounding box center [575, 174] width 120 height 23
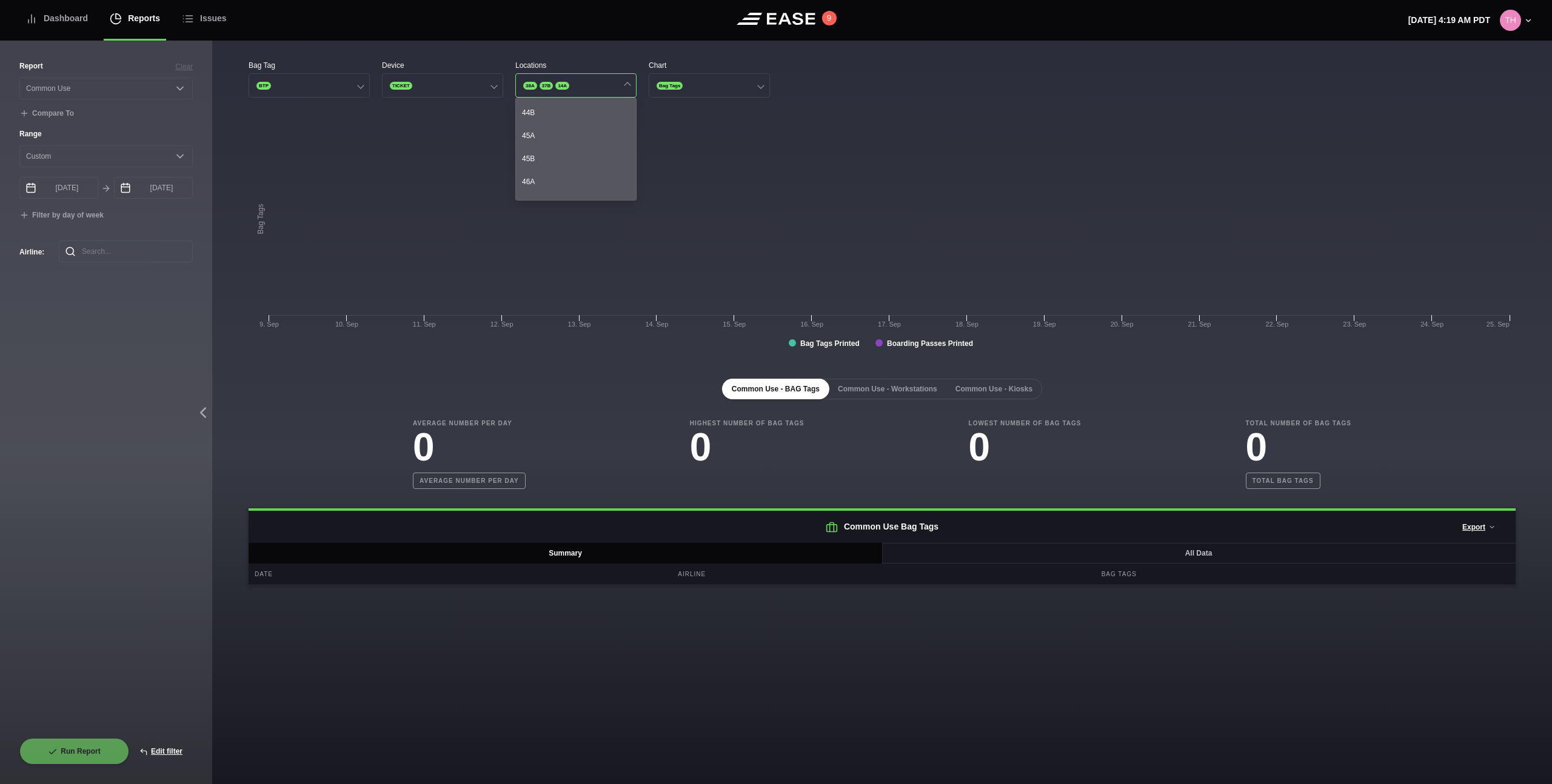
scroll to position [271, 0]
click at [605, 117] on div "14A" at bounding box center [575, 115] width 120 height 23
click at [601, 149] on div "37B" at bounding box center [575, 155] width 120 height 23
click at [600, 174] on div "38A" at bounding box center [575, 178] width 120 height 23
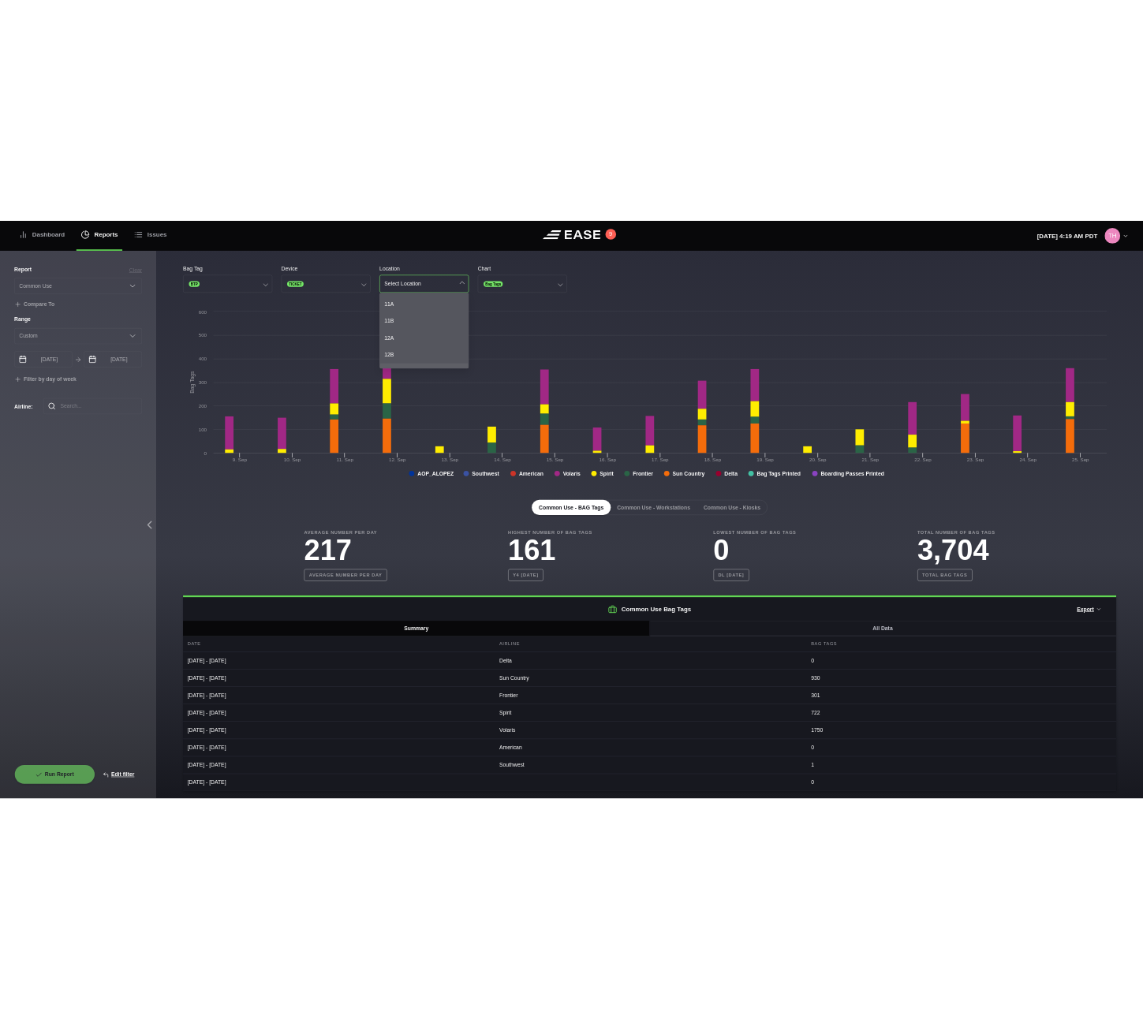
scroll to position [0, 0]
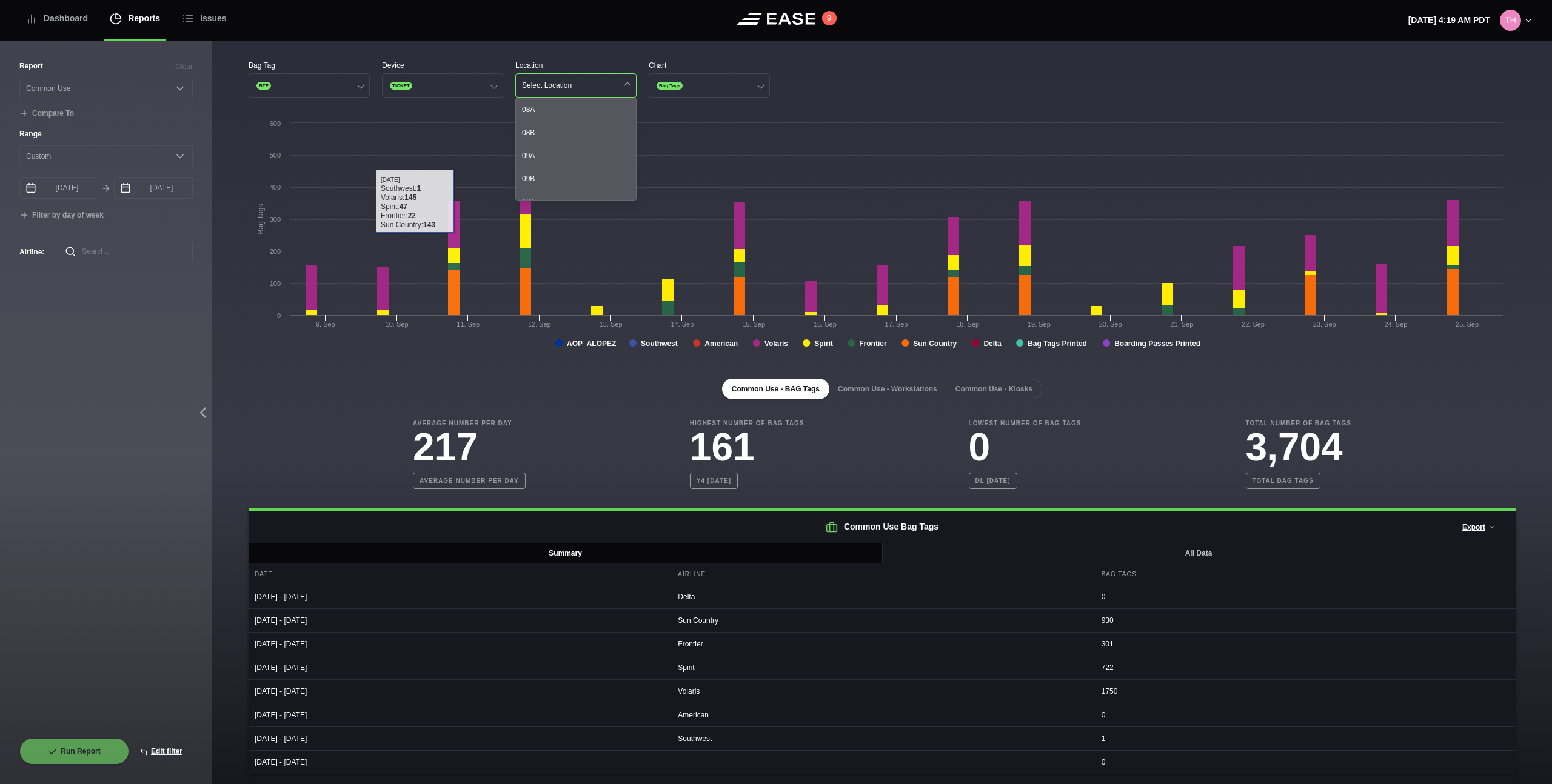
click at [395, 349] on rect at bounding box center [878, 238] width 1260 height 243
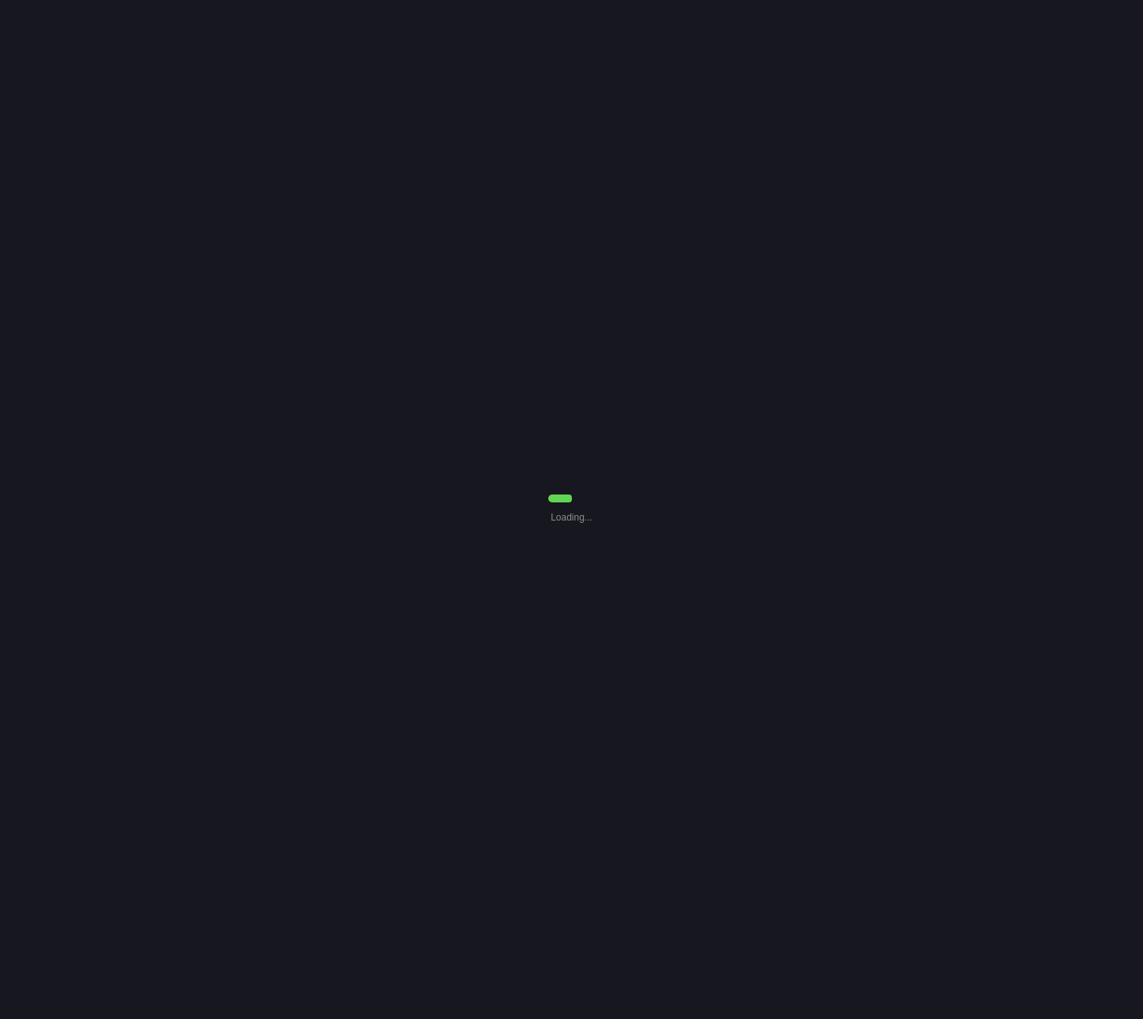
select select "Common Use"
select select "0"
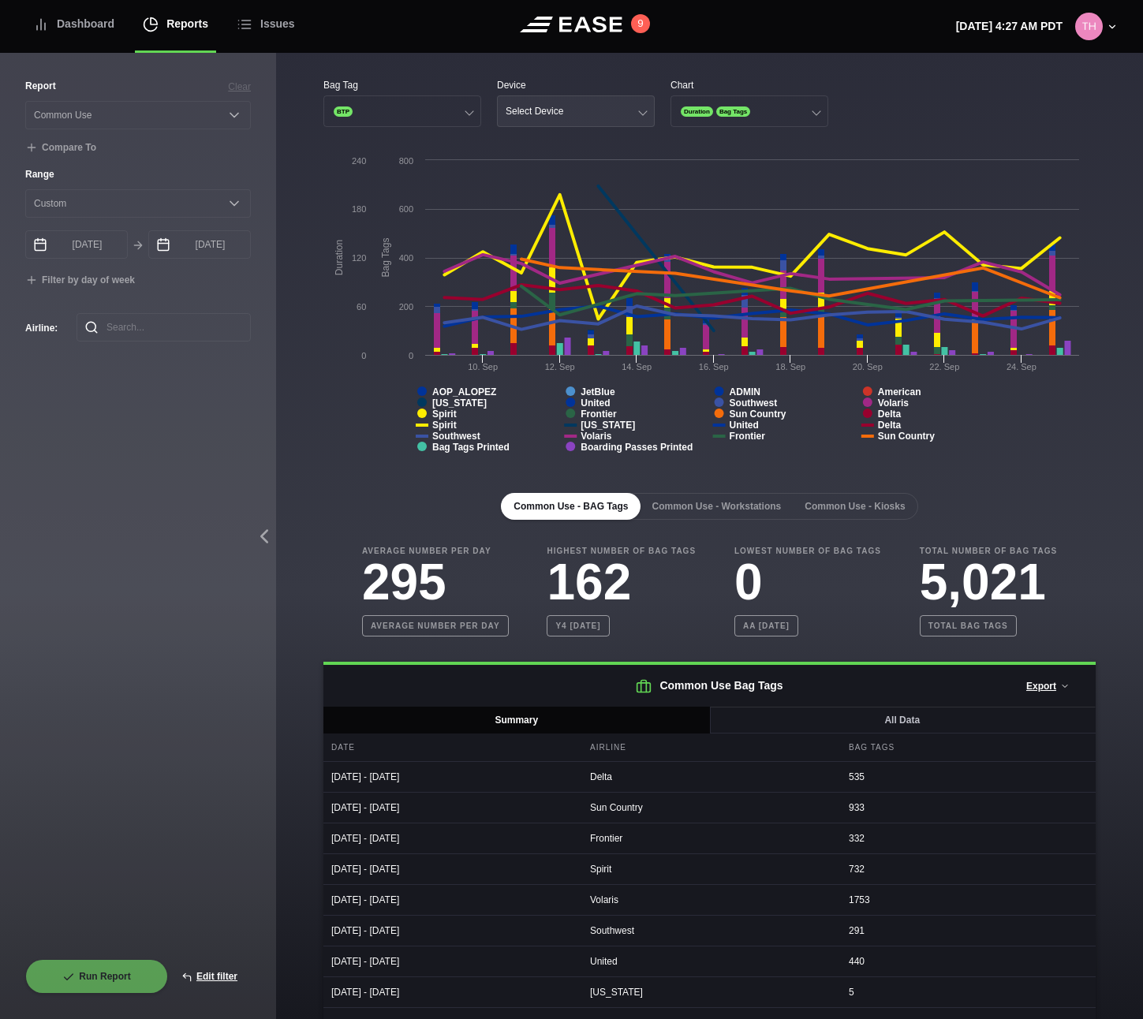
click at [542, 120] on button "Select Device" at bounding box center [576, 111] width 158 height 32
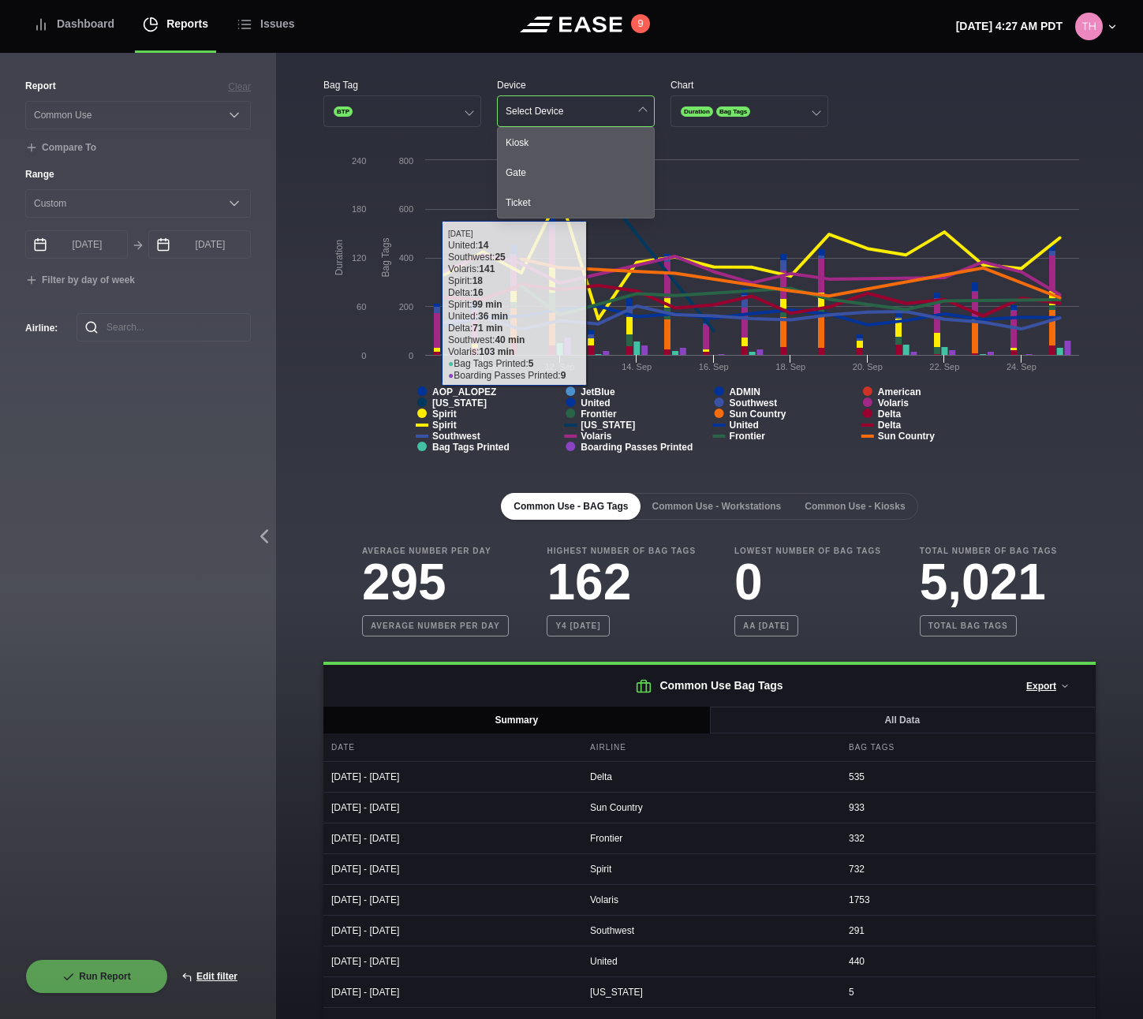
click at [224, 412] on div "Report Clear Select a report... Arrivals Common Use Daily Throughput Departures…" at bounding box center [138, 519] width 226 height 880
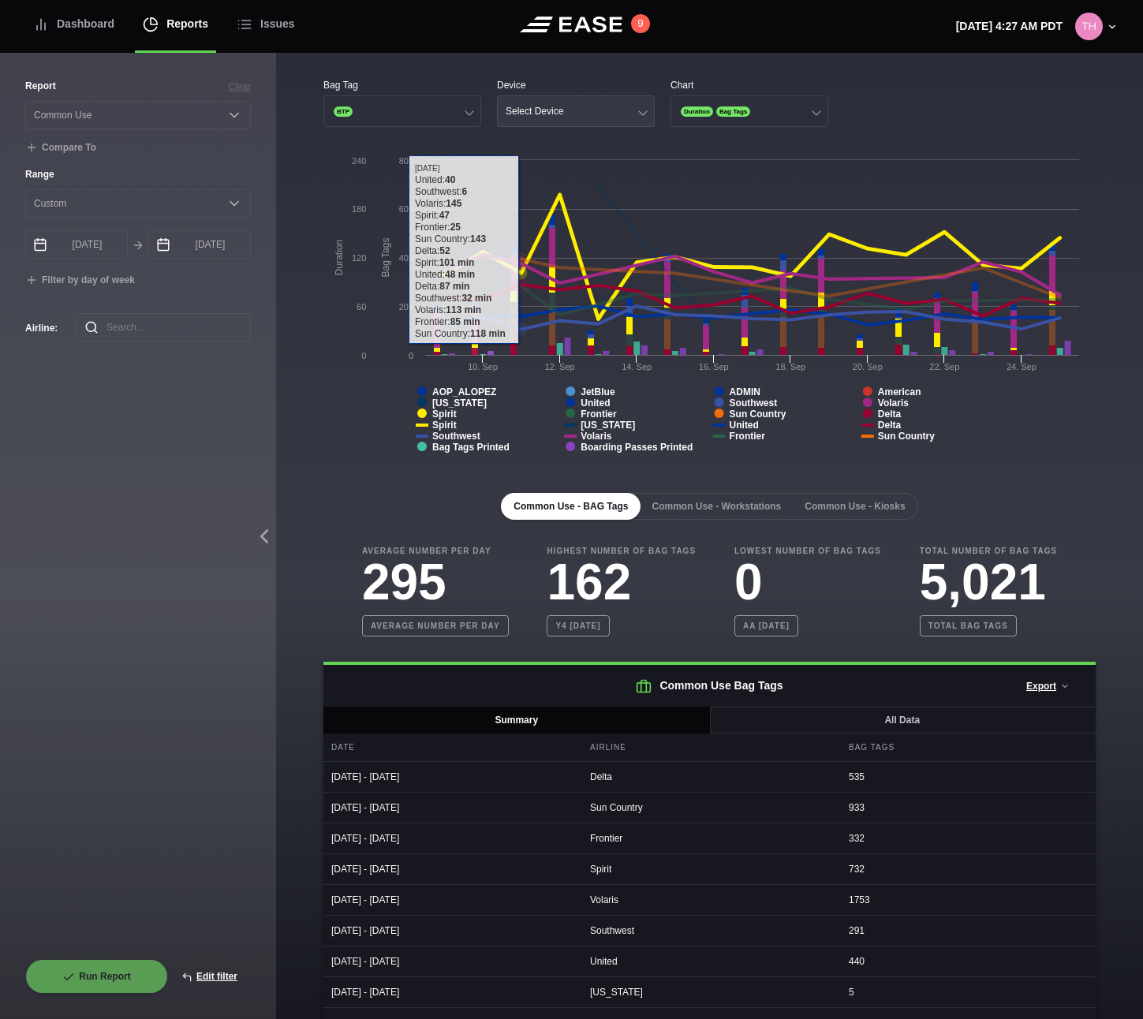
click at [527, 103] on button "Select Device" at bounding box center [576, 111] width 158 height 32
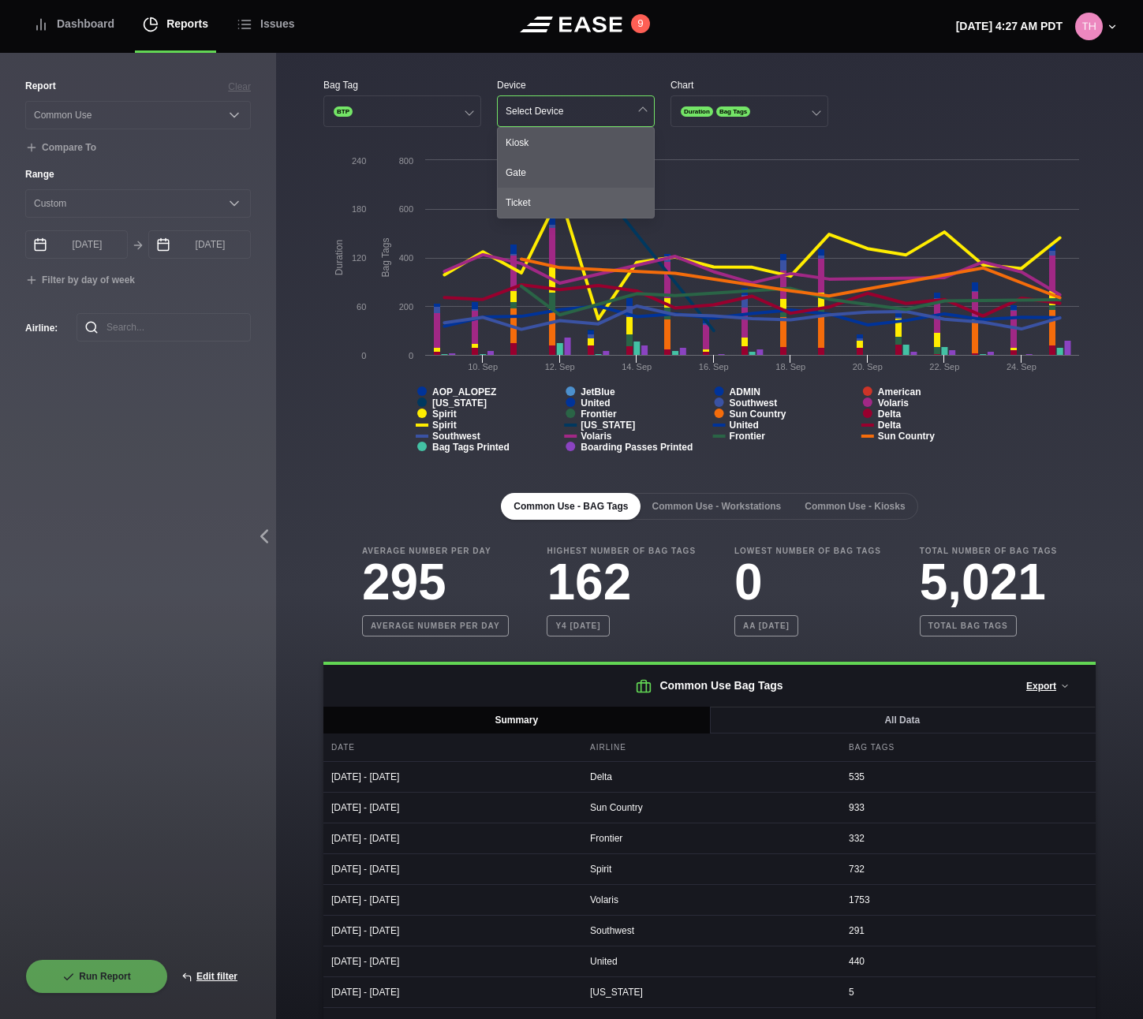
click at [532, 199] on div "Ticket" at bounding box center [576, 203] width 156 height 30
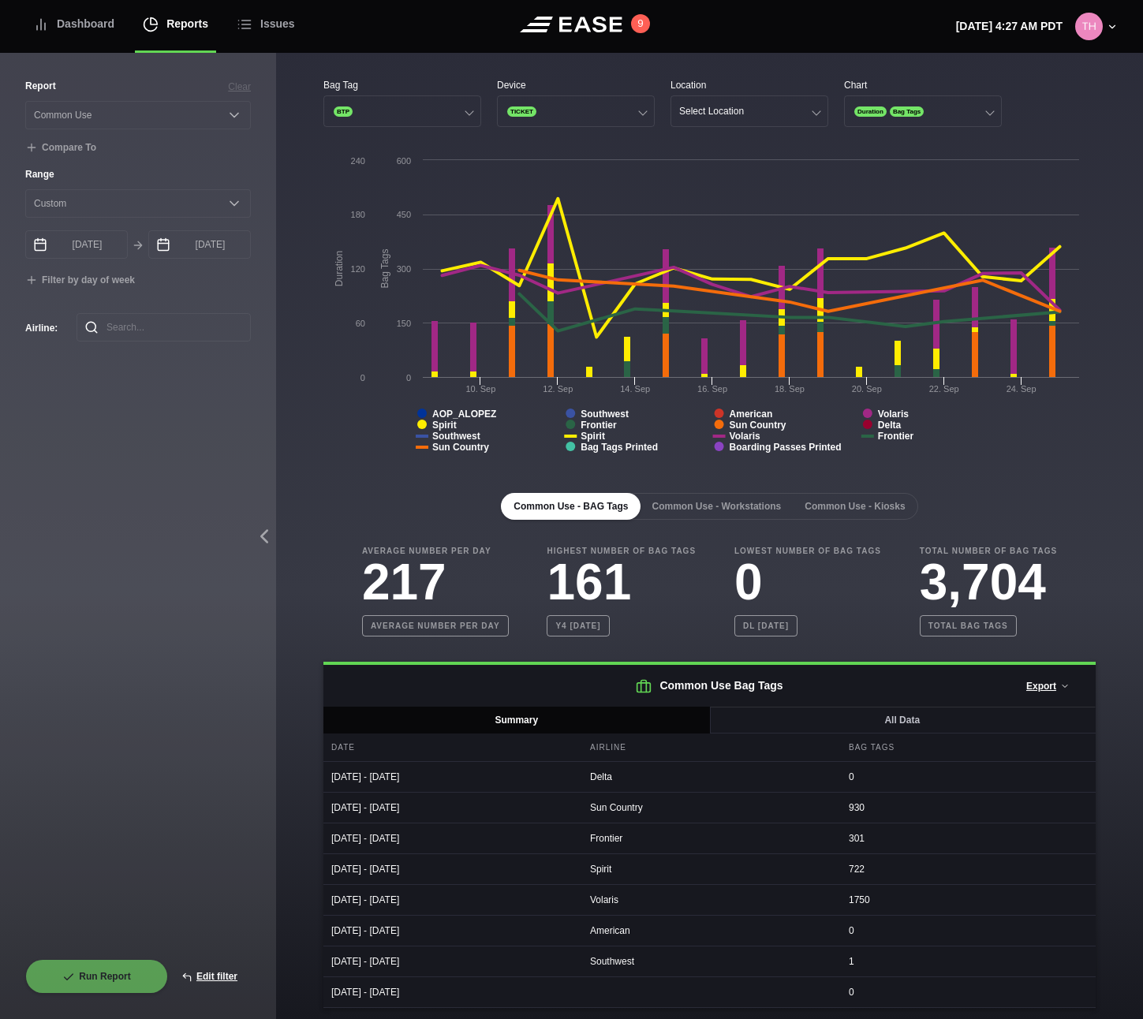
click at [723, 74] on div "Bag Tag BTP Device TICKET Location Select Location Chart Duration Bag Tags Crea…" at bounding box center [709, 537] width 867 height 968
click at [728, 113] on div "Select Location" at bounding box center [711, 111] width 65 height 11
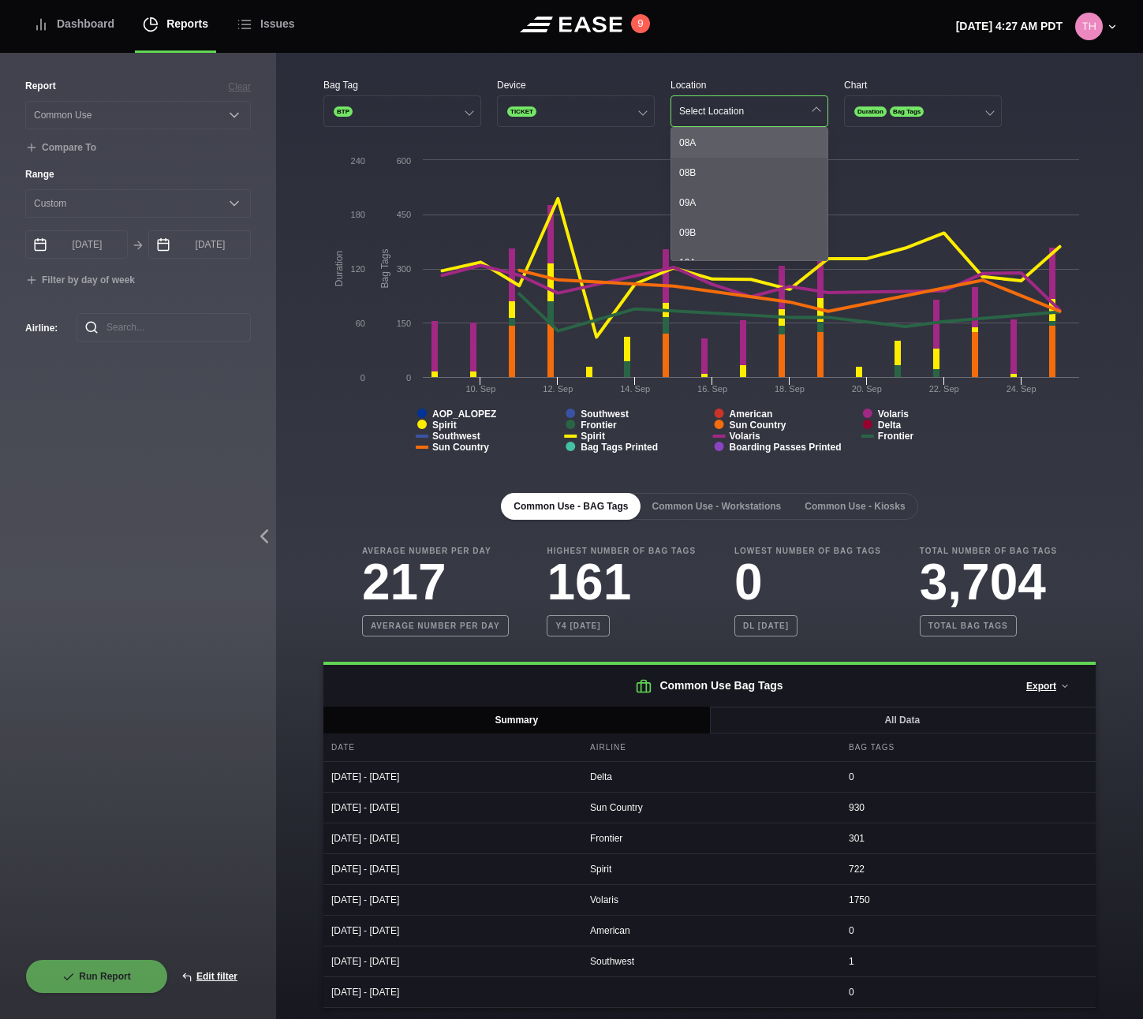
click at [723, 136] on div "08A" at bounding box center [749, 143] width 156 height 30
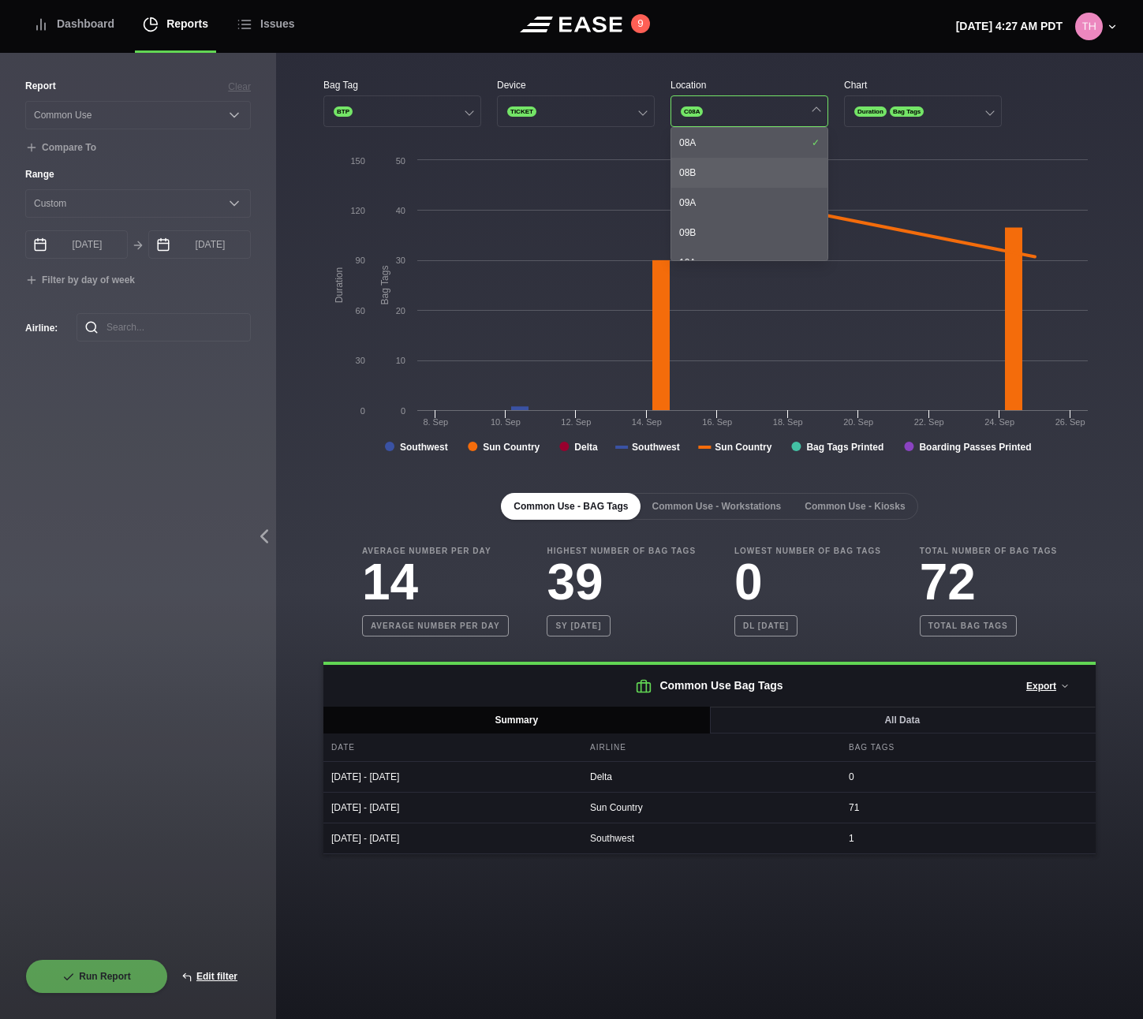
click at [723, 174] on div "08B" at bounding box center [749, 173] width 156 height 30
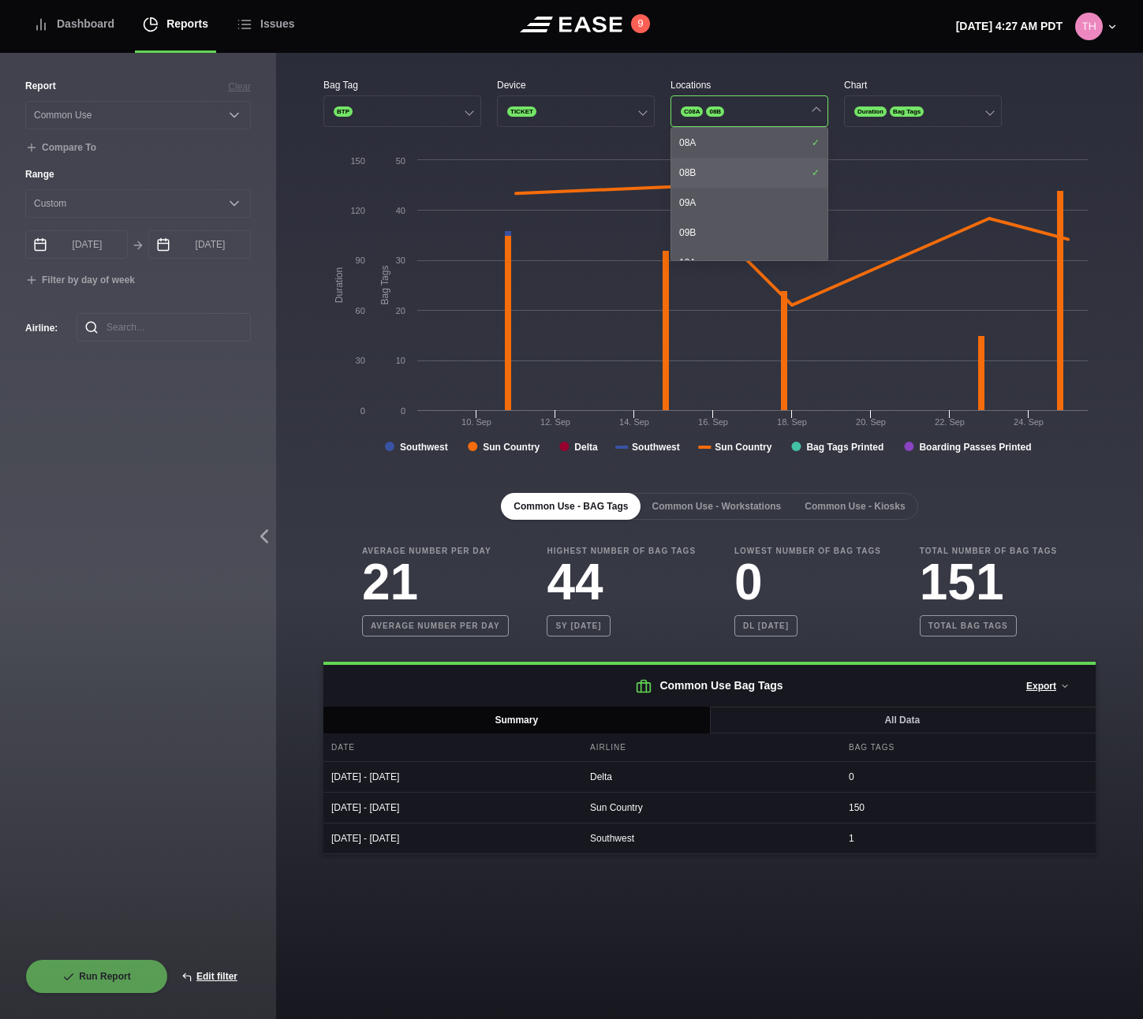
click at [723, 174] on div "08B" at bounding box center [749, 173] width 156 height 30
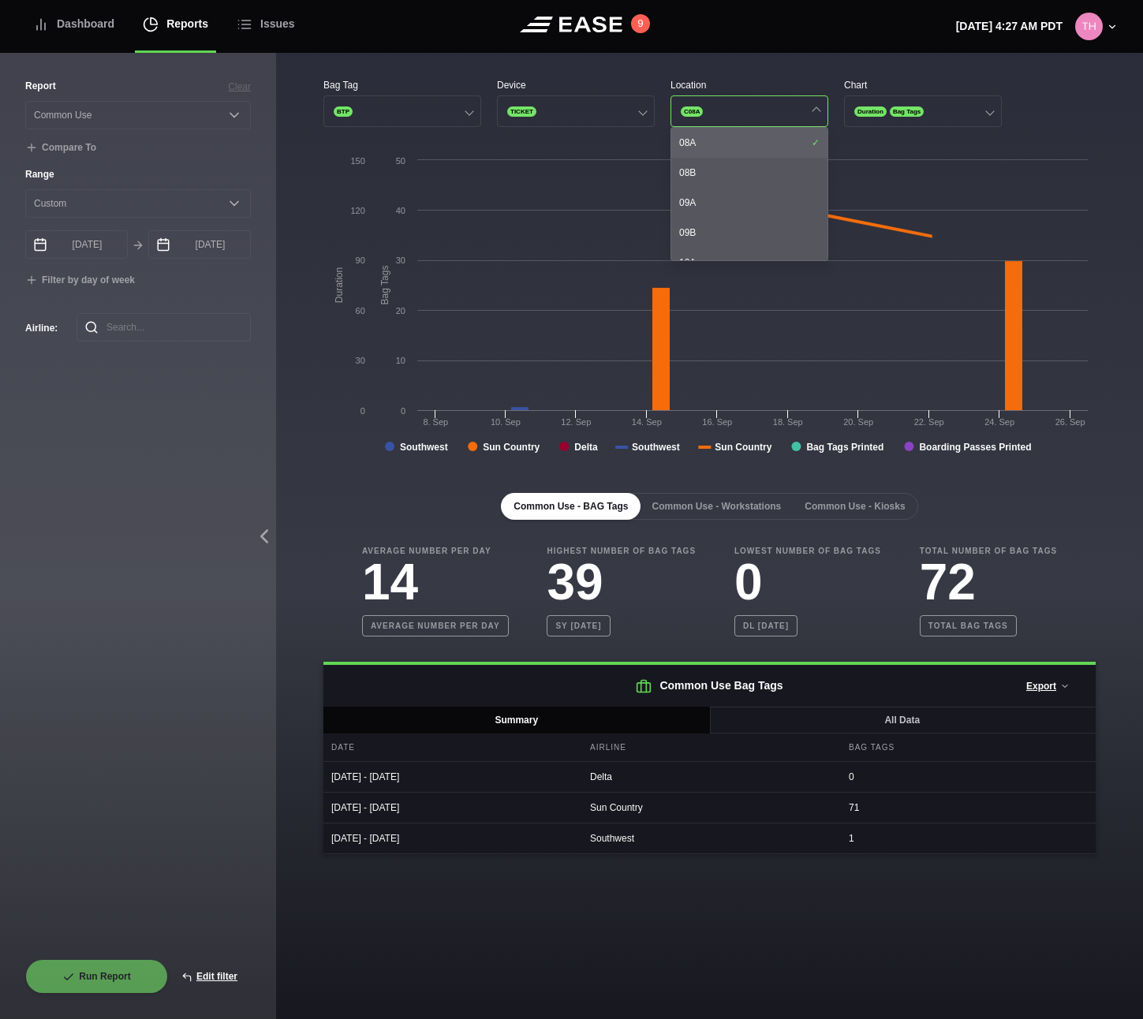
click at [725, 144] on div "08A" at bounding box center [749, 143] width 156 height 30
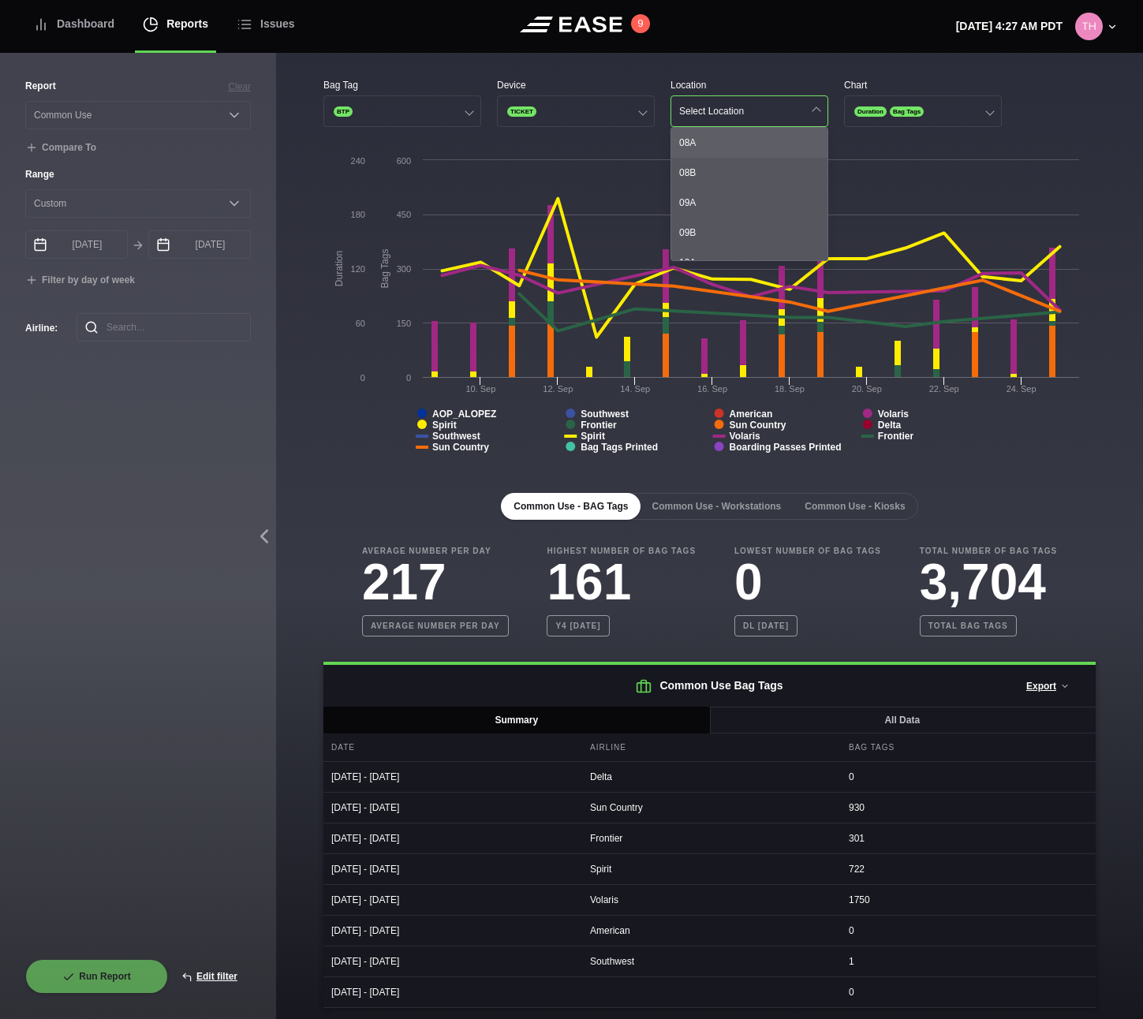
click at [725, 145] on div "08A" at bounding box center [749, 143] width 156 height 30
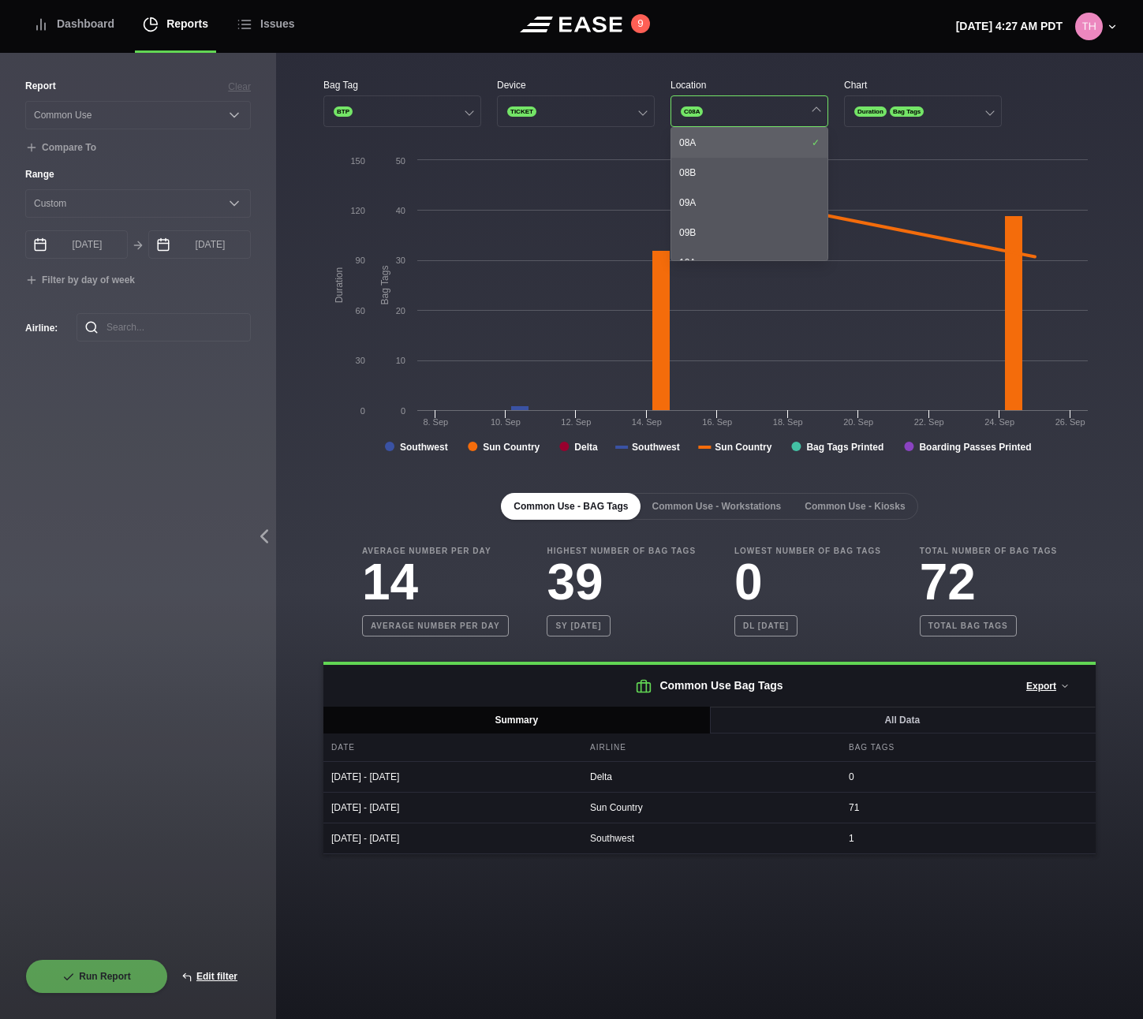
click at [725, 145] on div "08A" at bounding box center [749, 143] width 156 height 30
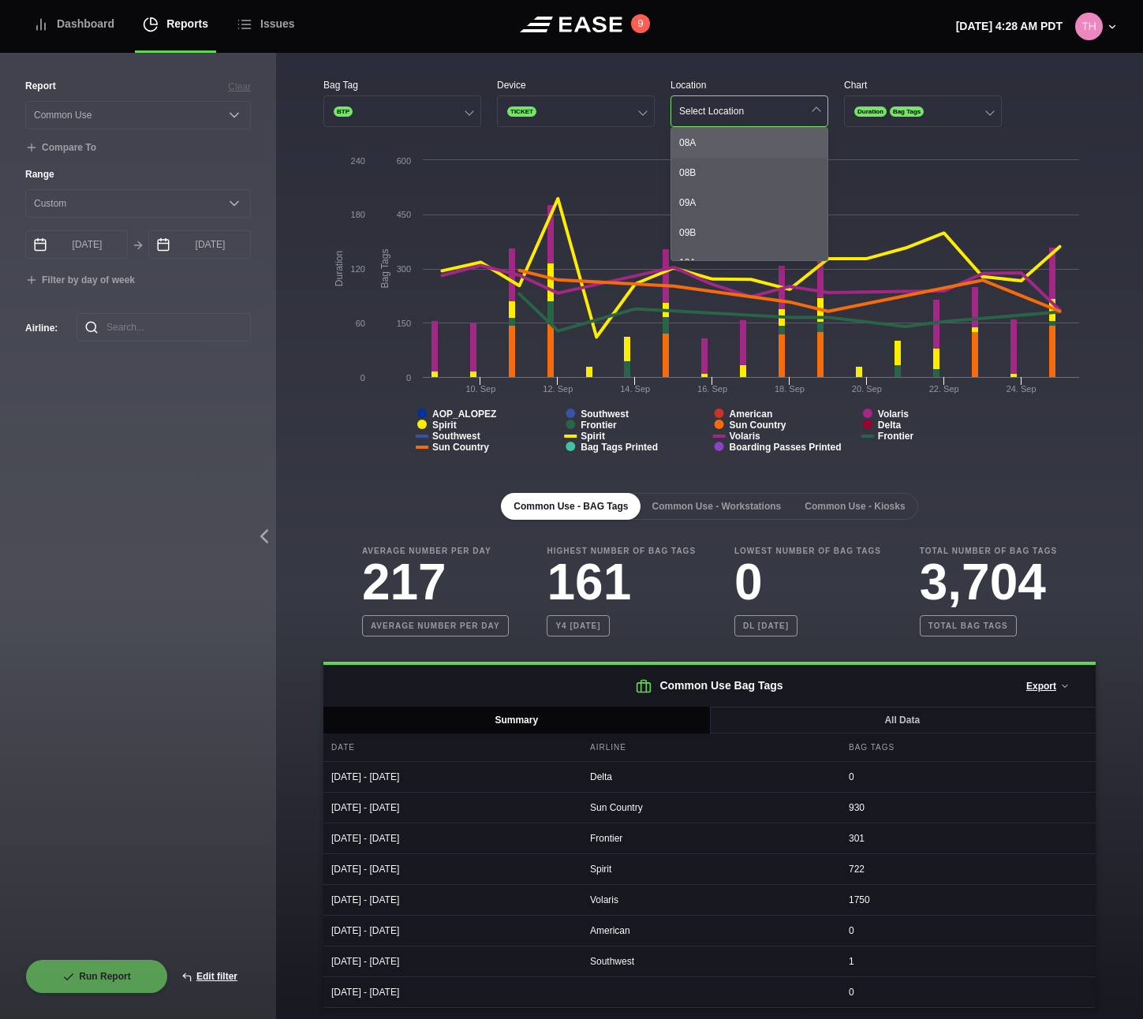
click at [725, 145] on div "08A" at bounding box center [749, 143] width 156 height 30
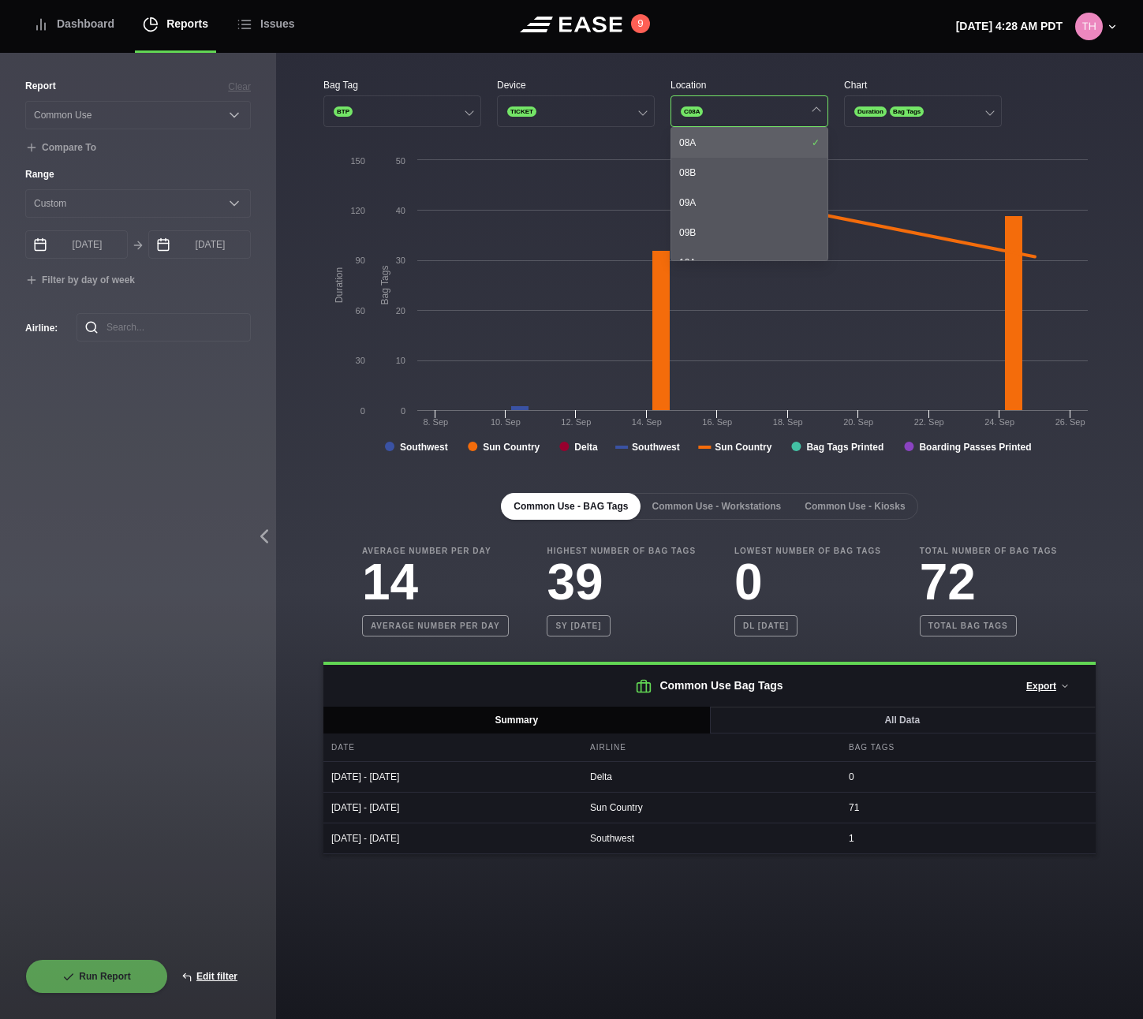
click at [725, 145] on div "08A" at bounding box center [749, 143] width 156 height 30
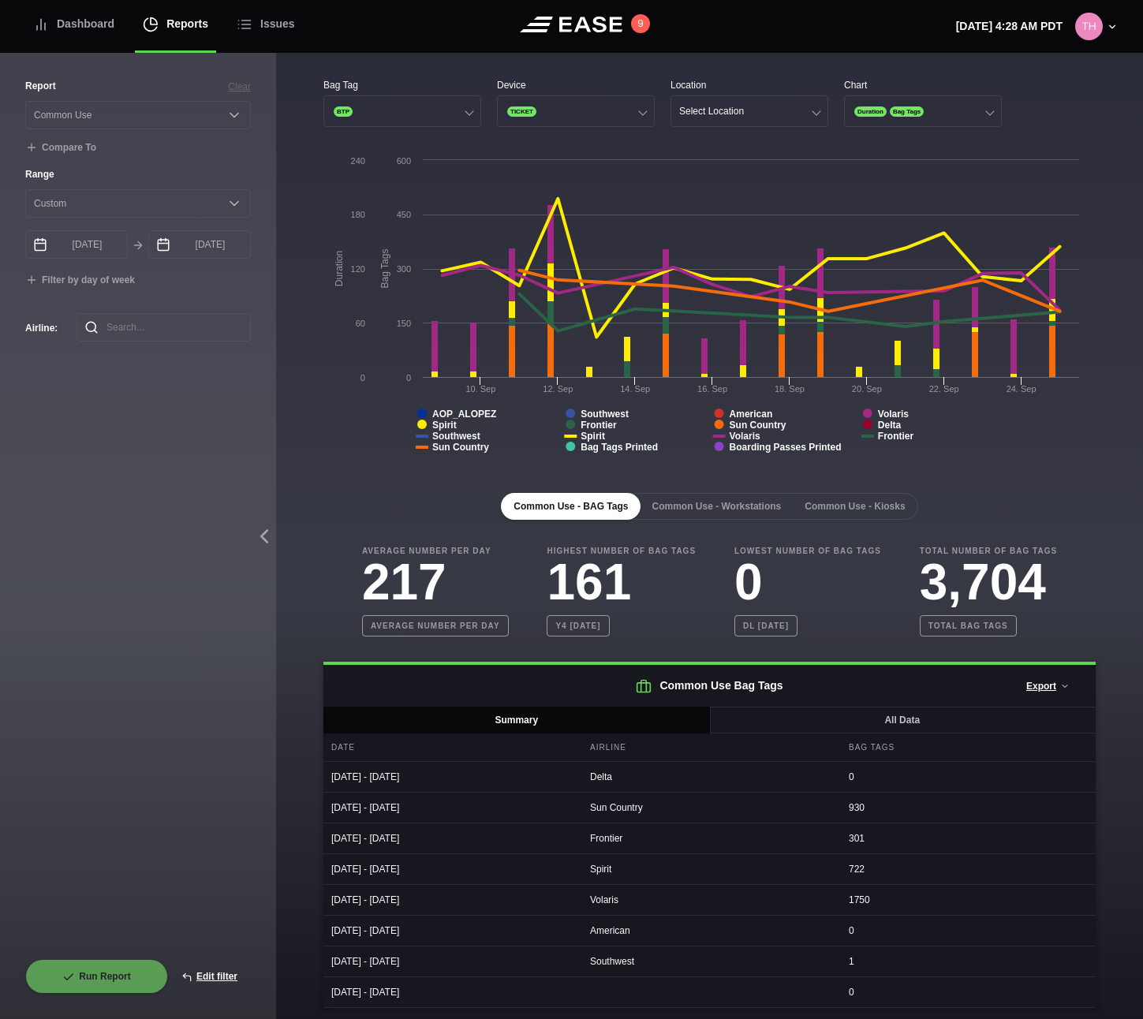
click at [723, 50] on header "Dashboard Reports Issues 9 Tuesday, September 30th 4:28 AM PDT Settings Feed St…" at bounding box center [571, 26] width 1143 height 53
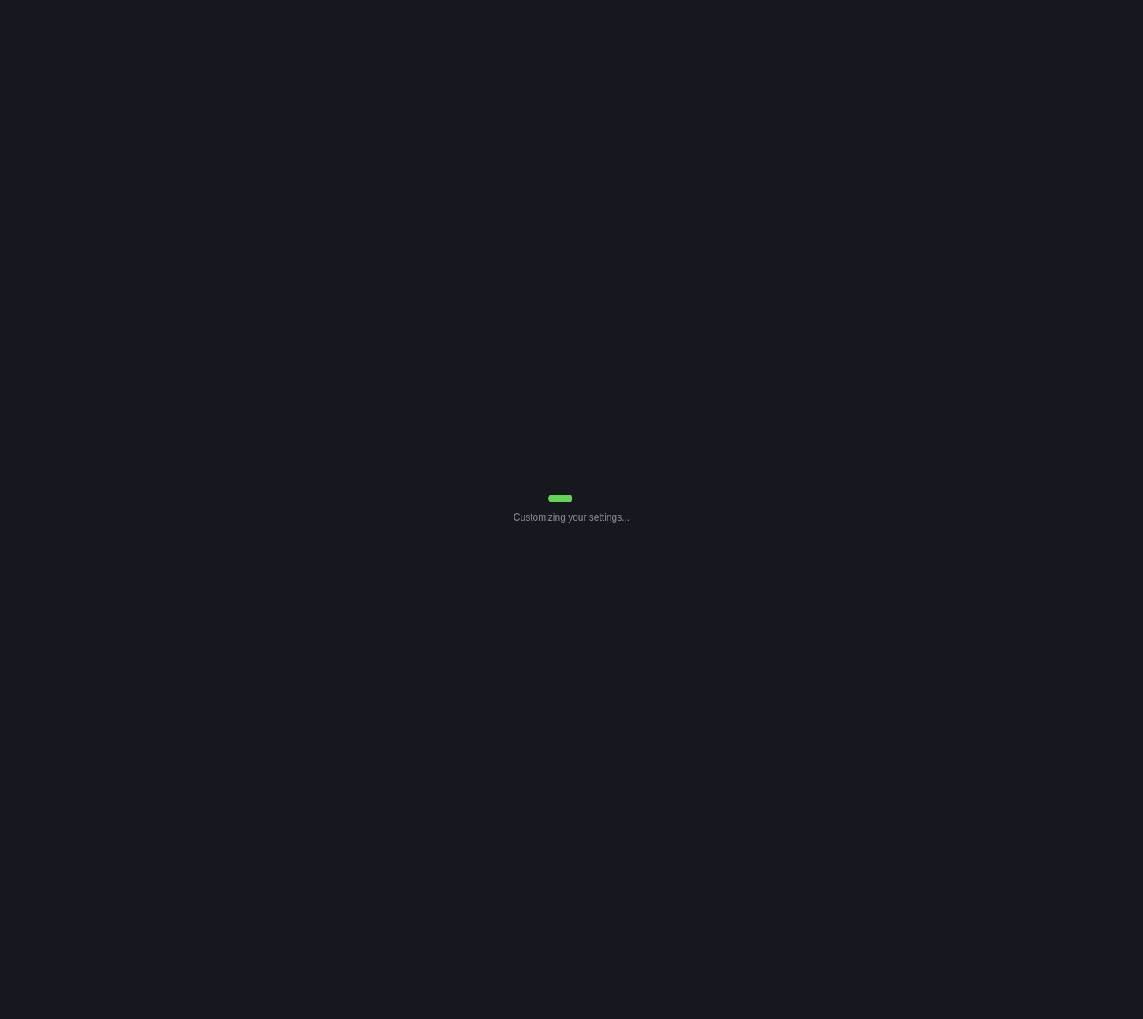
select select "Common Use"
select select "0"
